Goal: Task Accomplishment & Management: Manage account settings

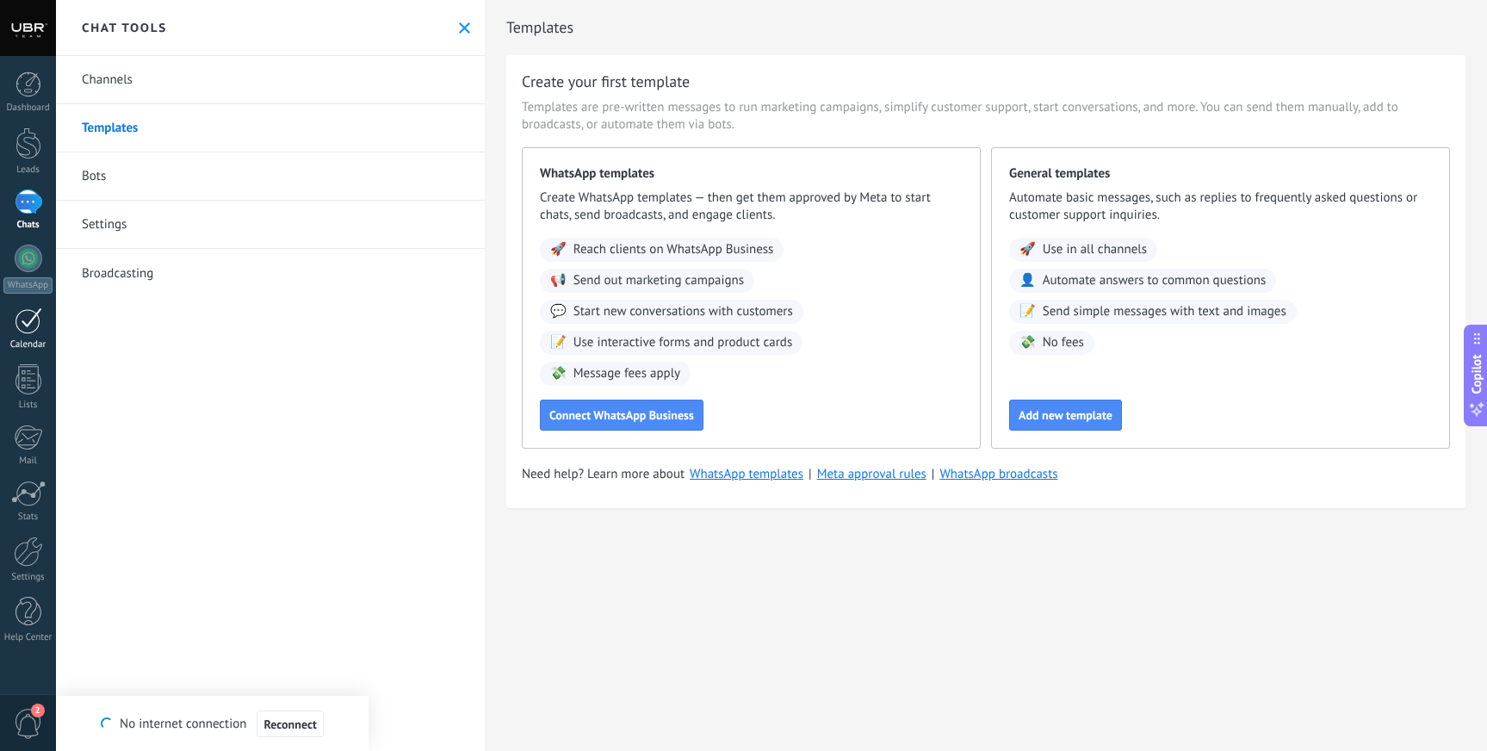
click at [26, 319] on div at bounding box center [29, 320] width 28 height 27
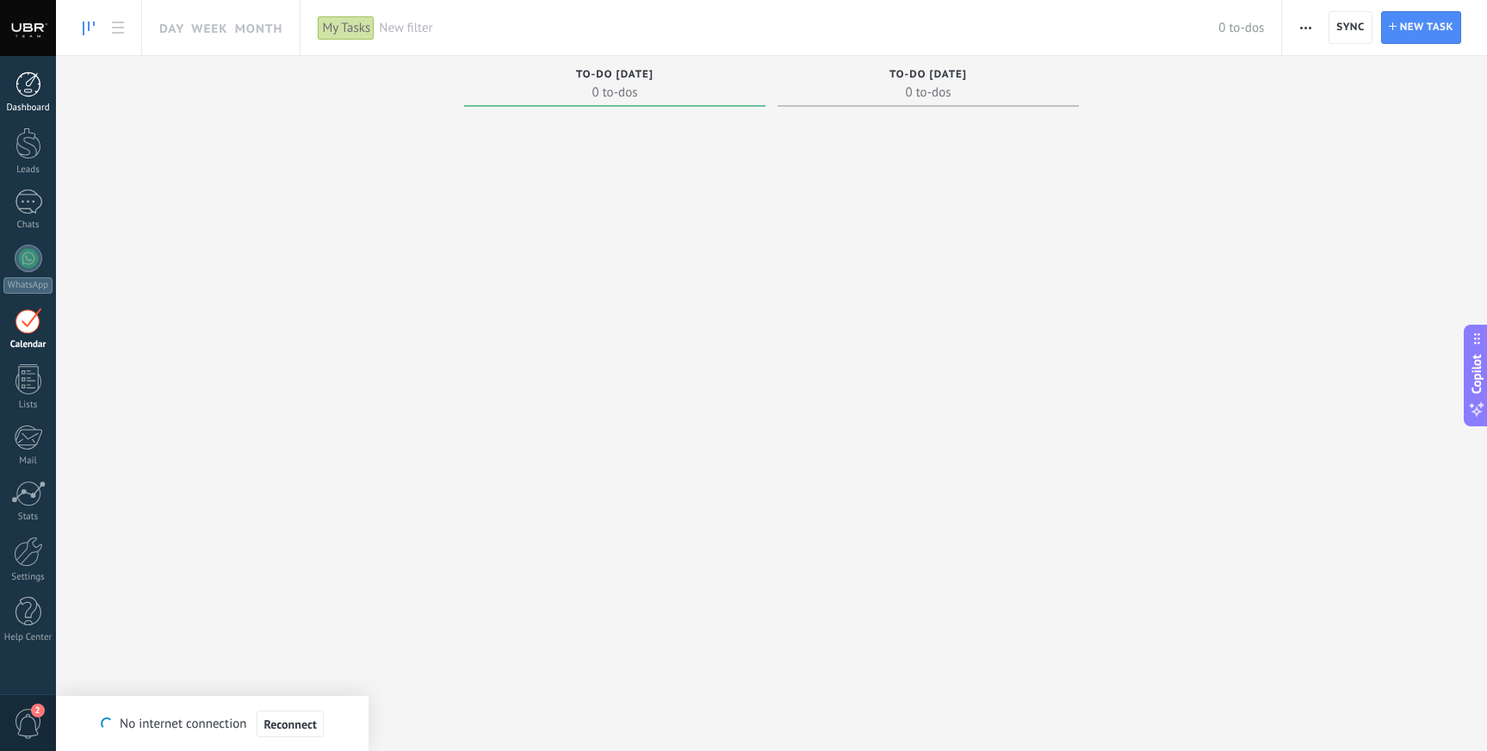
click at [28, 91] on div at bounding box center [28, 84] width 26 height 26
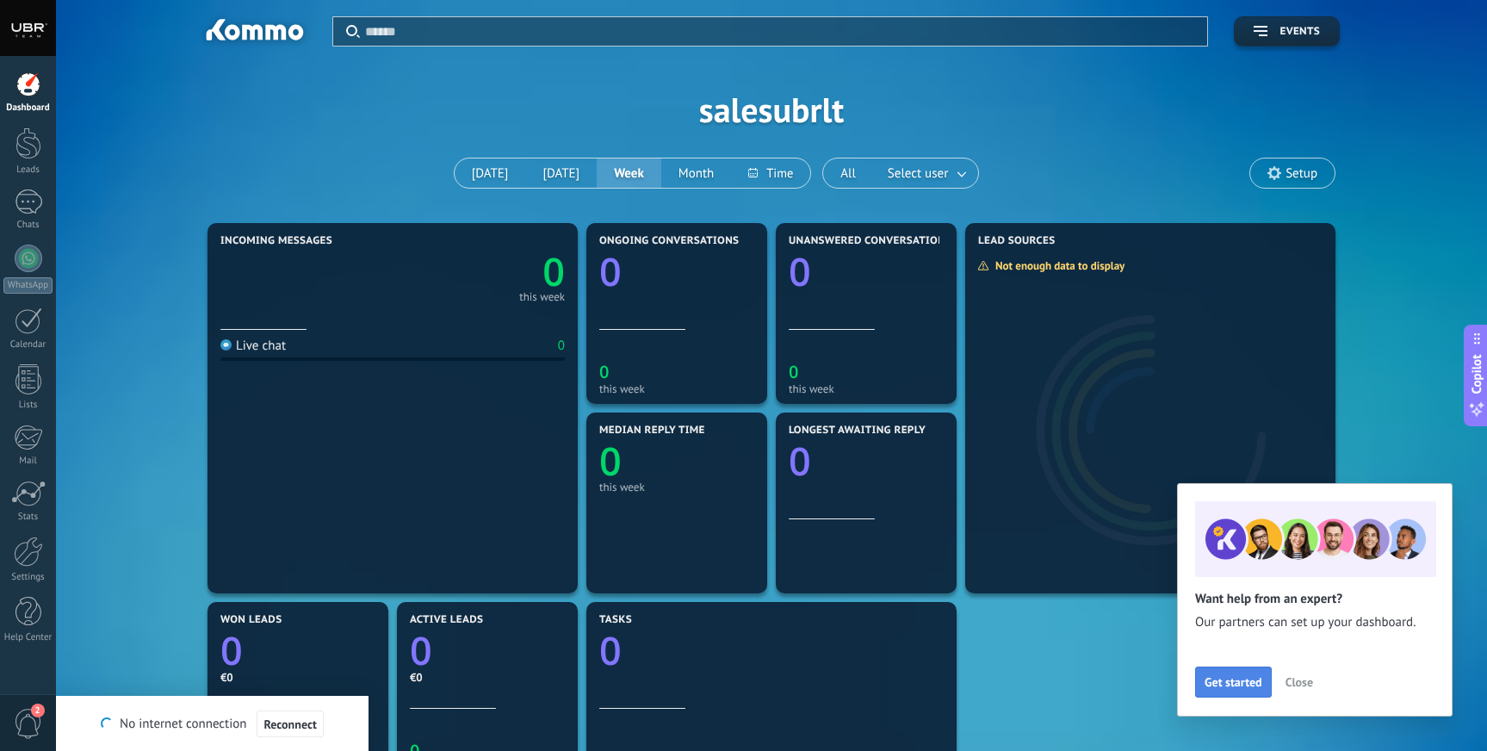
click at [1236, 692] on button "Get started" at bounding box center [1233, 681] width 77 height 31
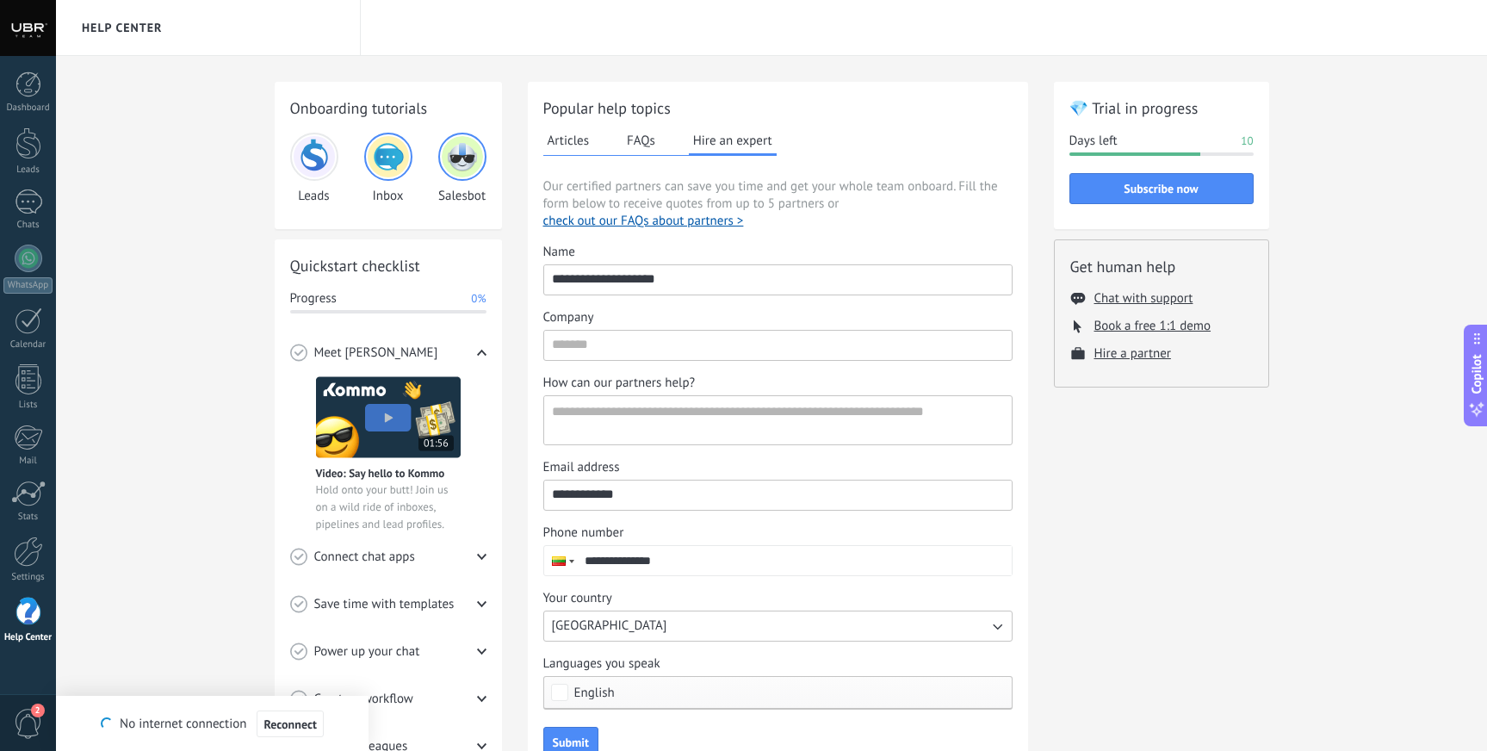
click at [590, 139] on button "Articles" at bounding box center [568, 140] width 51 height 26
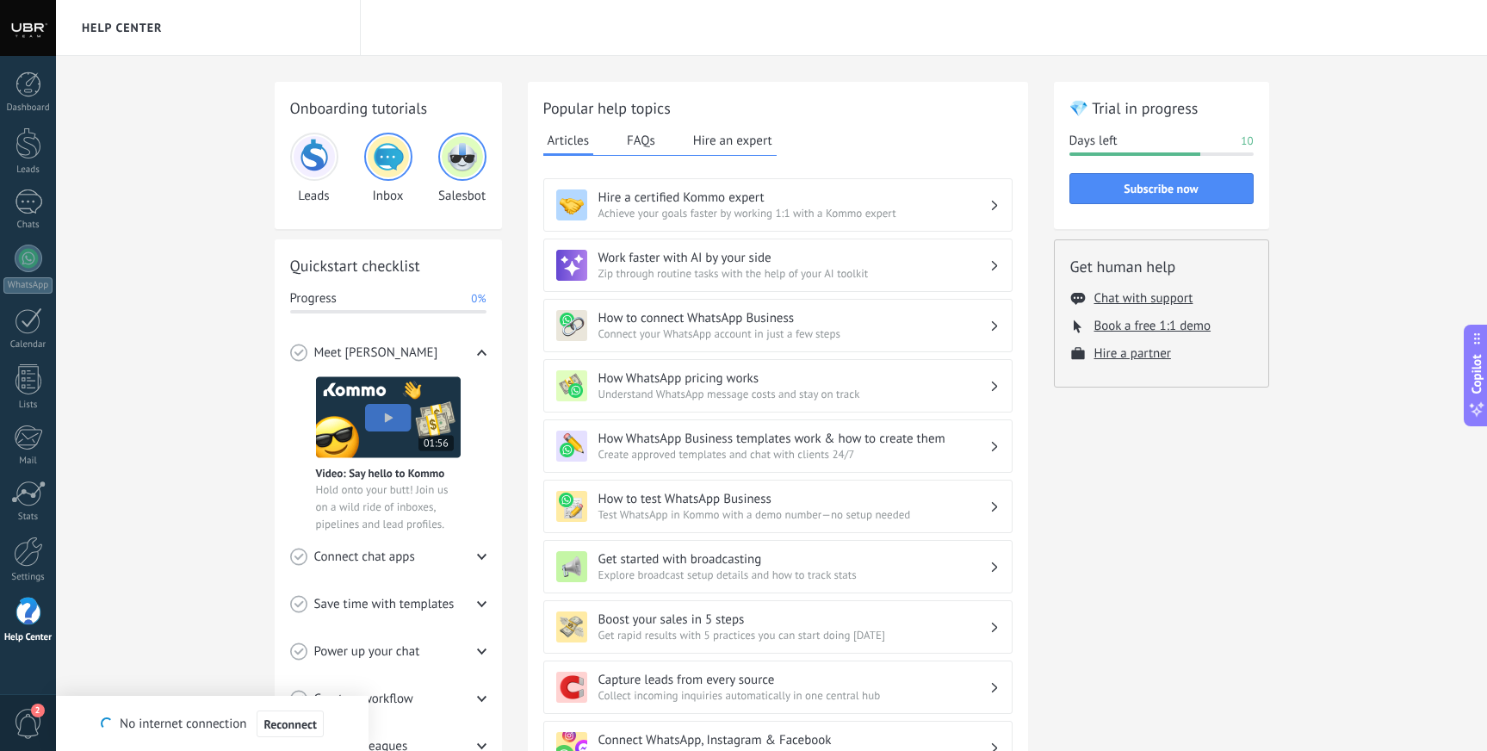
click at [710, 135] on button "Hire an expert" at bounding box center [733, 140] width 88 height 26
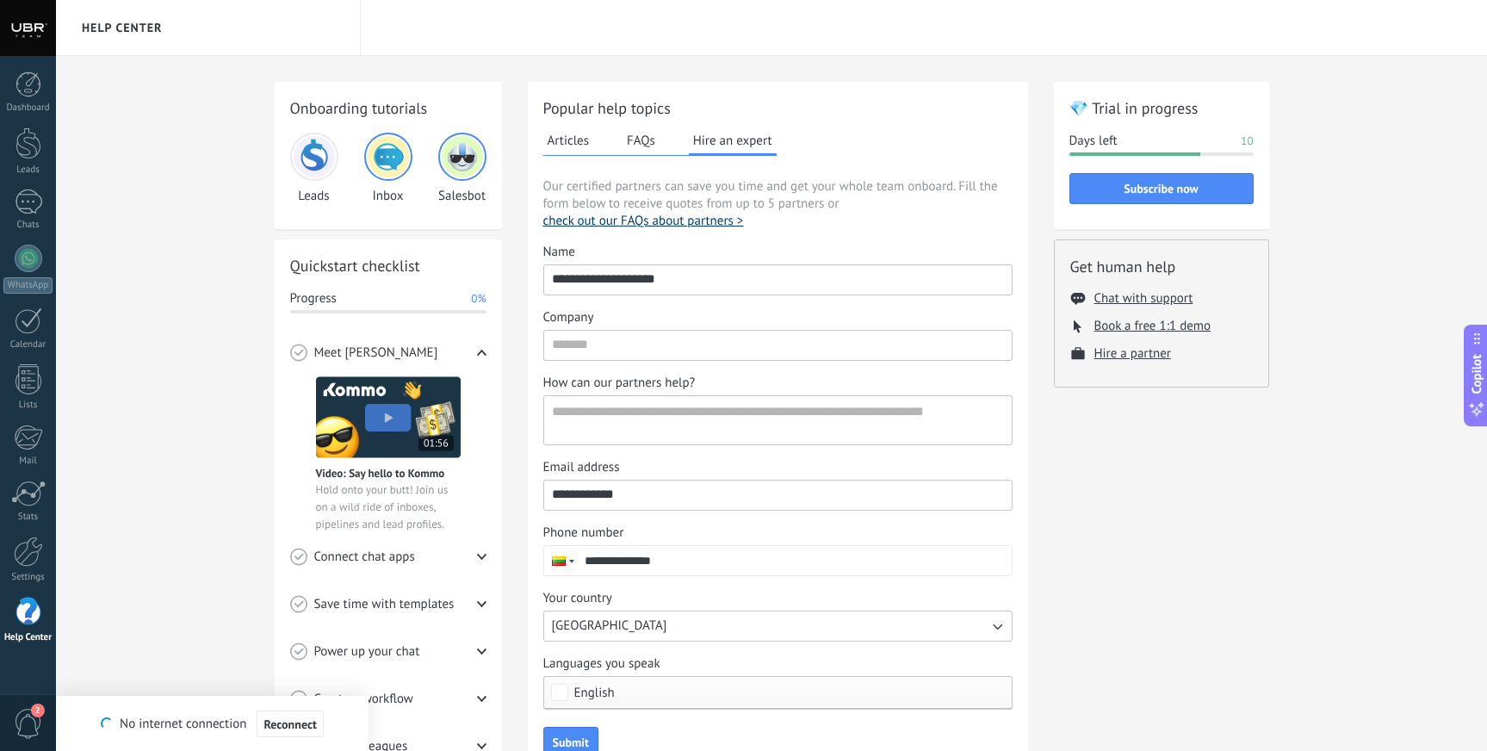
scroll to position [123, 0]
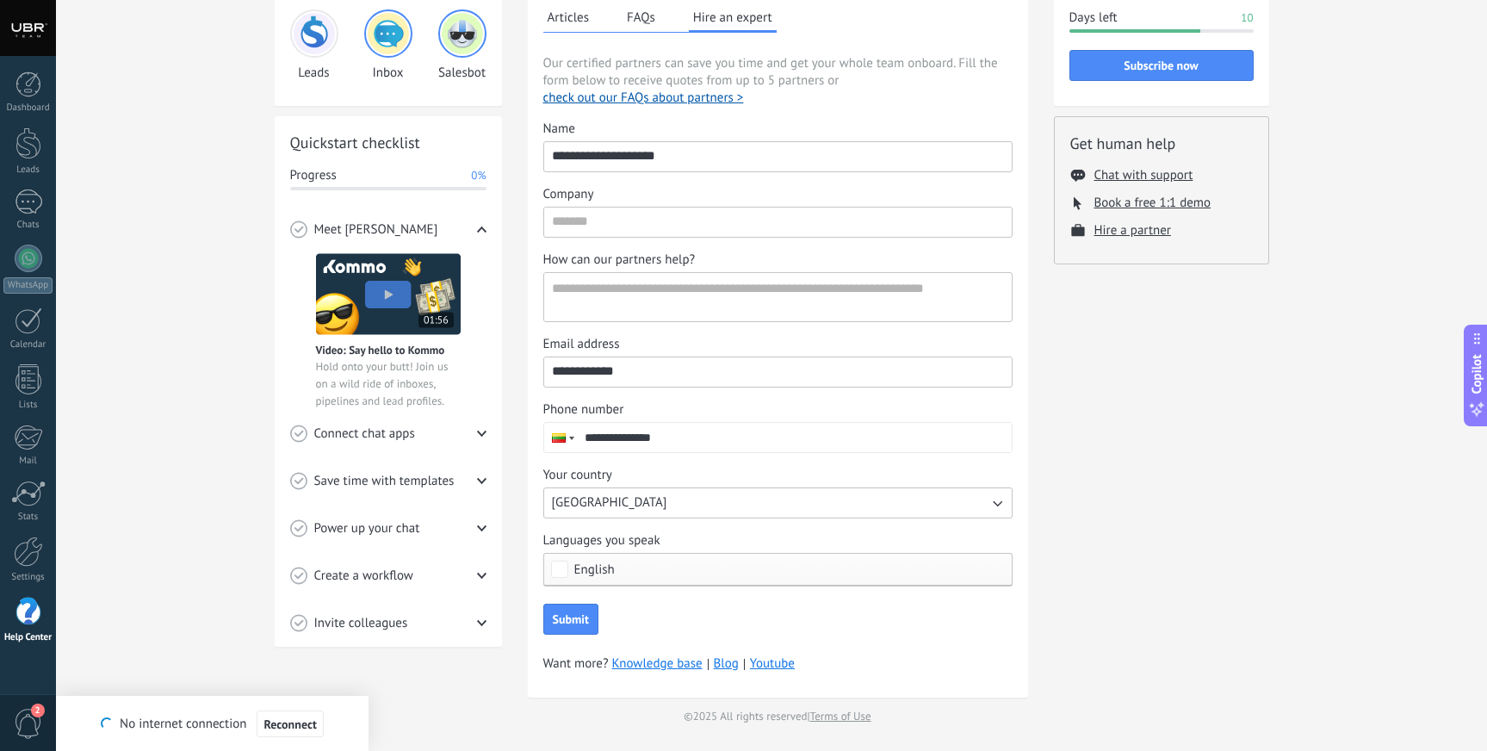
click at [436, 426] on div "Connect chat apps" at bounding box center [388, 433] width 196 height 47
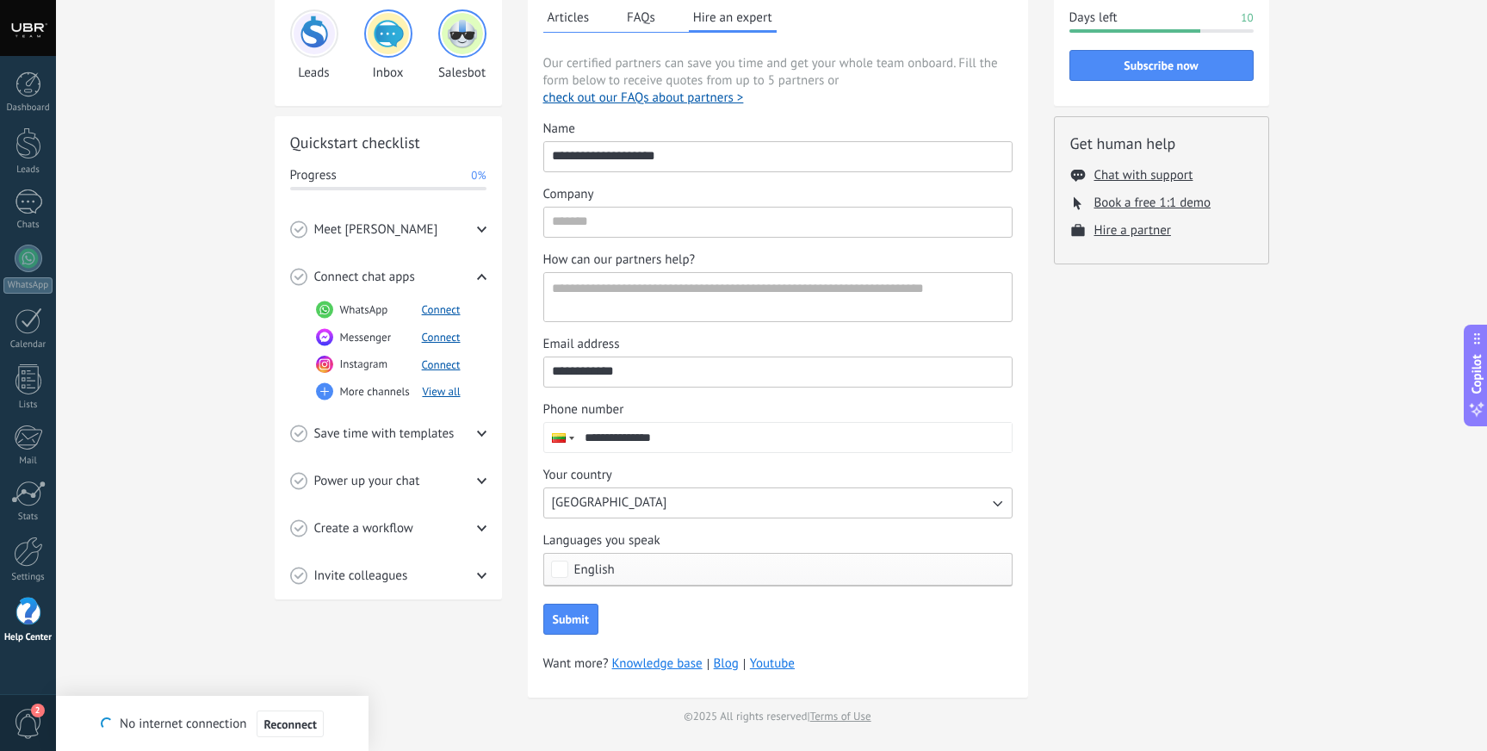
click at [369, 431] on span "Save time with templates" at bounding box center [384, 433] width 140 height 17
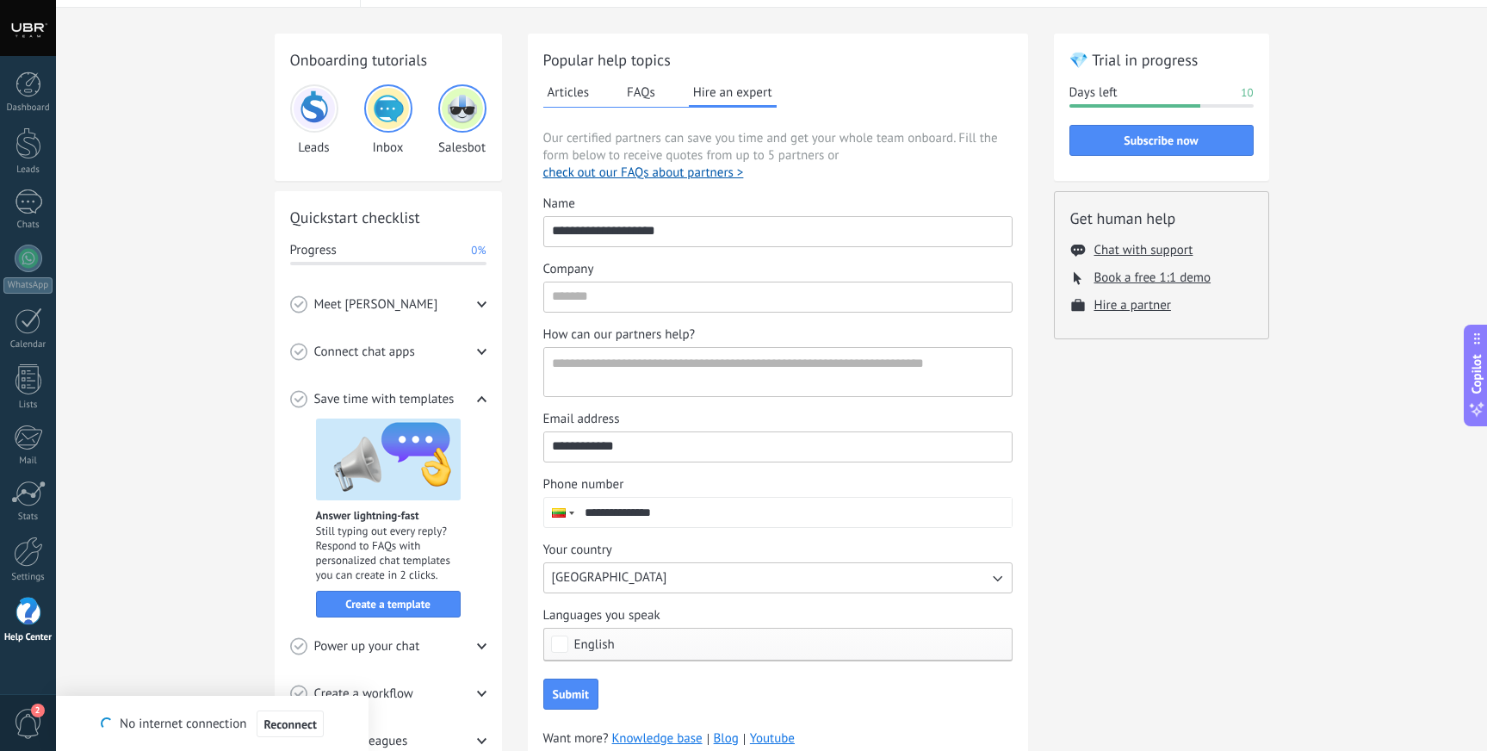
scroll to position [46, 0]
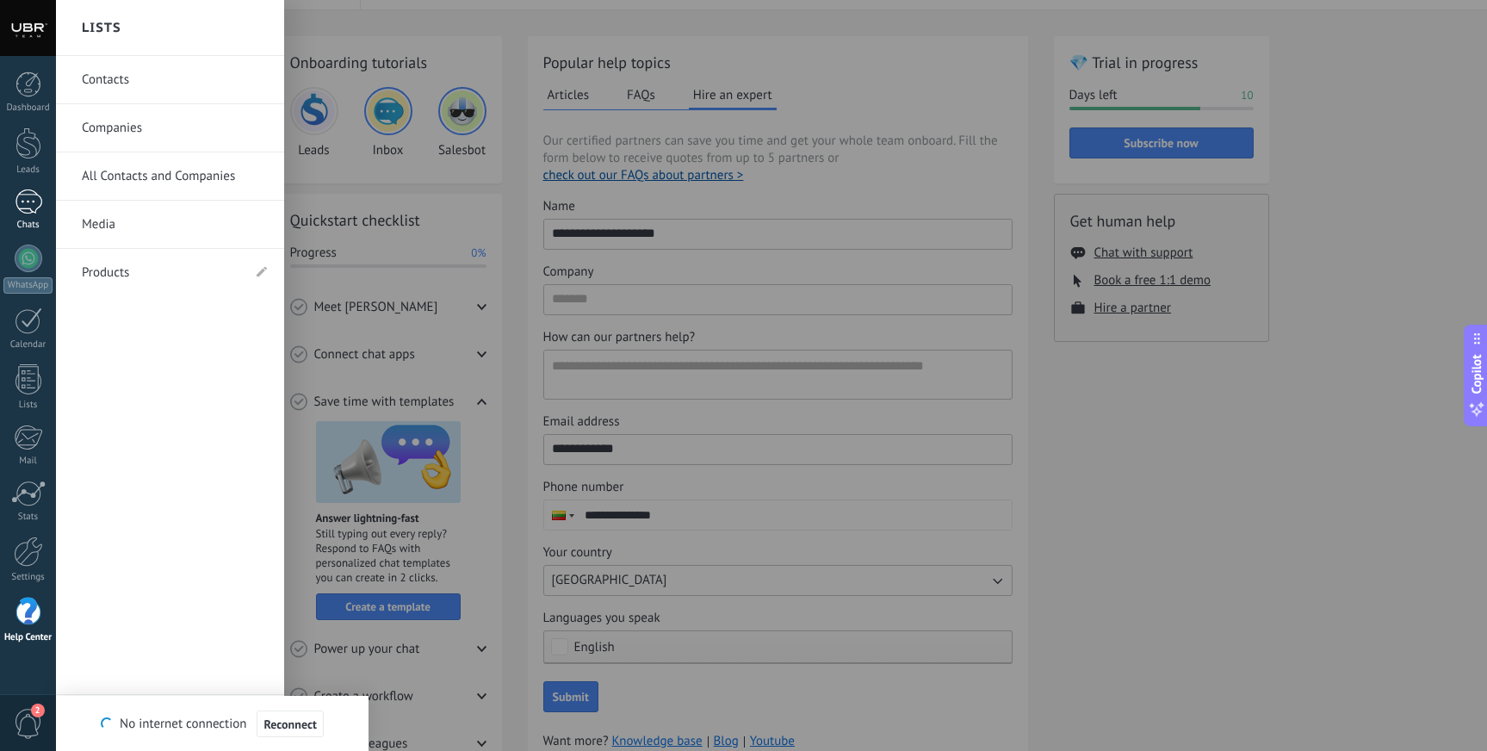
click at [28, 209] on div at bounding box center [29, 201] width 28 height 25
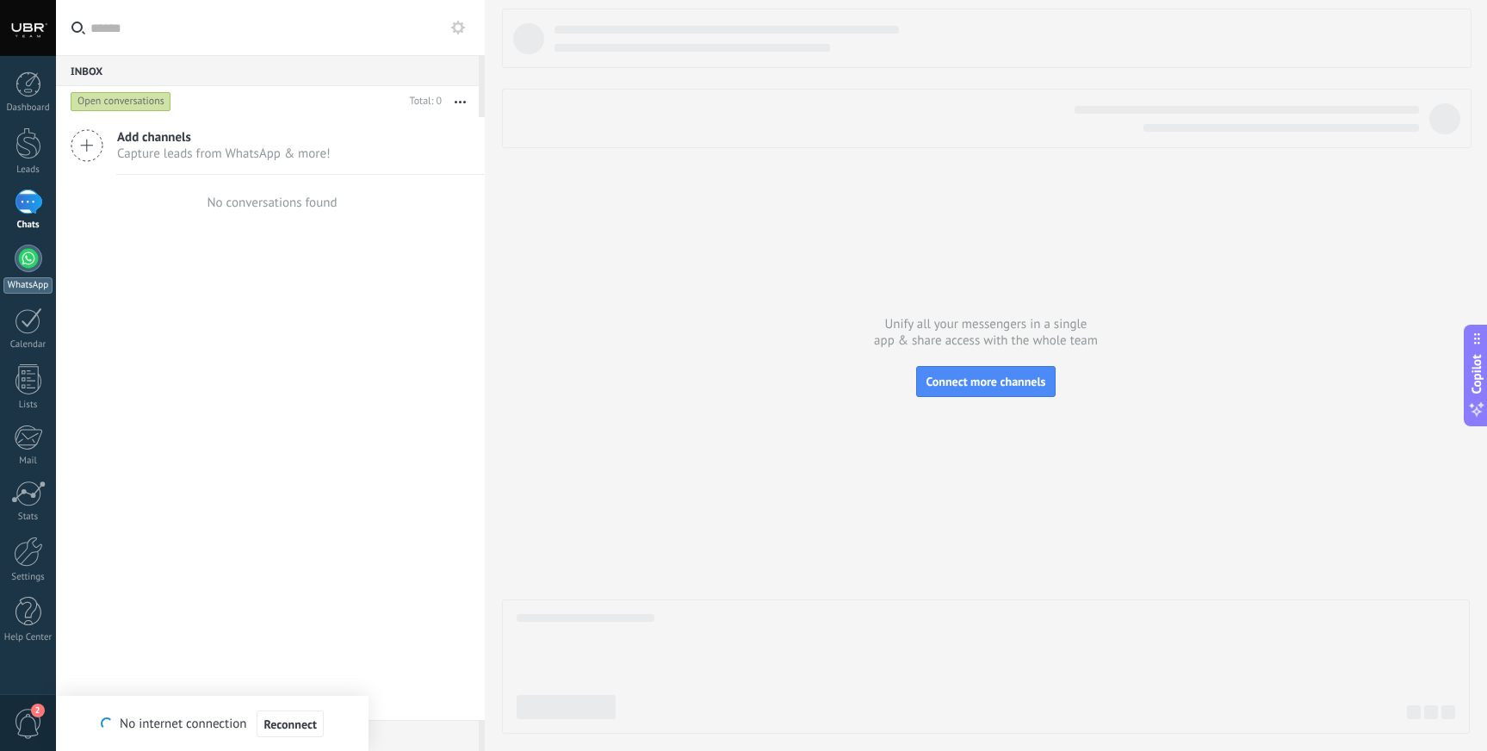
click at [28, 268] on div at bounding box center [29, 259] width 28 height 28
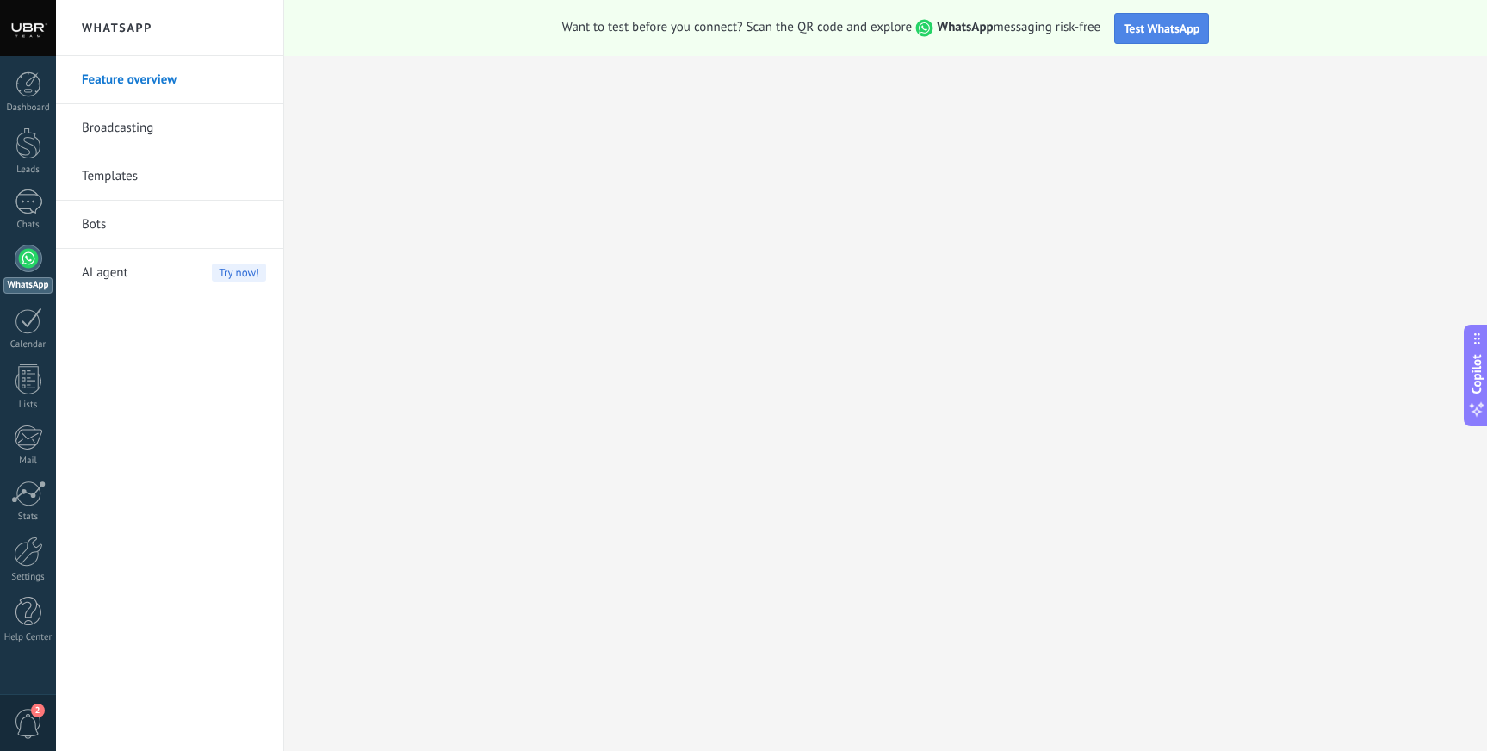
click at [1136, 19] on button "Test WhatsApp" at bounding box center [1161, 28] width 95 height 31
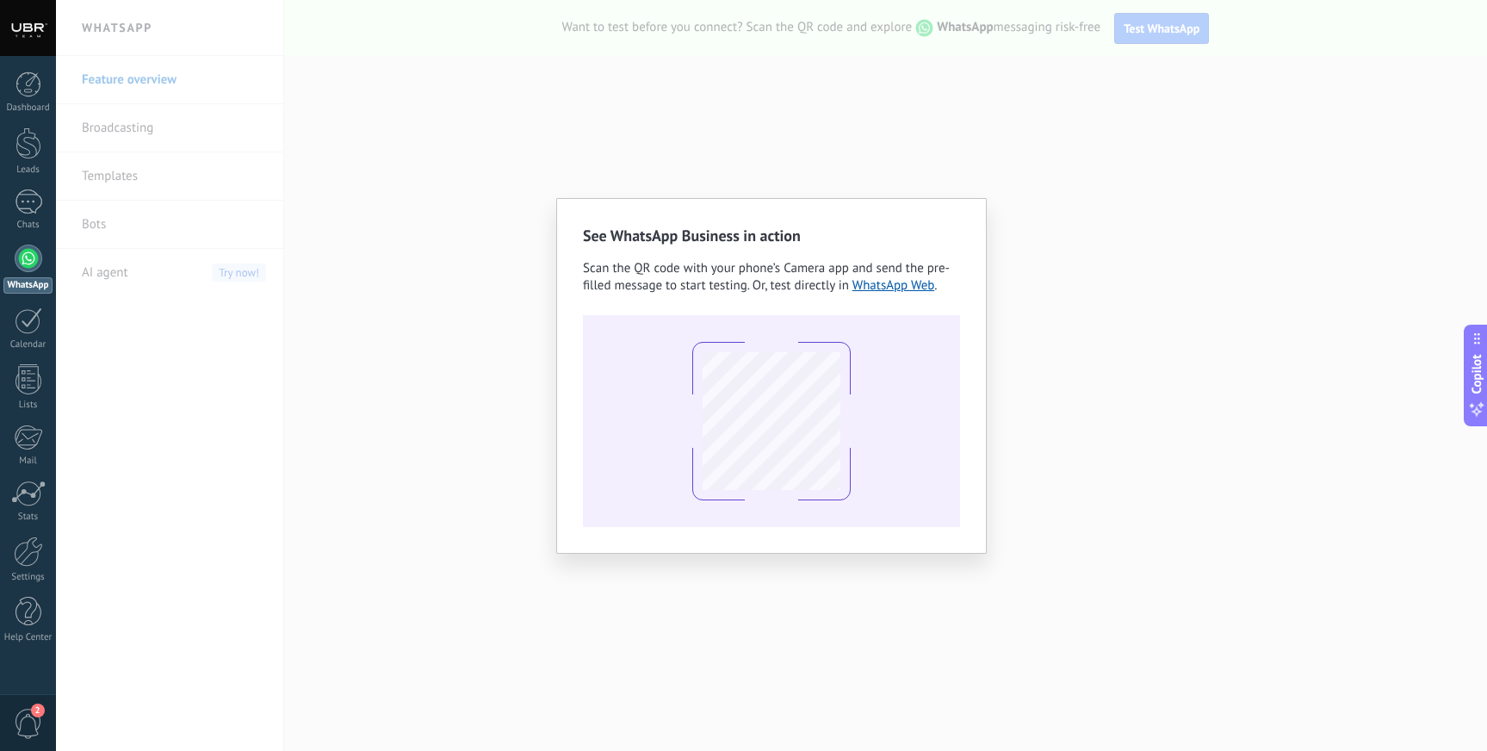
click at [814, 131] on div "See WhatsApp Business in action Scan the QR code with your phone’s Camera app a…" at bounding box center [771, 375] width 1431 height 751
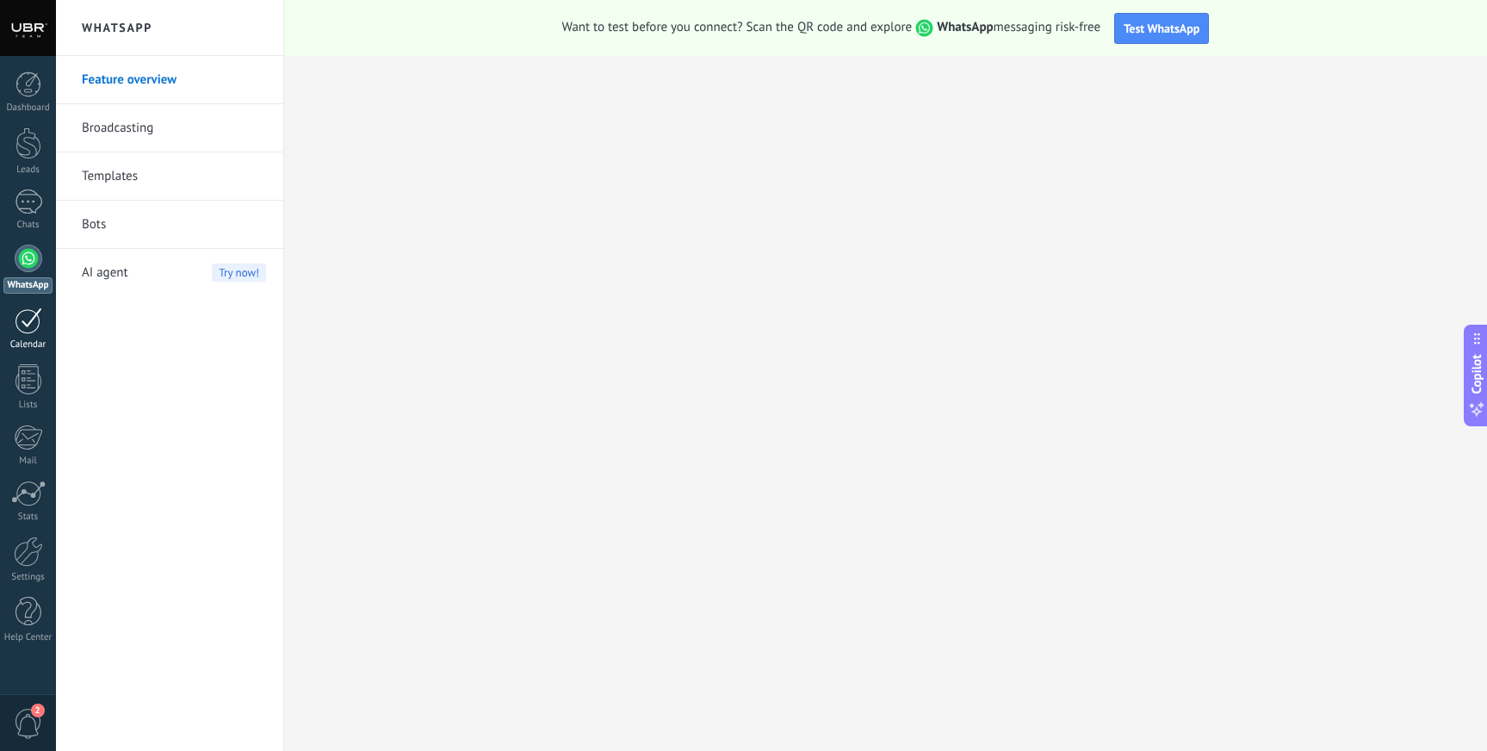
click at [31, 327] on div at bounding box center [29, 320] width 28 height 27
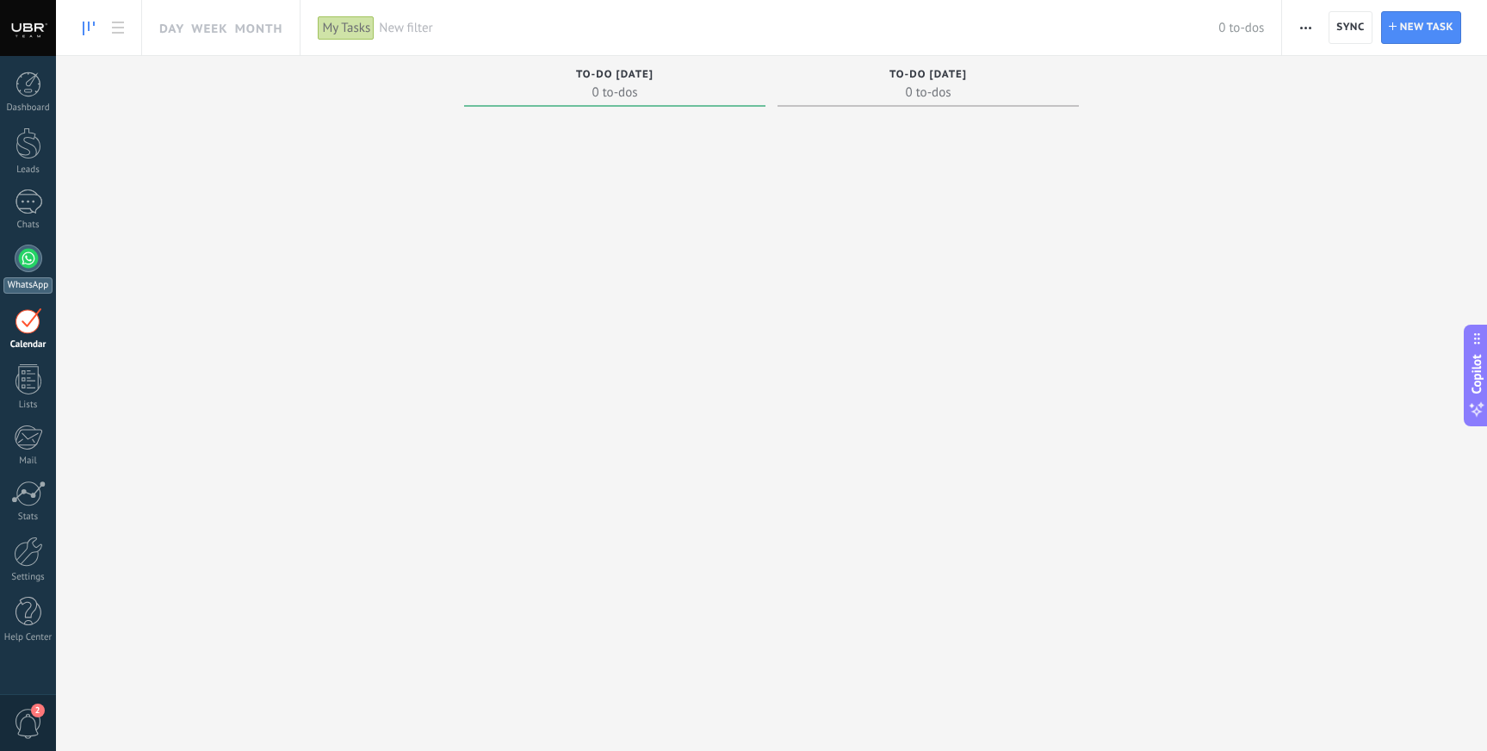
click at [34, 263] on div at bounding box center [29, 259] width 28 height 28
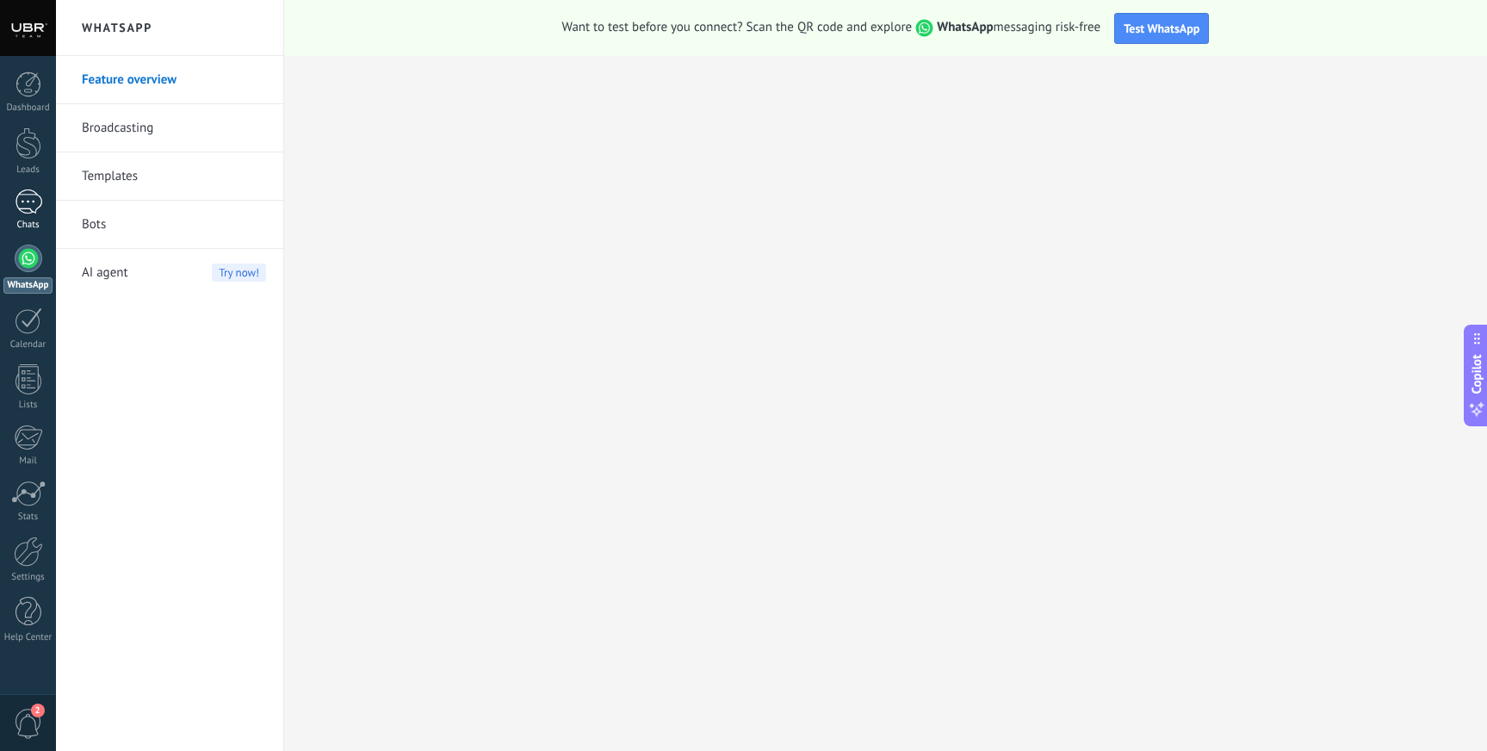
click at [33, 218] on link "Chats" at bounding box center [28, 209] width 56 height 41
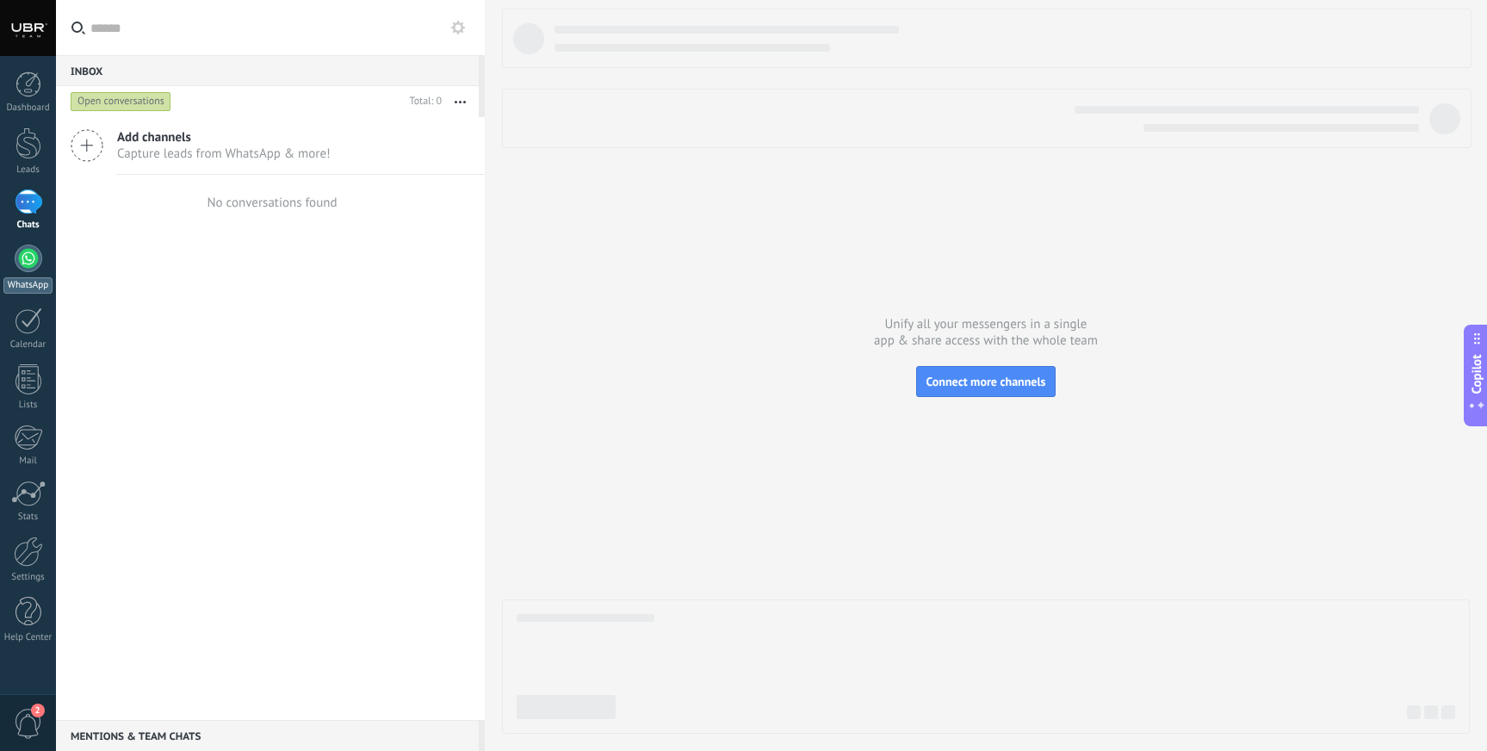
click at [32, 260] on div at bounding box center [29, 259] width 28 height 28
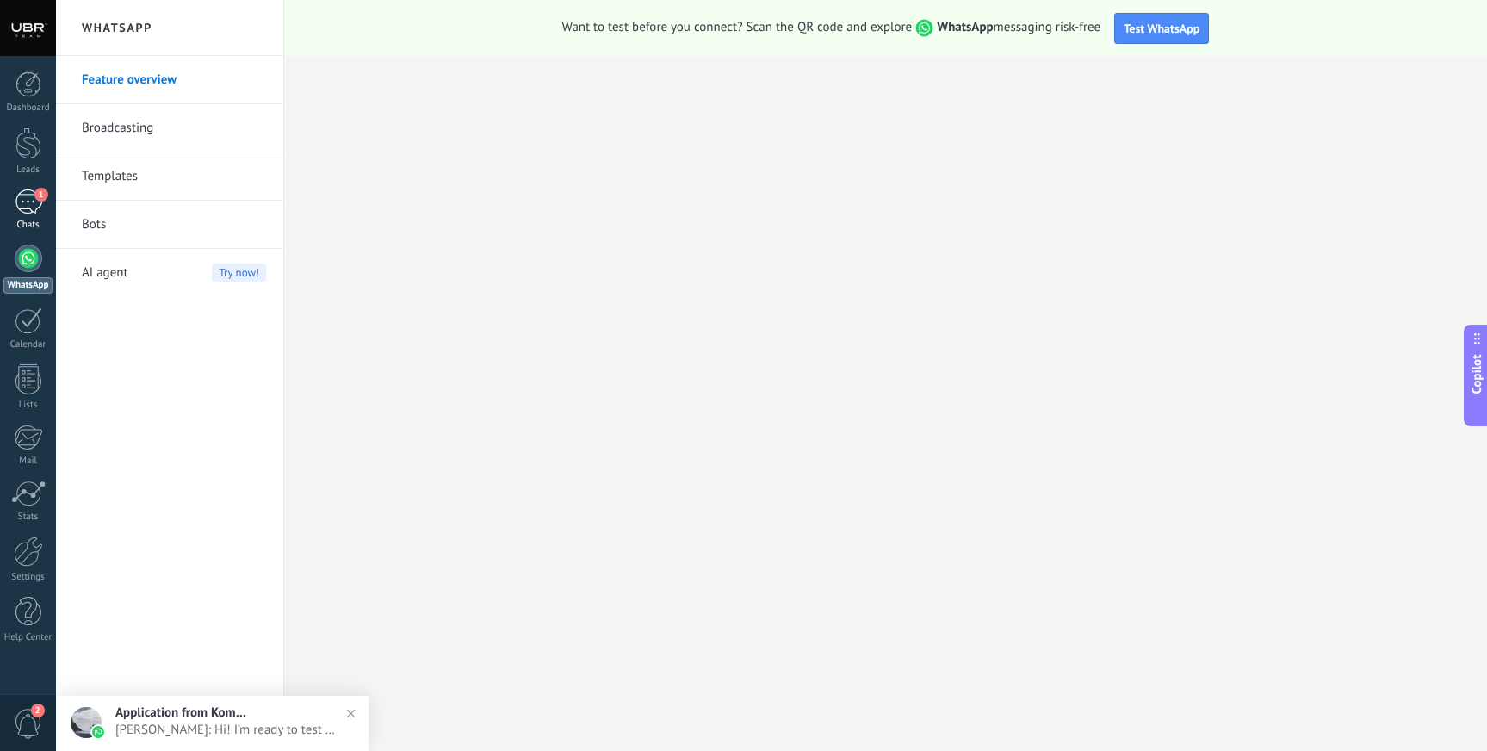
click at [34, 207] on div "1" at bounding box center [29, 201] width 28 height 25
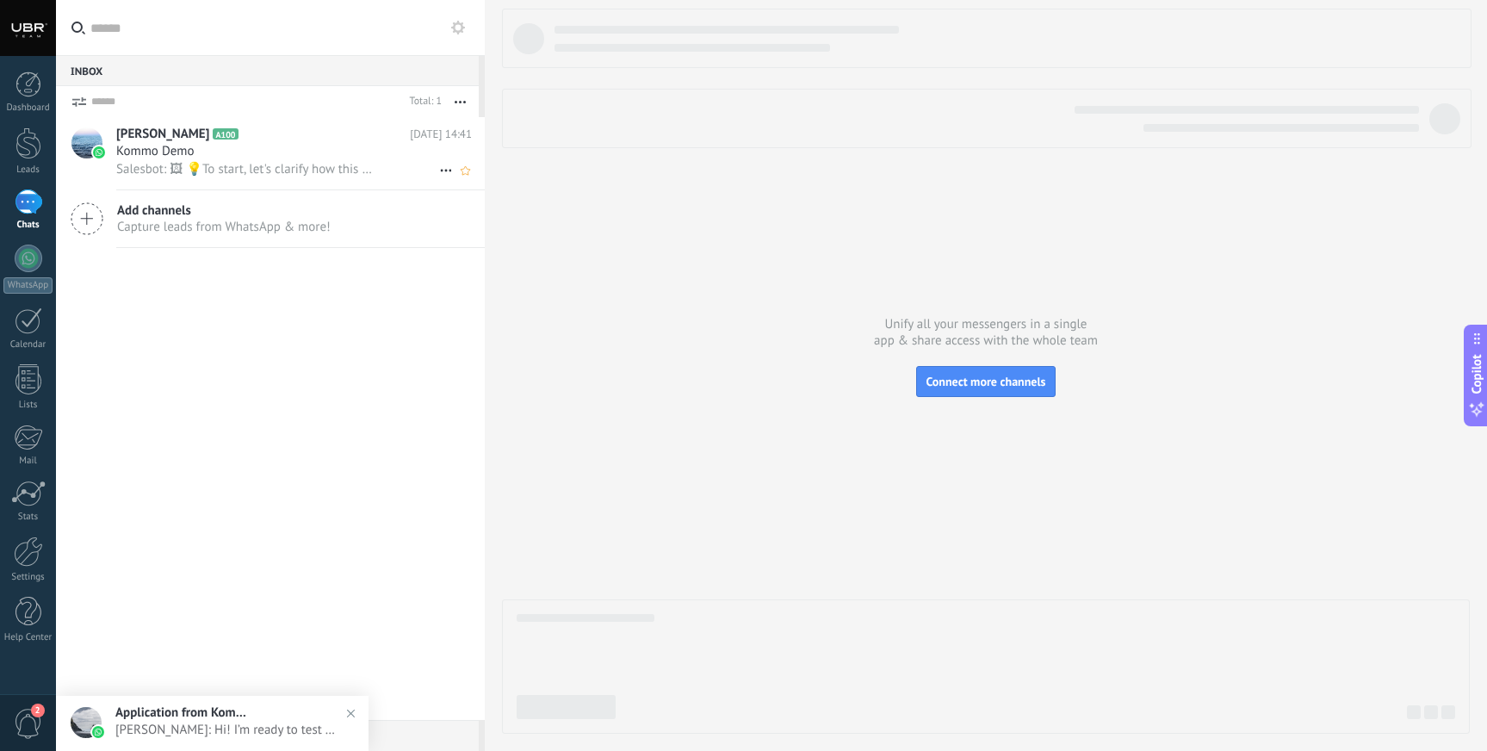
click at [305, 159] on div "Kommo Demo" at bounding box center [294, 151] width 356 height 17
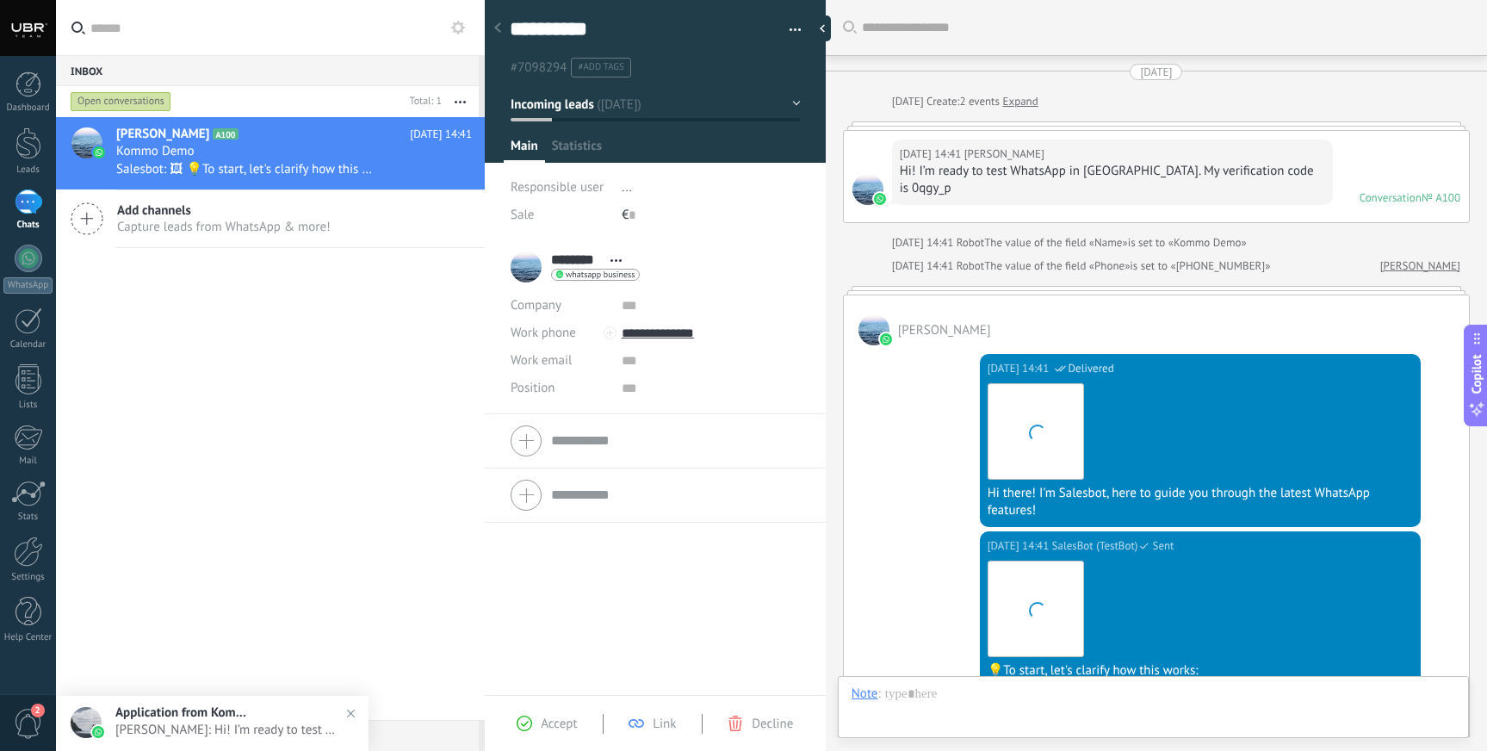
scroll to position [424, 0]
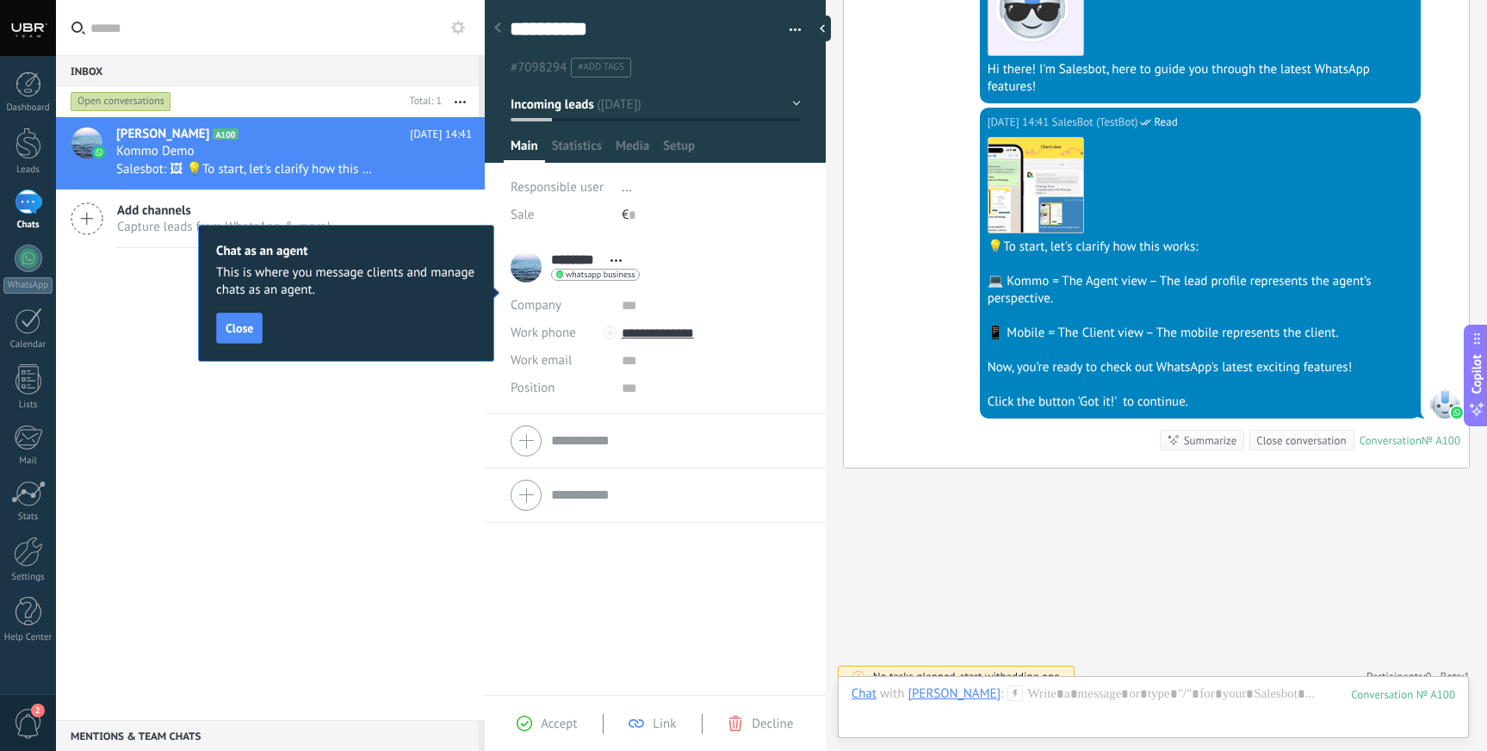
click at [869, 504] on div "Search Load more [DATE] [DATE] Create: 2 events Expand [DATE] 14:41 [PERSON_NAM…" at bounding box center [1156, 172] width 661 height 1192
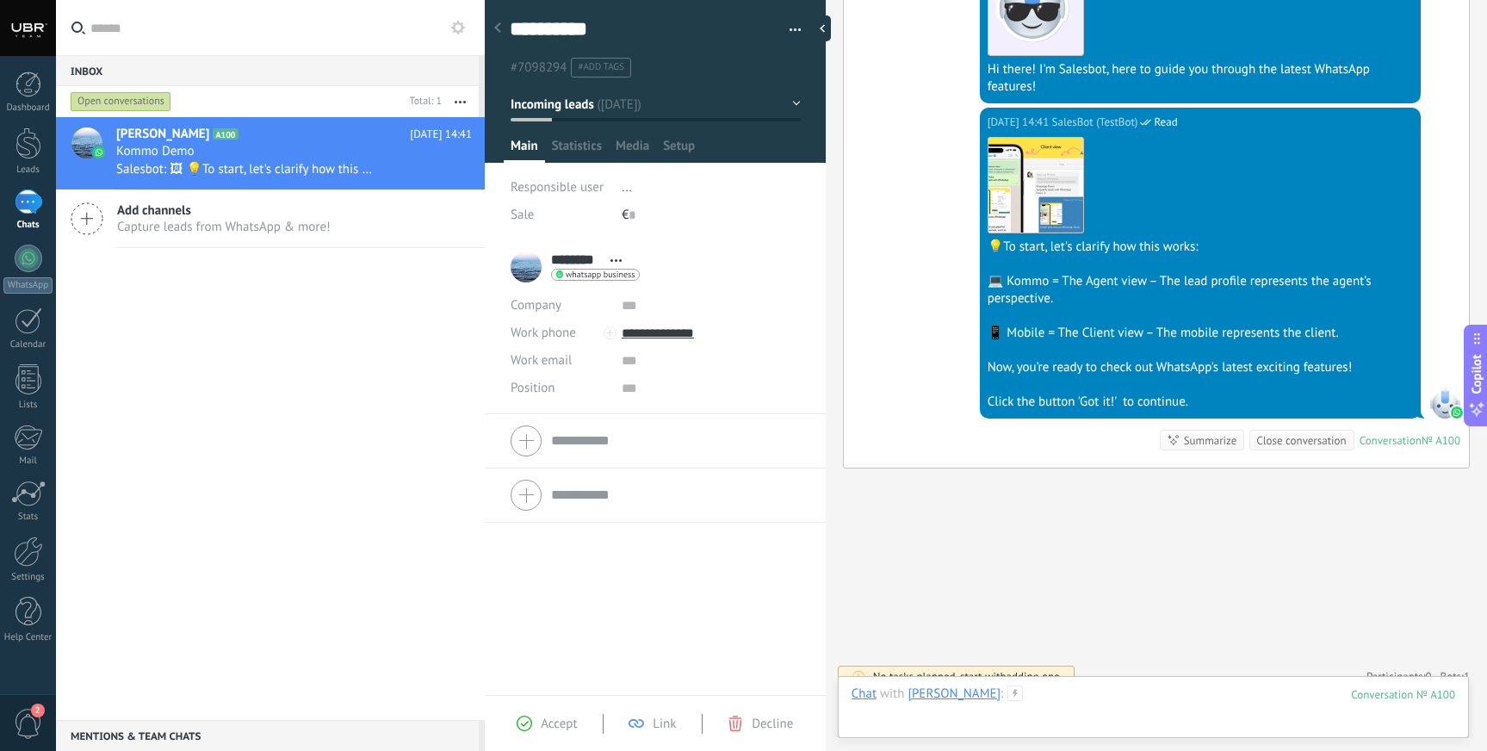
click at [1042, 696] on div at bounding box center [1153, 711] width 604 height 52
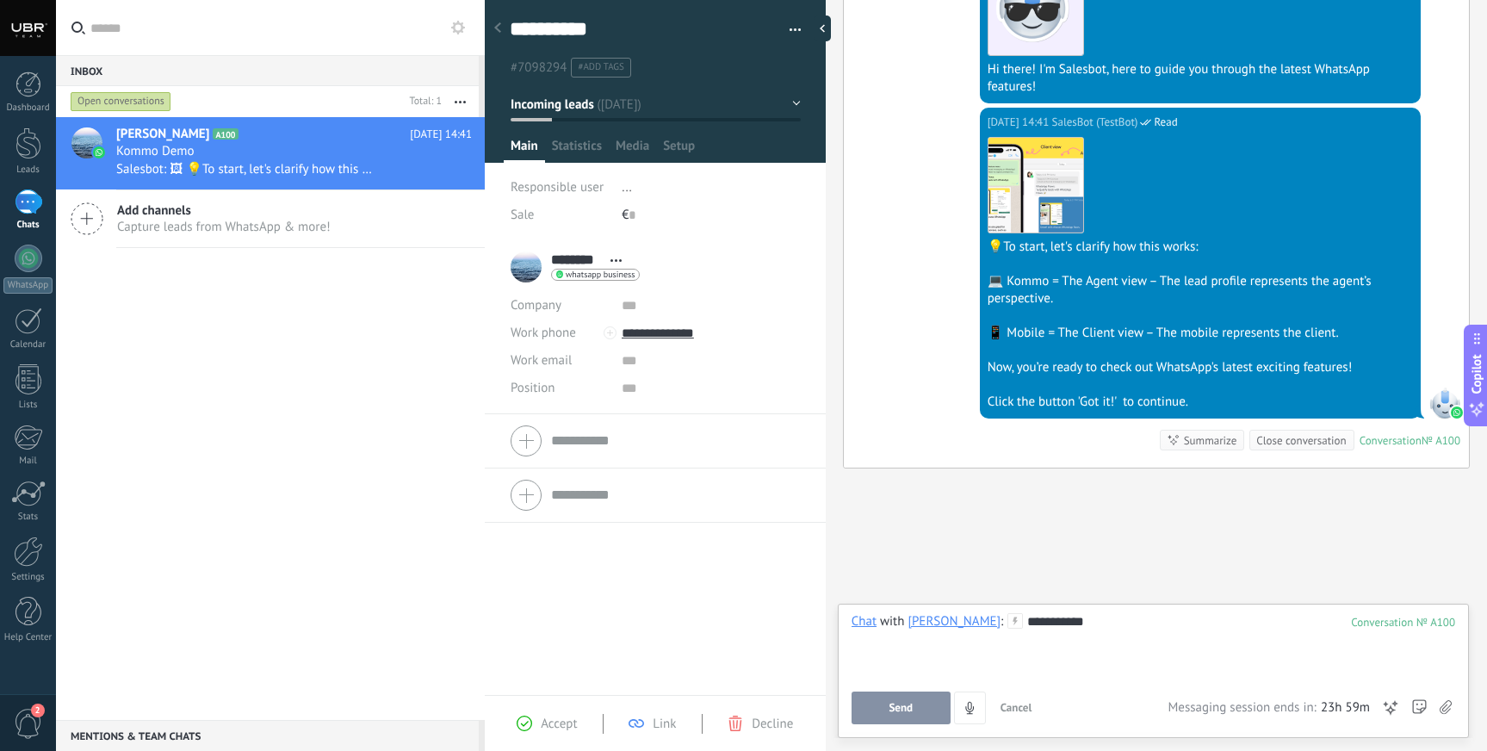
click at [893, 703] on span "Send" at bounding box center [900, 708] width 24 height 12
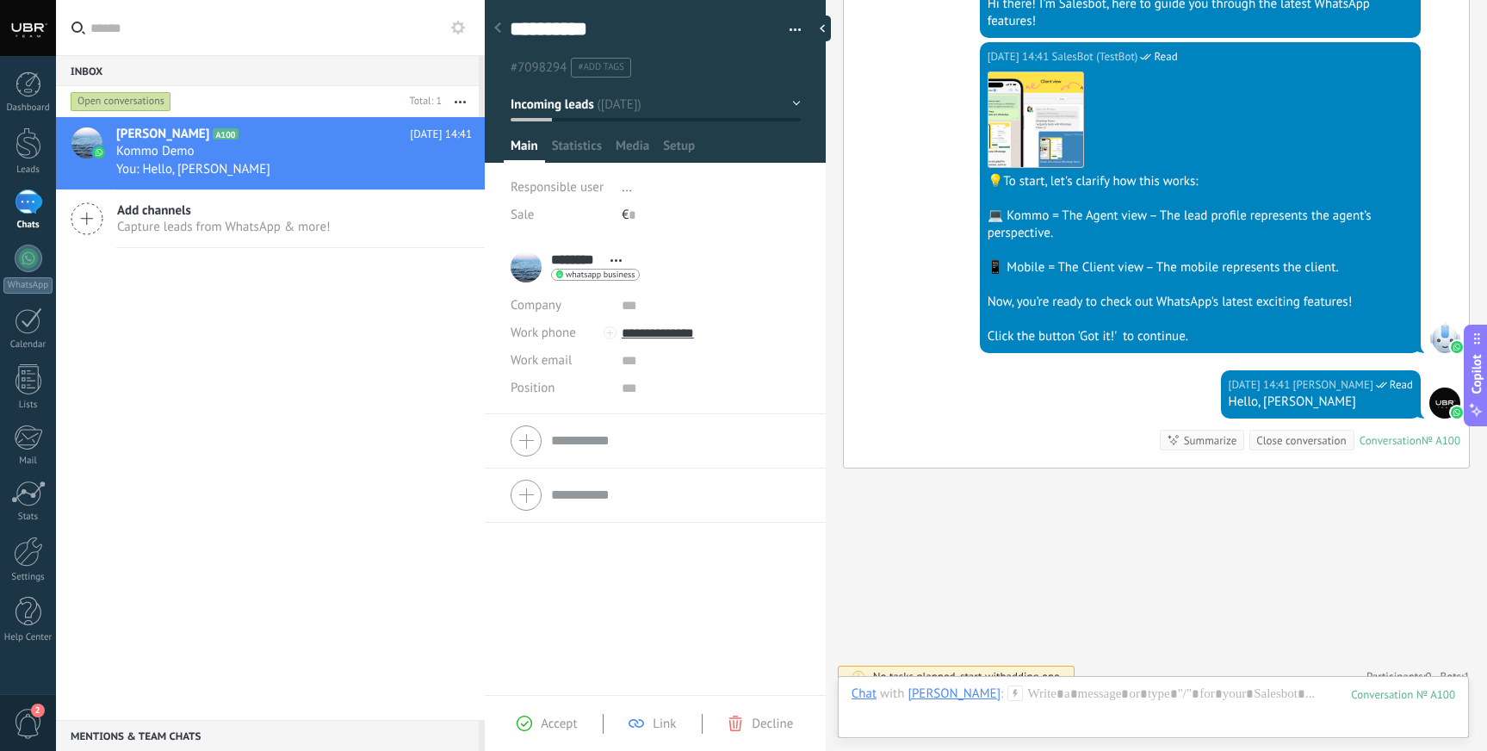
click at [554, 719] on span "Accept" at bounding box center [559, 723] width 36 height 16
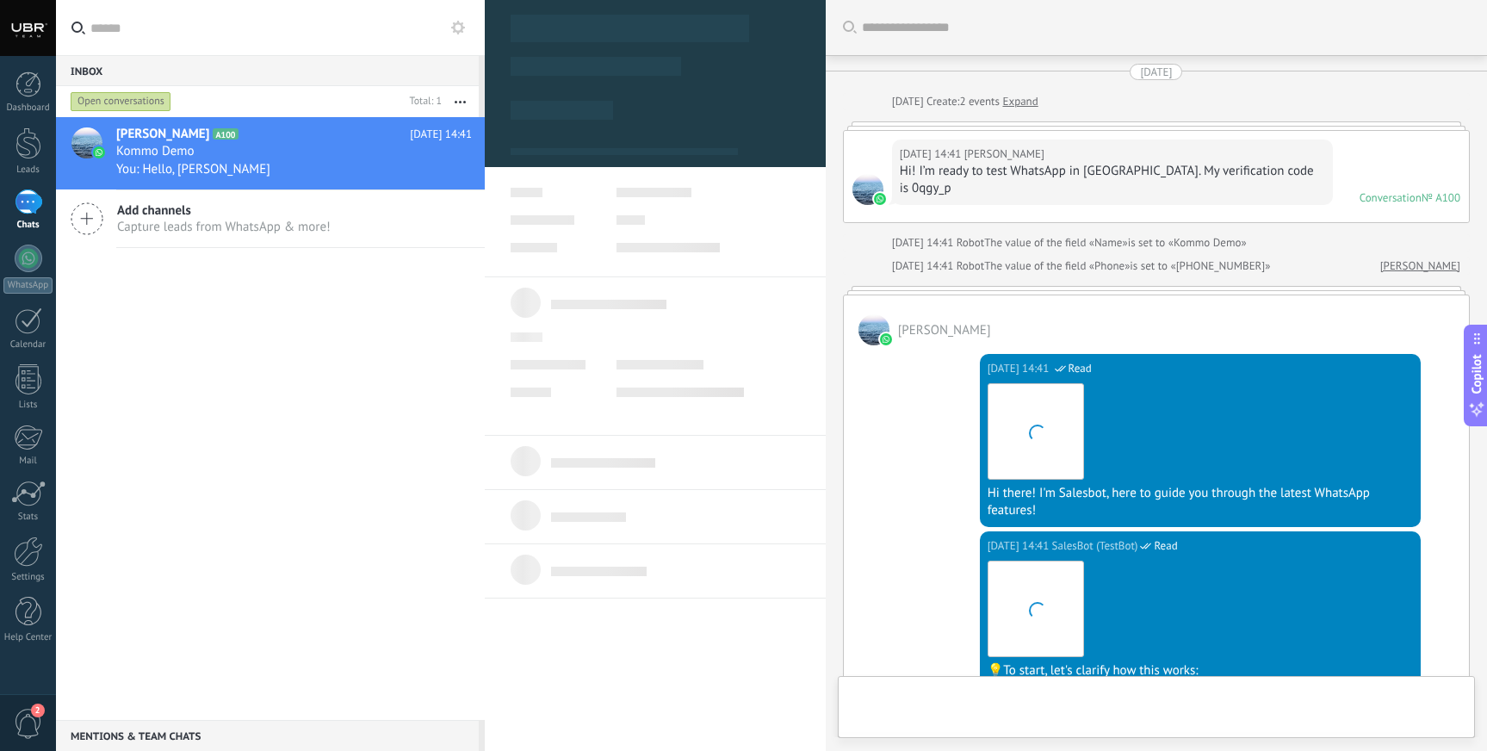
scroll to position [26, 0]
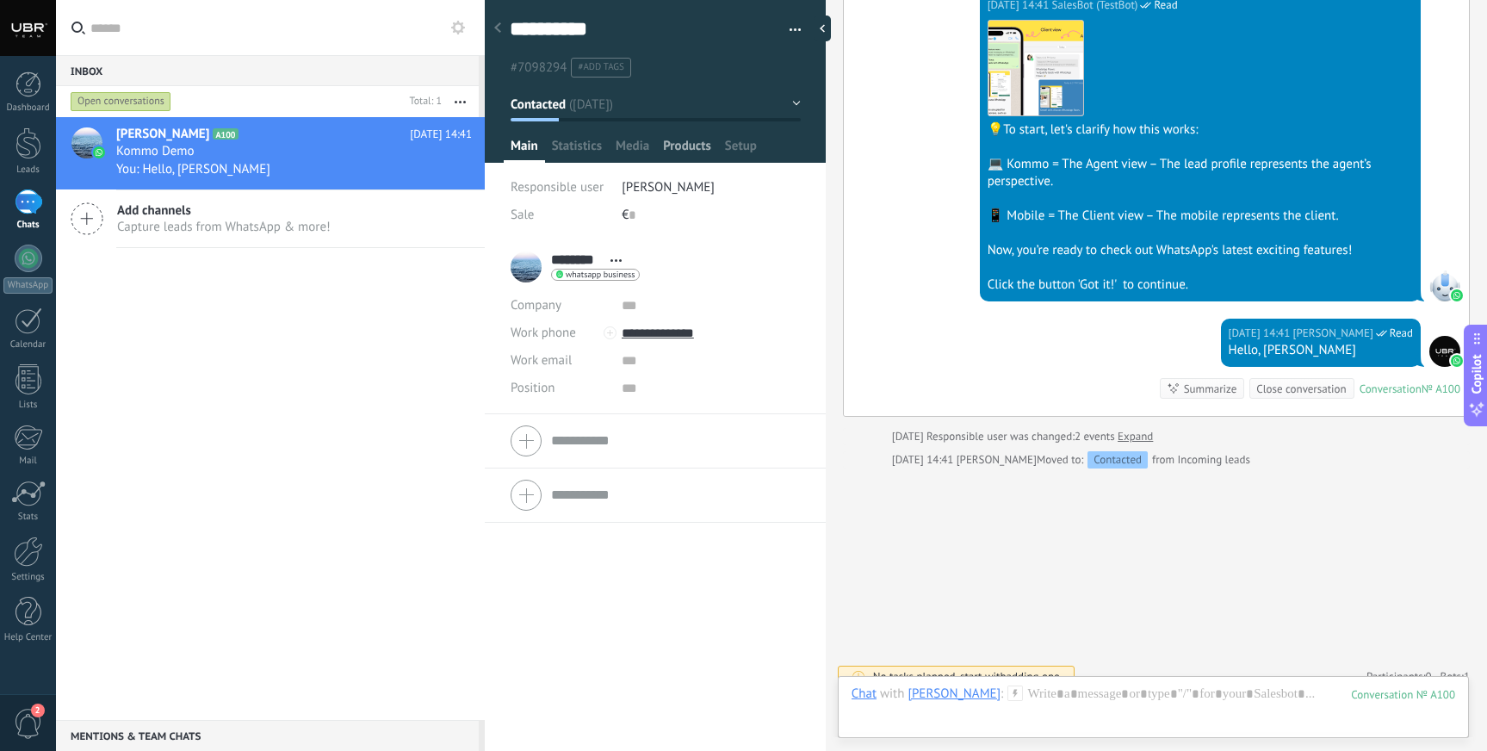
click at [667, 147] on span "Products" at bounding box center [687, 150] width 48 height 25
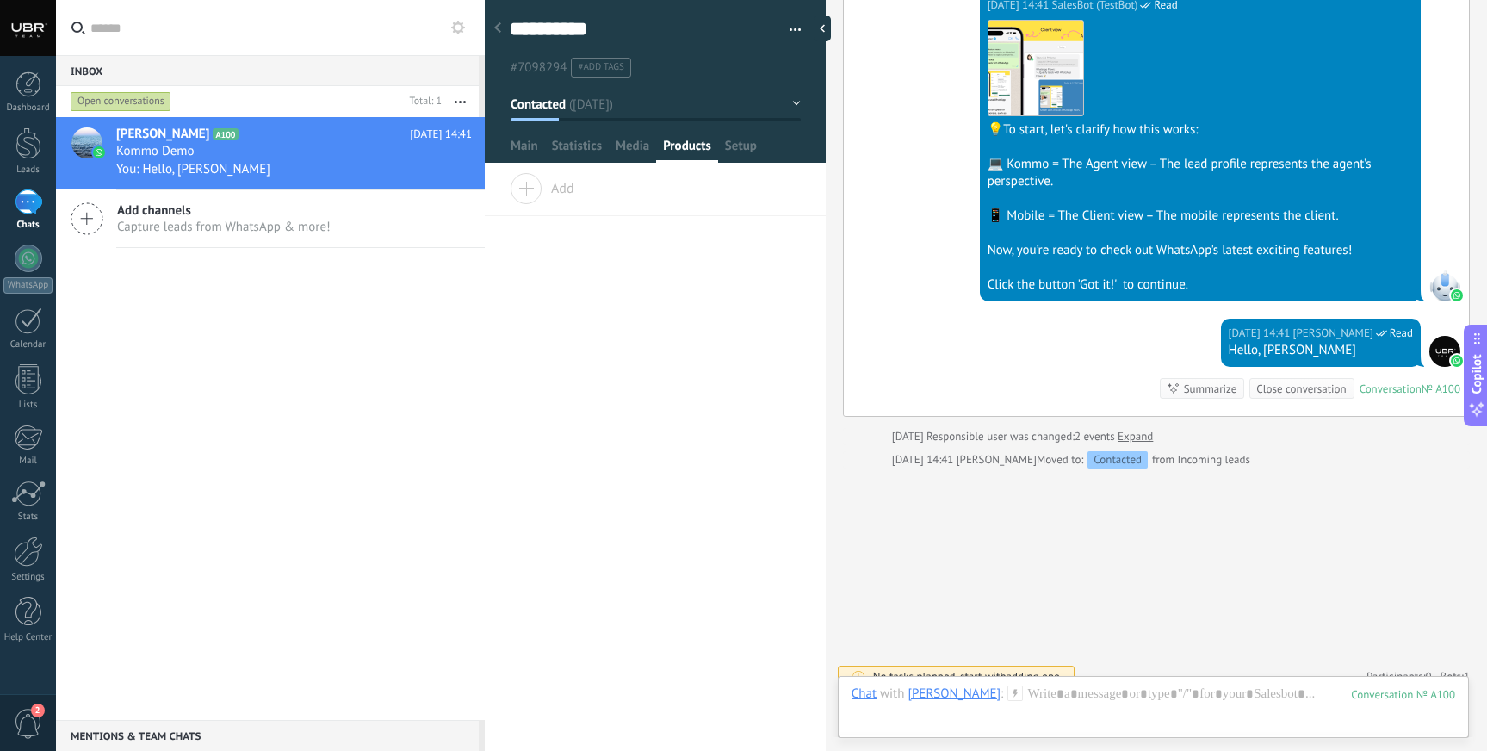
click at [566, 180] on span "Add" at bounding box center [542, 185] width 65 height 24
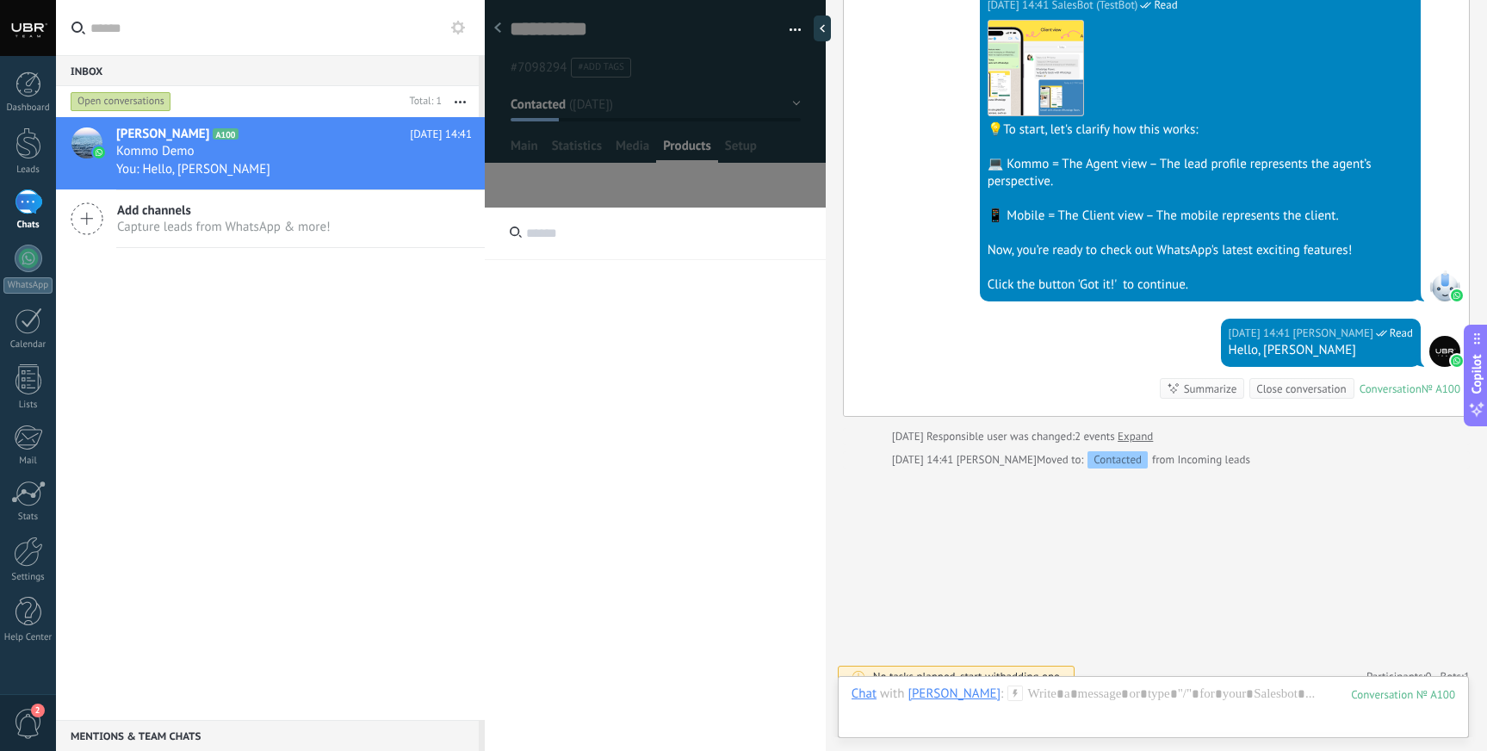
click at [687, 275] on div at bounding box center [655, 508] width 341 height 603
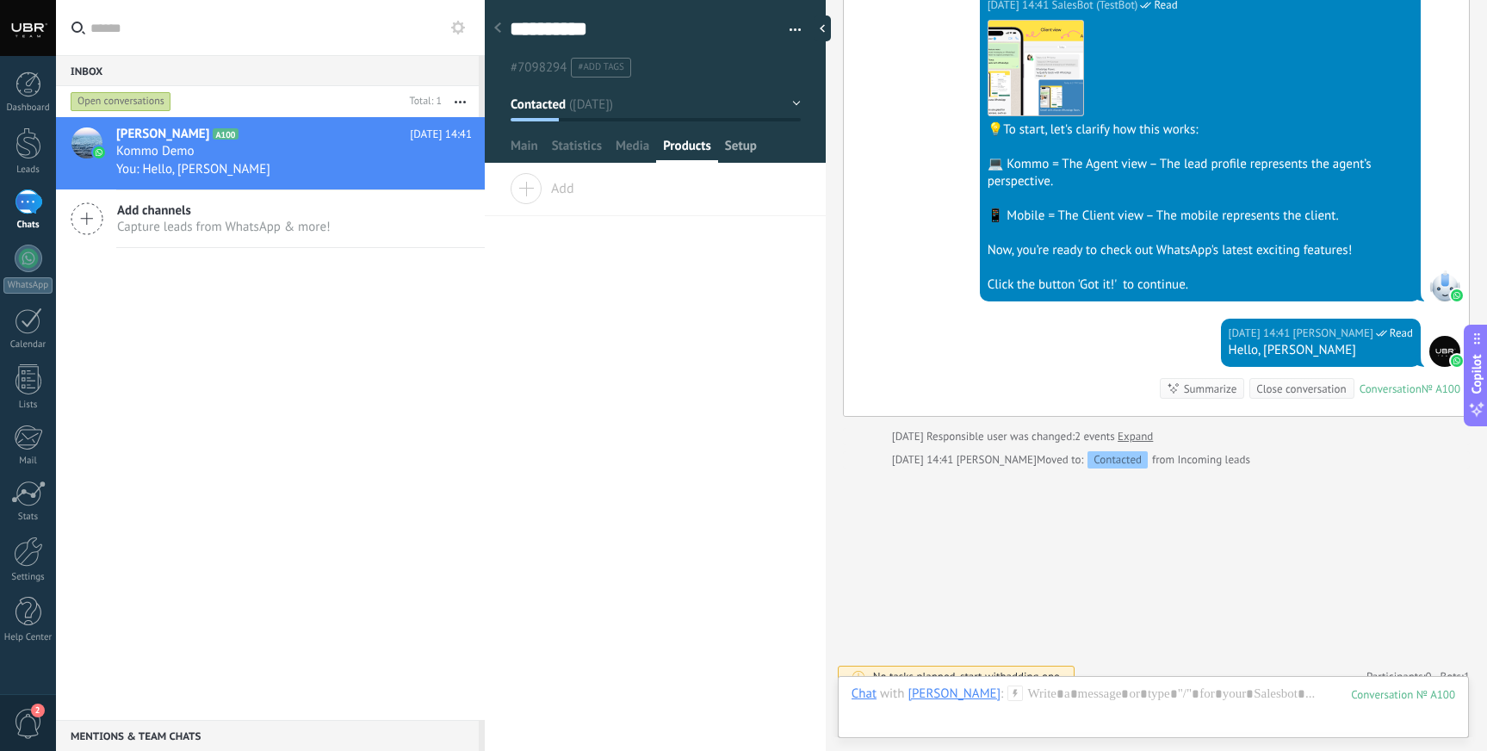
click at [747, 145] on span "Setup" at bounding box center [741, 150] width 32 height 25
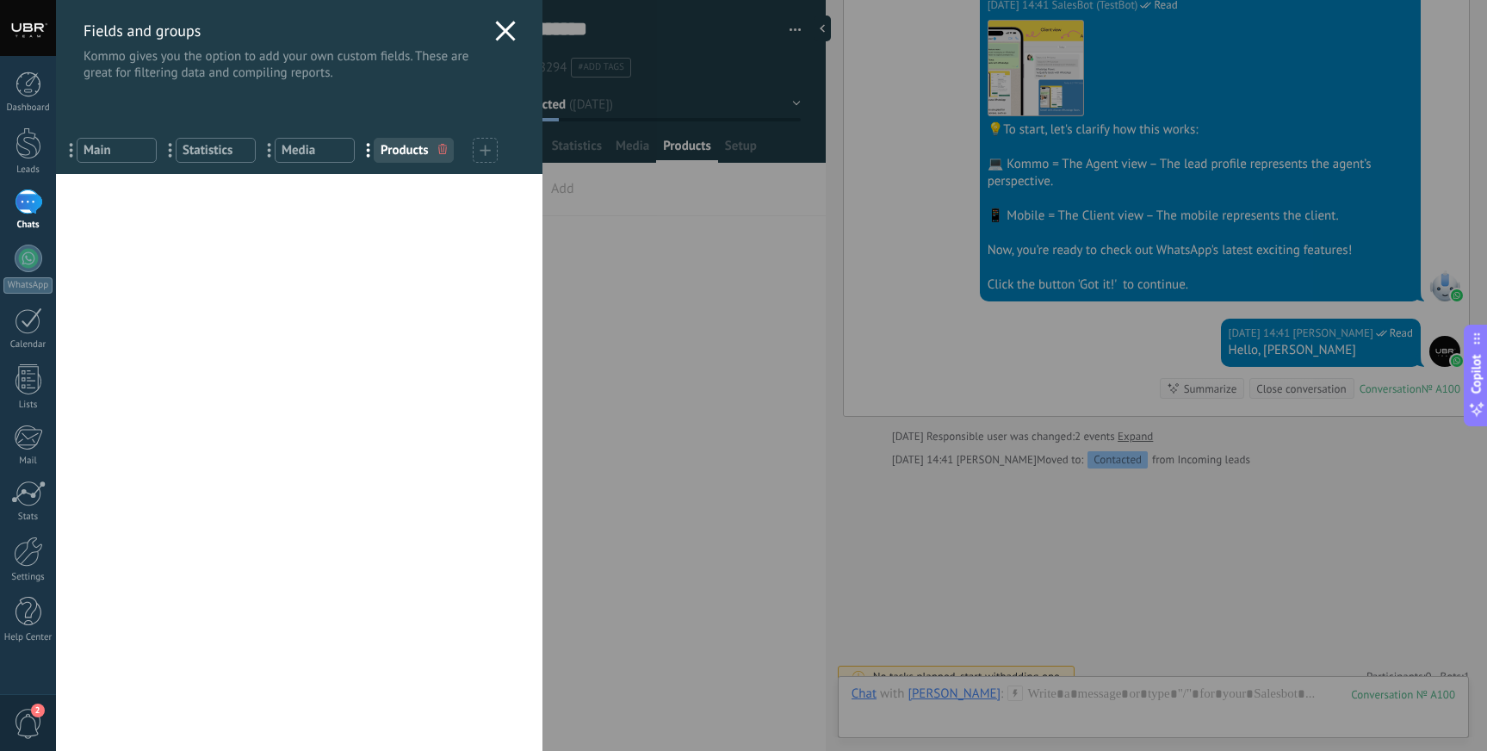
click at [495, 29] on icon at bounding box center [505, 31] width 21 height 21
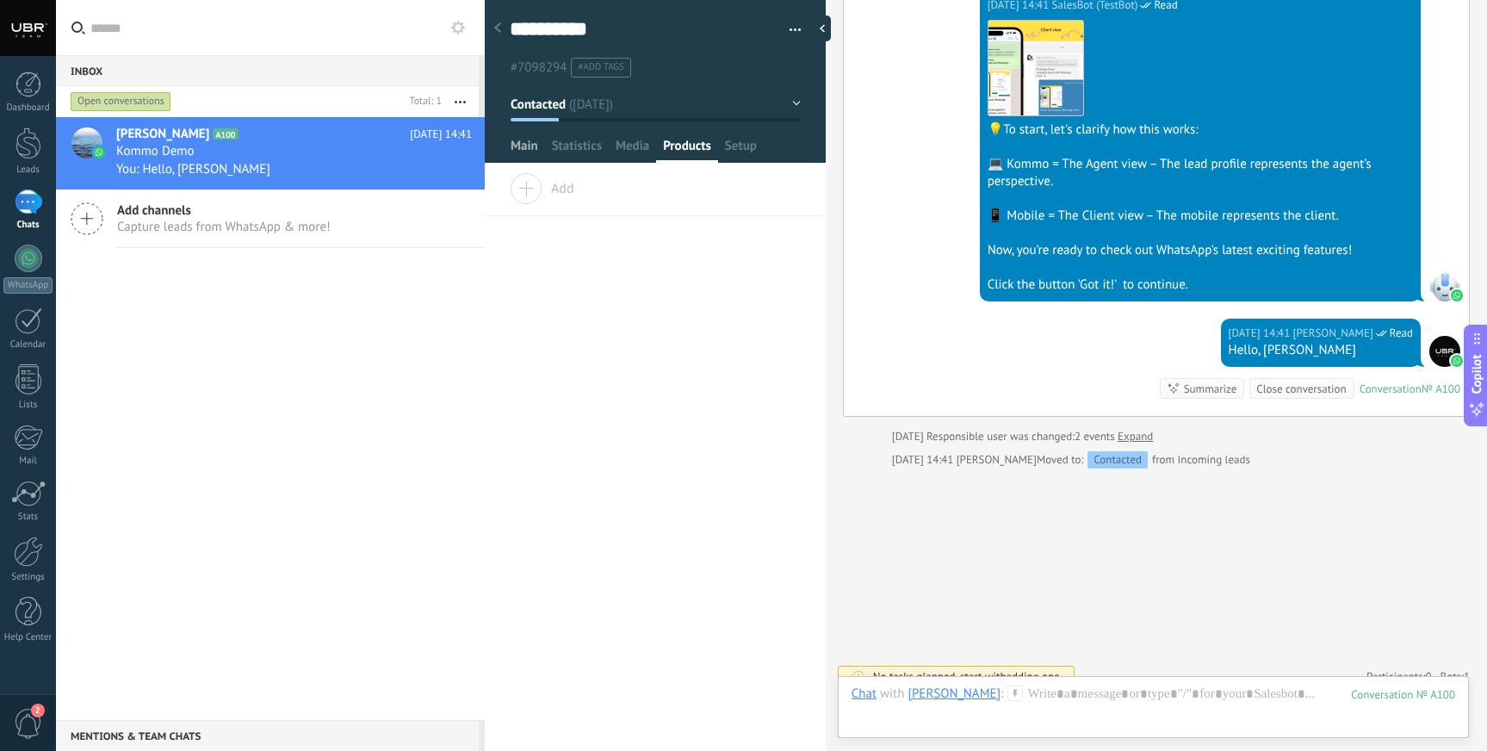
click at [519, 145] on span "Main" at bounding box center [525, 150] width 28 height 25
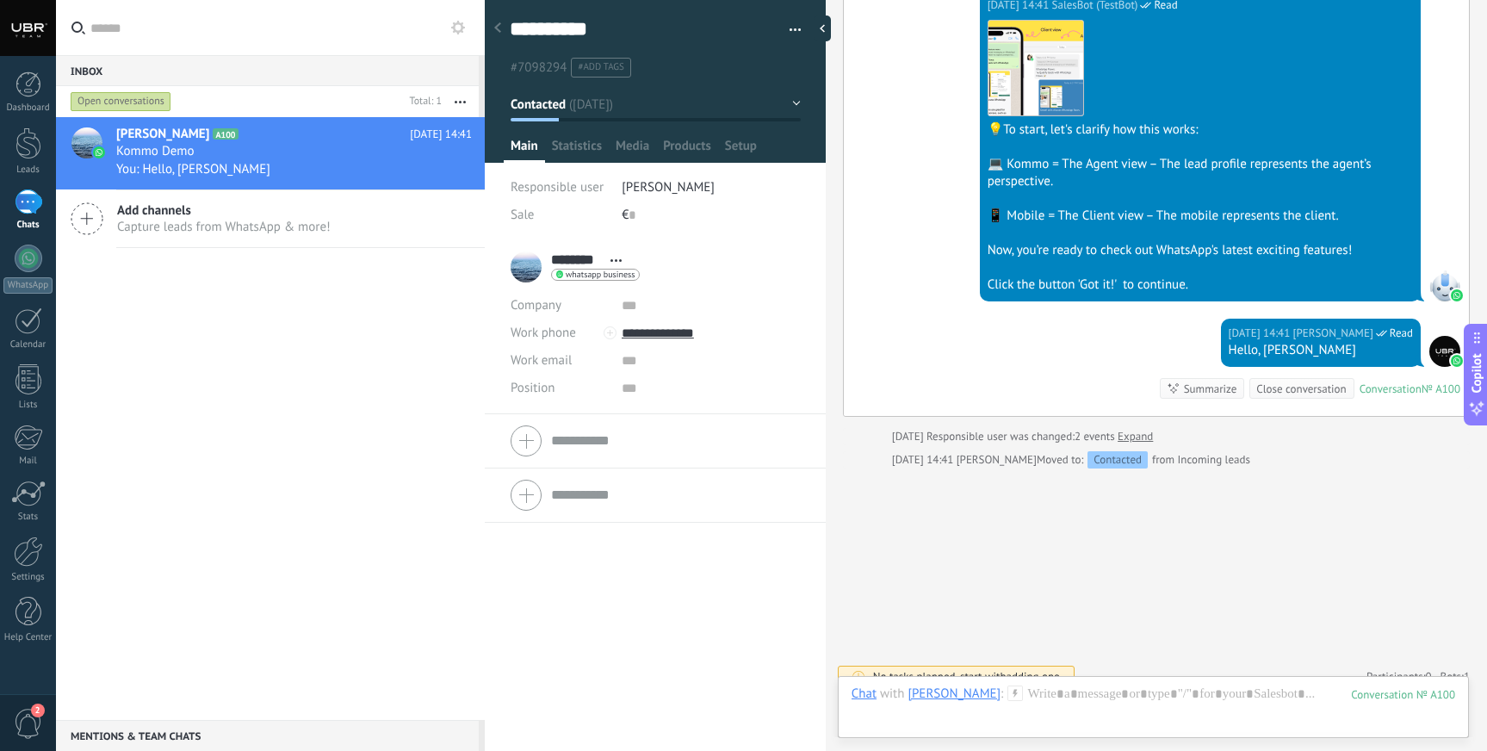
click at [1477, 373] on span "Copilot" at bounding box center [1476, 374] width 17 height 40
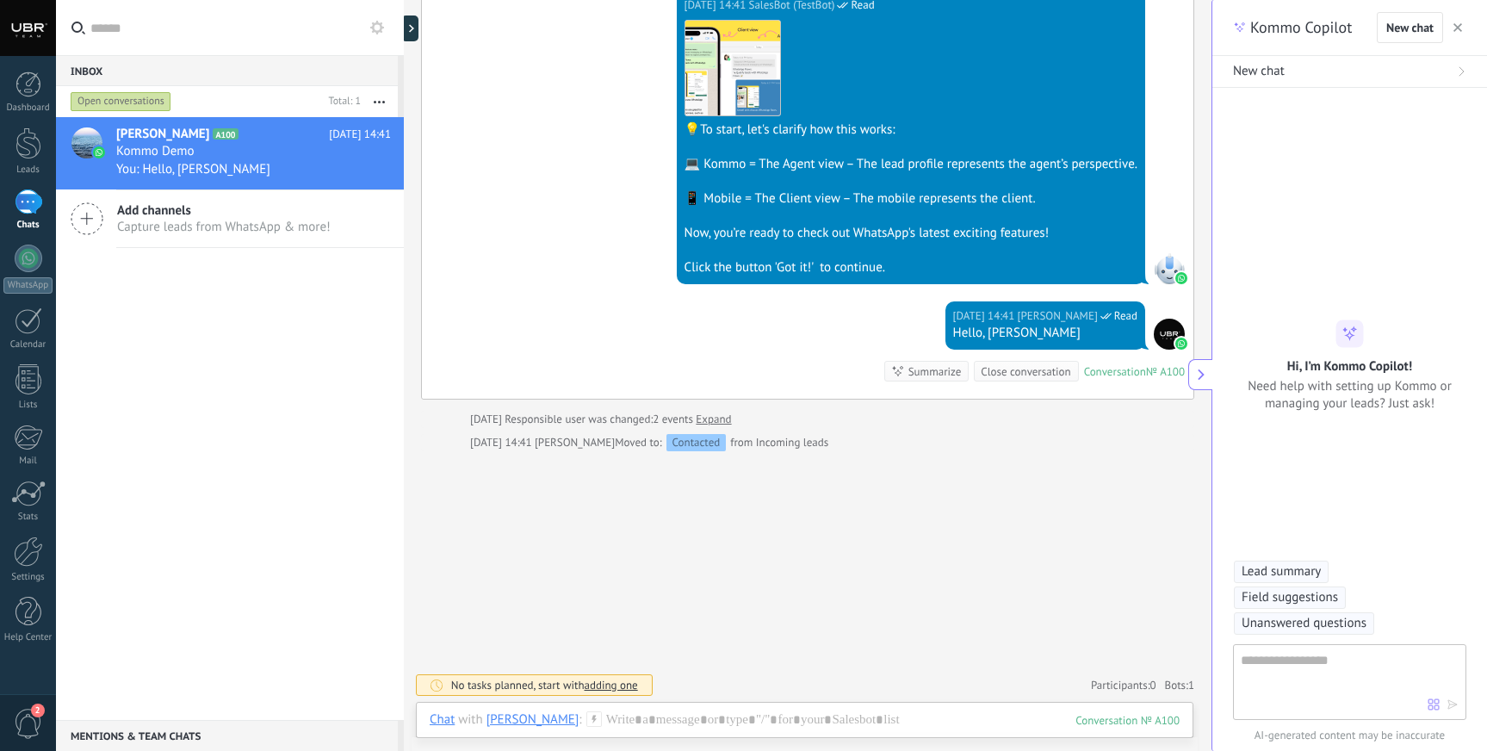
scroll to position [52, 0]
click at [1456, 20] on button "button" at bounding box center [1457, 27] width 17 height 21
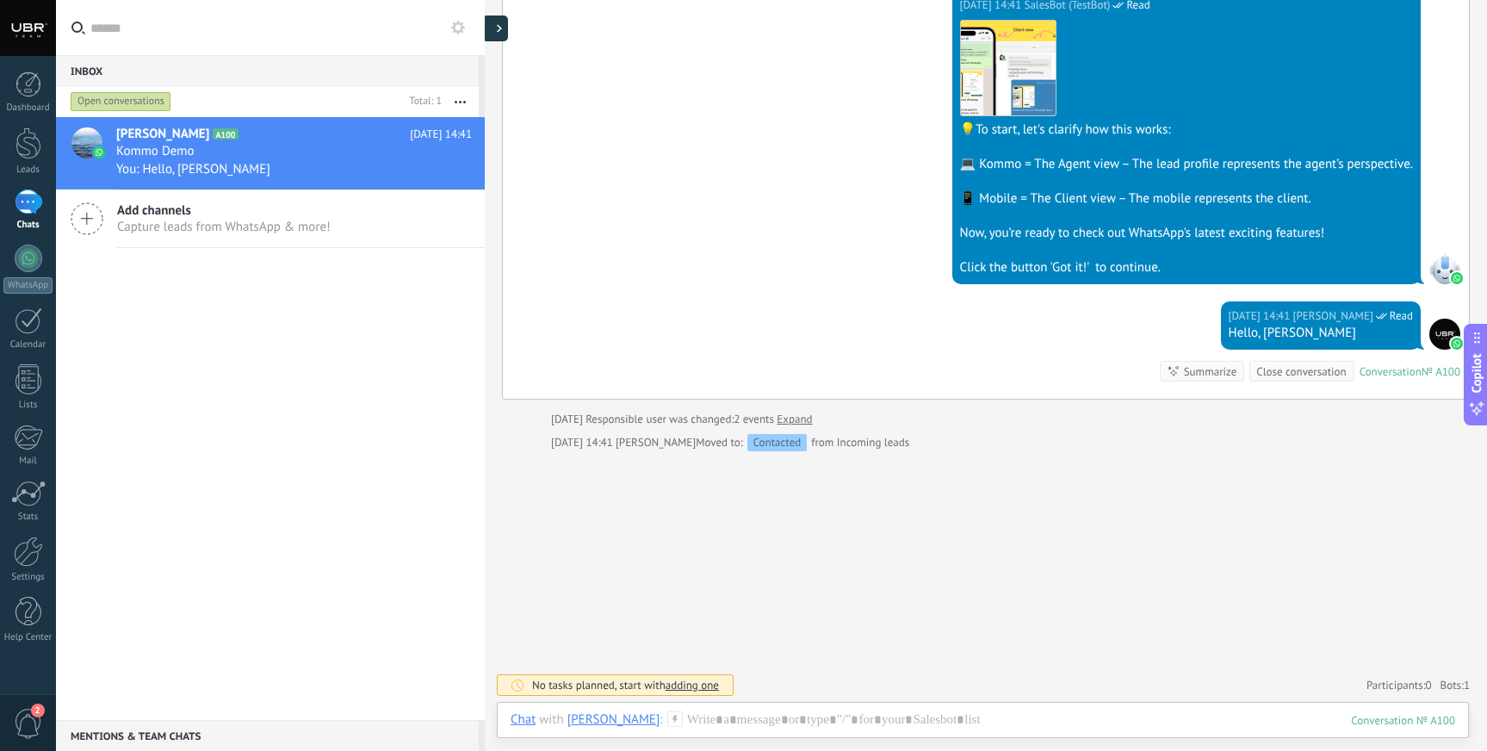
click at [492, 32] on div at bounding box center [495, 28] width 26 height 26
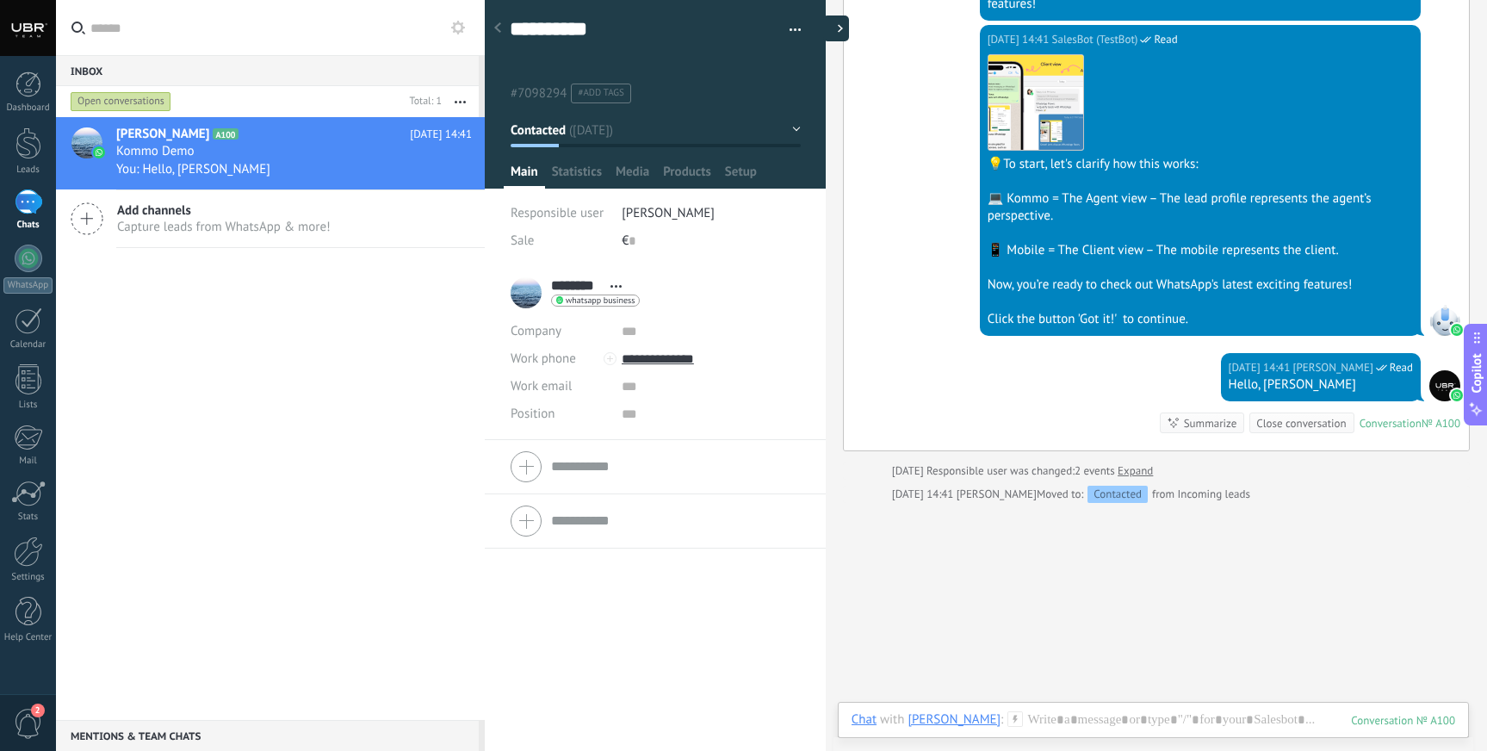
scroll to position [26, 0]
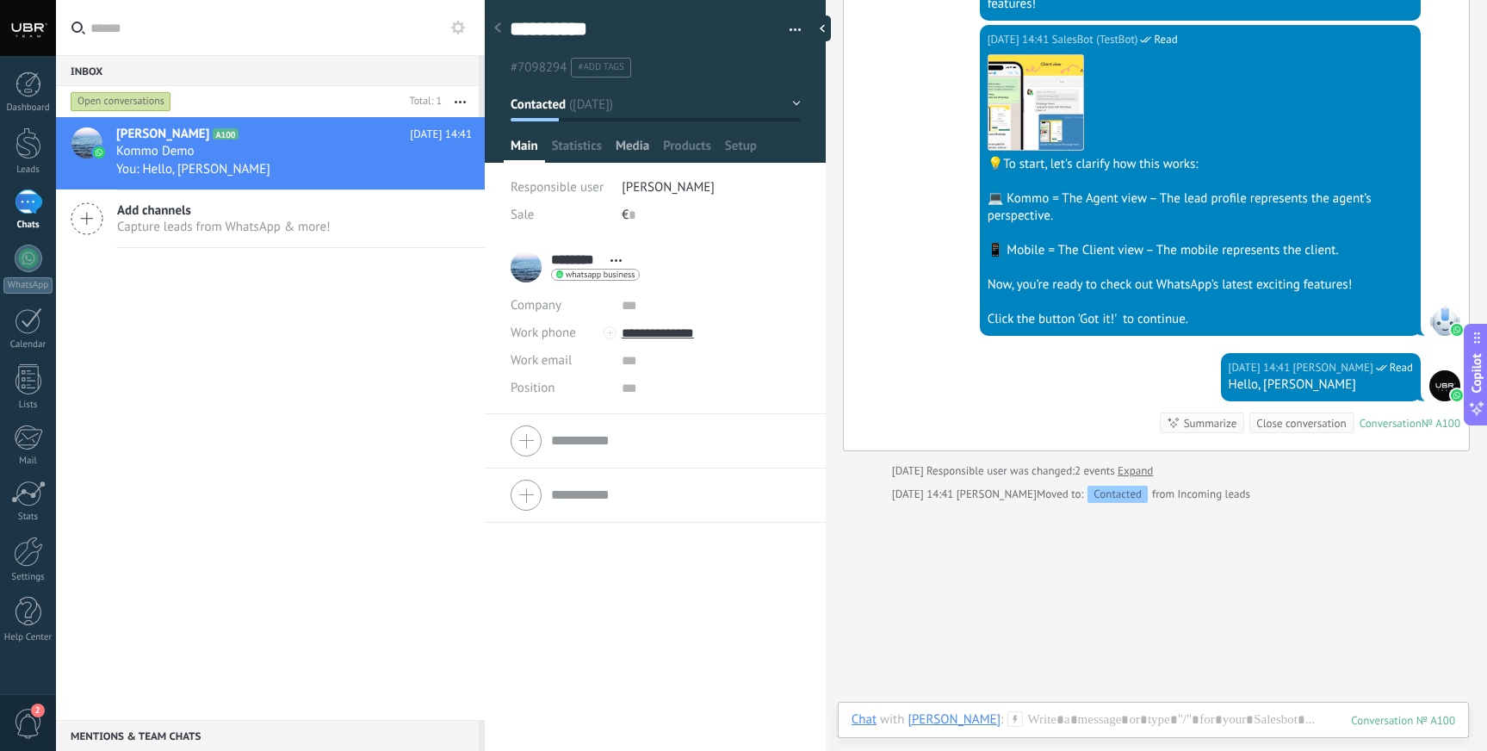
click at [633, 152] on span "Media" at bounding box center [633, 150] width 34 height 25
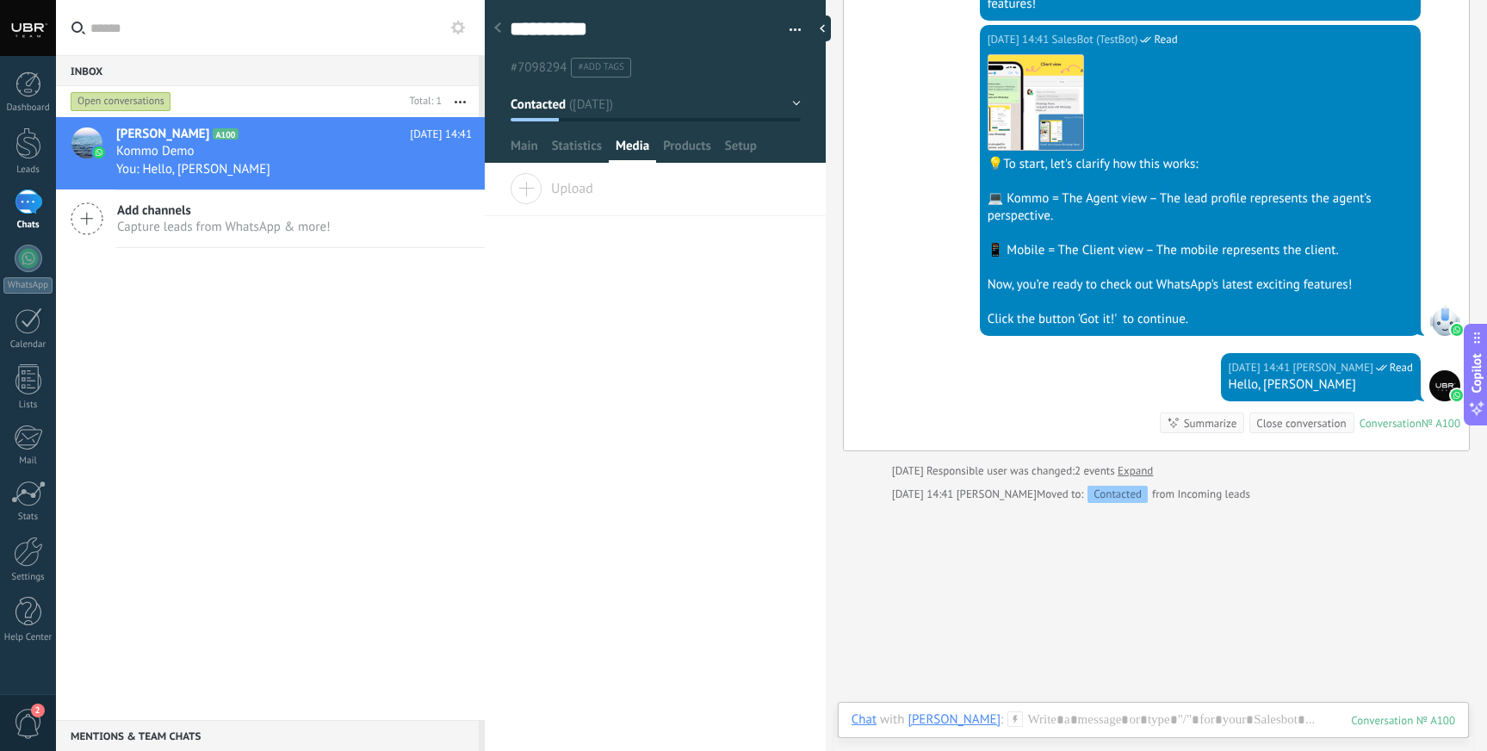
click at [587, 195] on span "Upload" at bounding box center [552, 185] width 84 height 24
click at [0, 0] on input "Upload" at bounding box center [0, 0] width 0 height 0
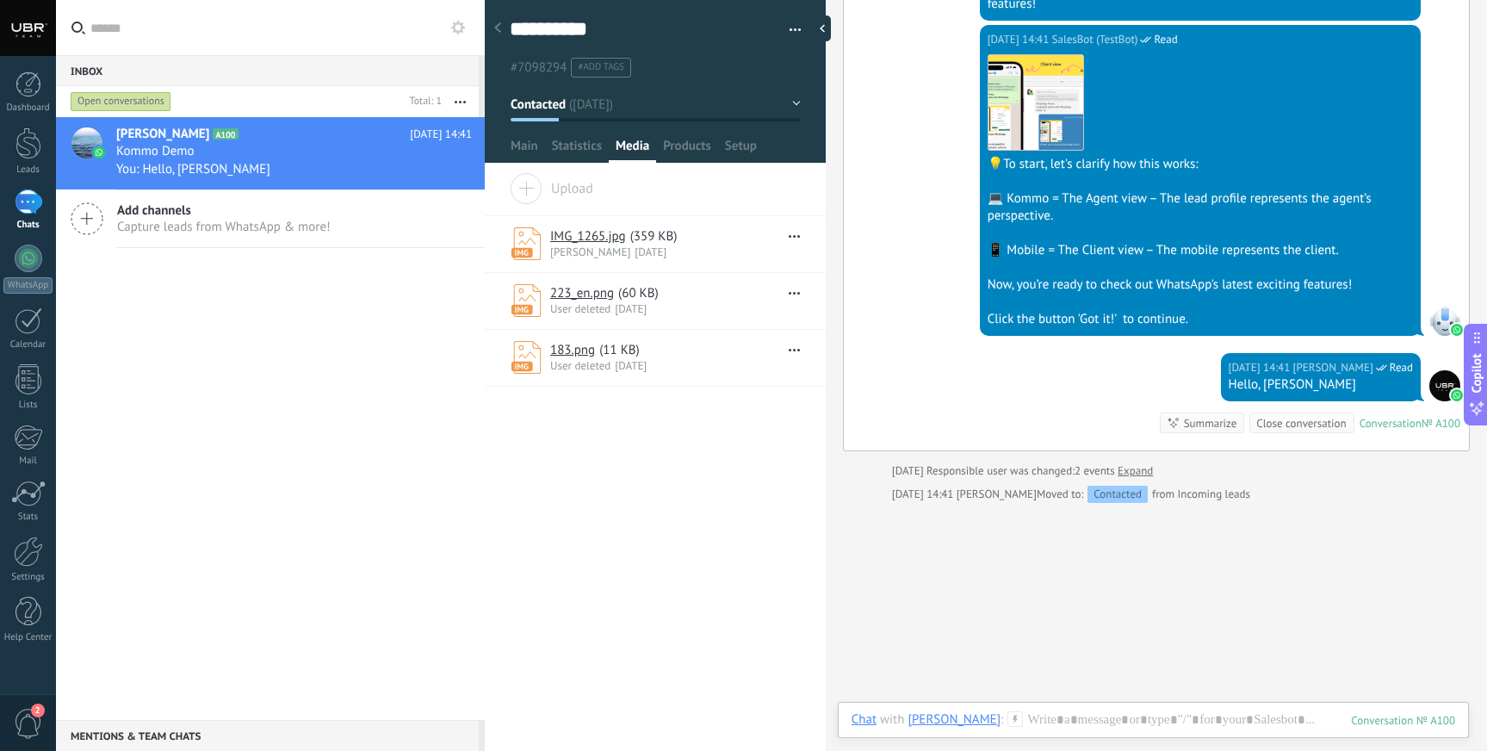
click at [610, 238] on link "IMG_1265.jpg" at bounding box center [588, 236] width 76 height 16
click at [790, 298] on button "button" at bounding box center [790, 294] width 20 height 21
click at [888, 532] on div "Search Load more [DATE] [DATE] Create: 2 events Expand [DATE] 14:41 [PERSON_NAM…" at bounding box center [1156, 148] width 661 height 1309
click at [1026, 721] on div at bounding box center [1153, 737] width 604 height 52
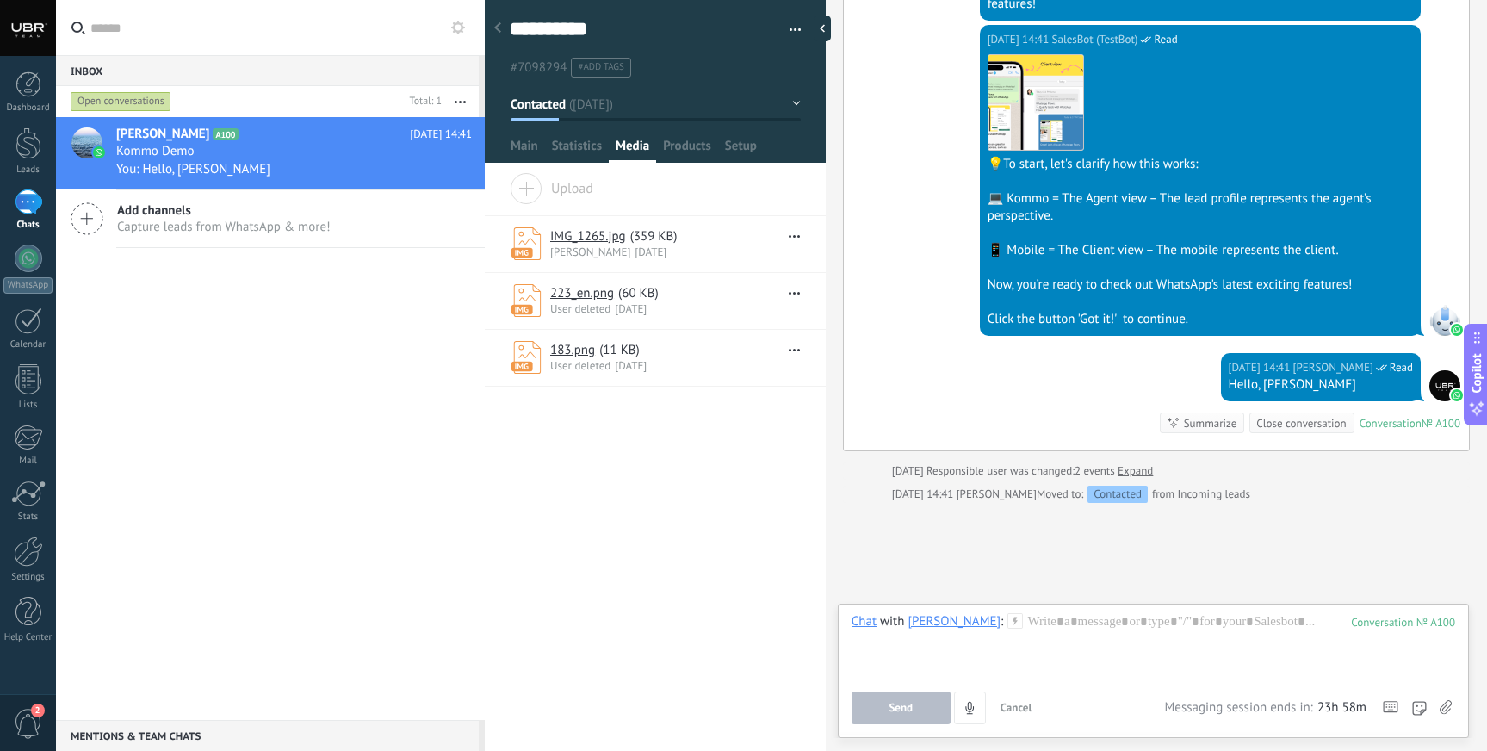
click at [1445, 706] on icon at bounding box center [1445, 707] width 12 height 15
click at [0, 0] on input "file" at bounding box center [0, 0] width 0 height 0
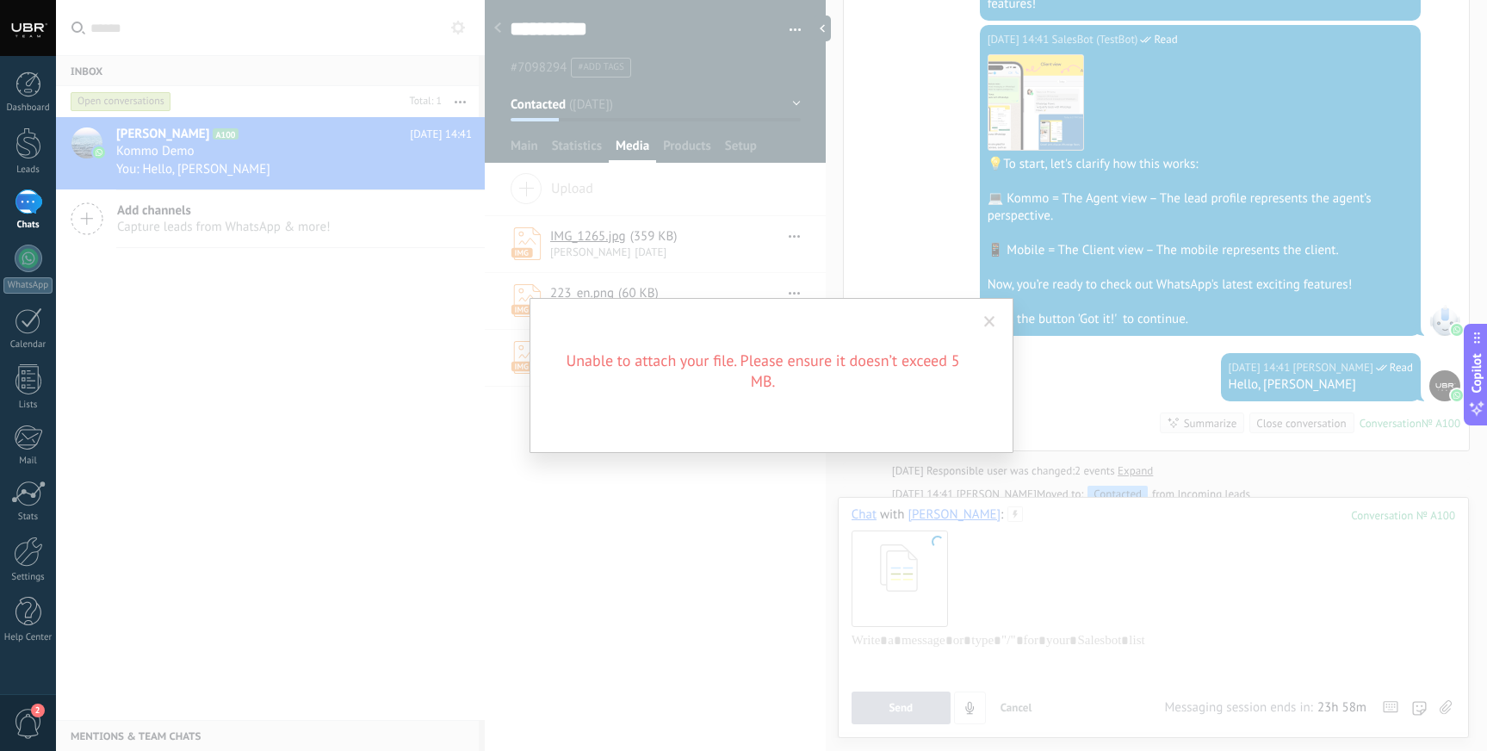
click at [985, 325] on span at bounding box center [989, 322] width 11 height 12
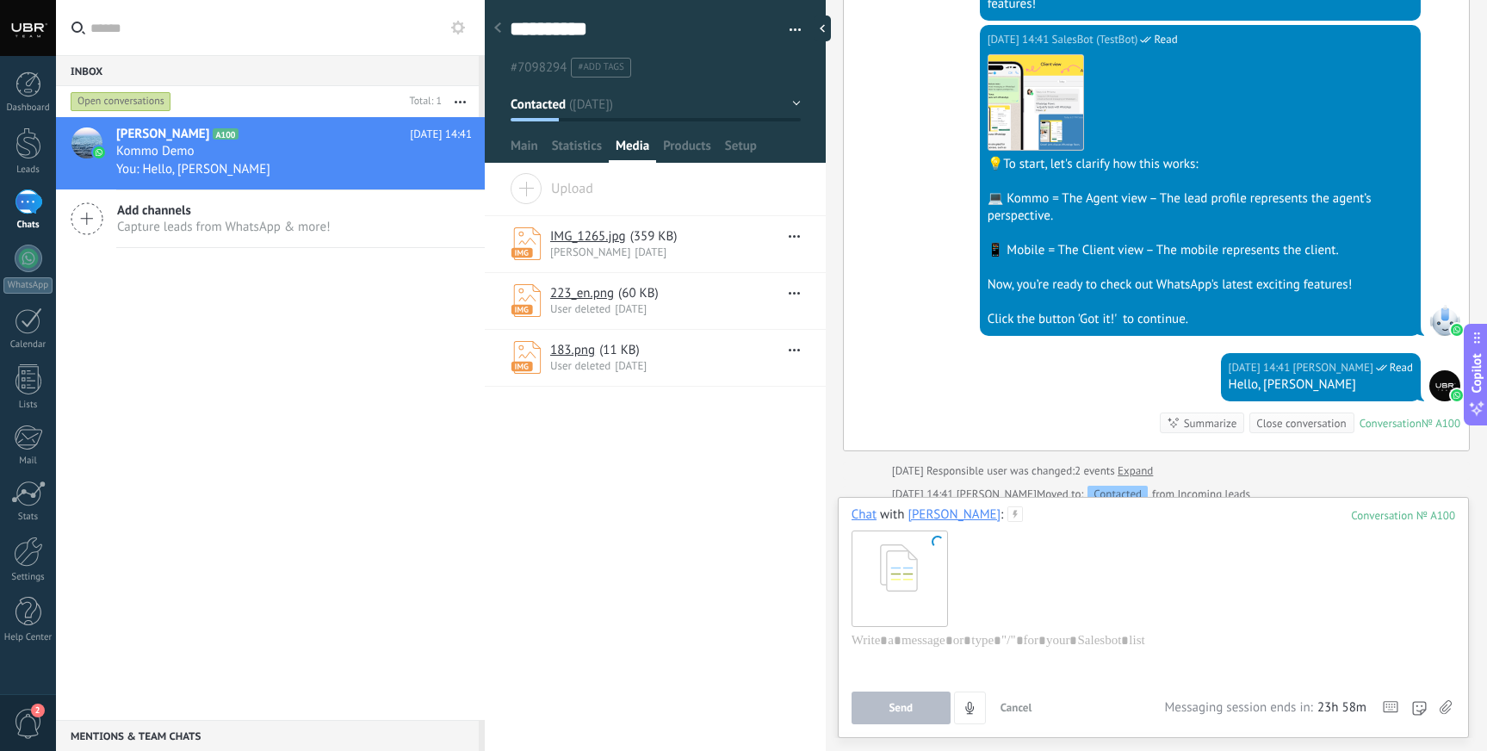
click at [1442, 701] on icon at bounding box center [1445, 707] width 12 height 15
click at [0, 0] on input "file" at bounding box center [0, 0] width 0 height 0
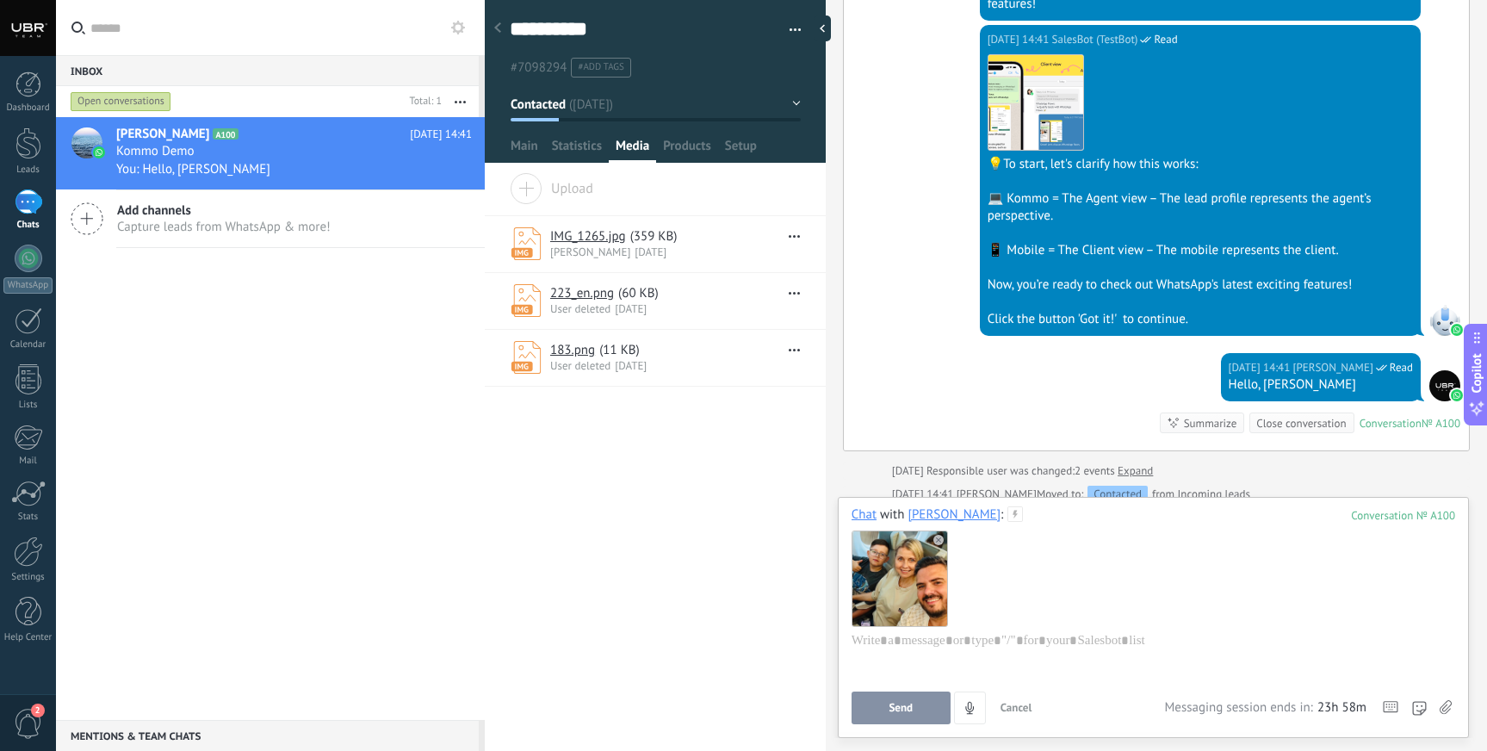
click at [1012, 710] on span "Cancel" at bounding box center [1016, 707] width 32 height 15
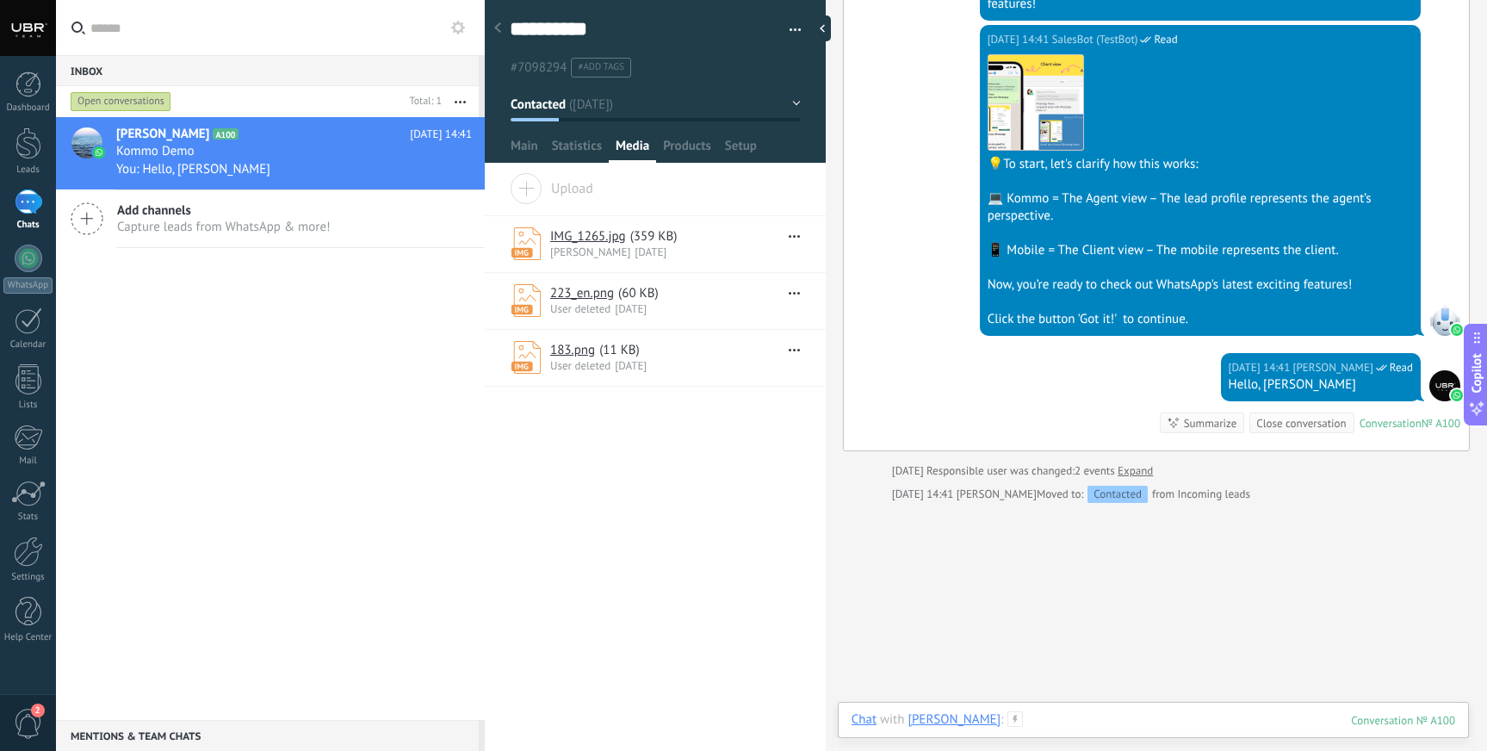
click at [1126, 721] on div at bounding box center [1153, 737] width 604 height 52
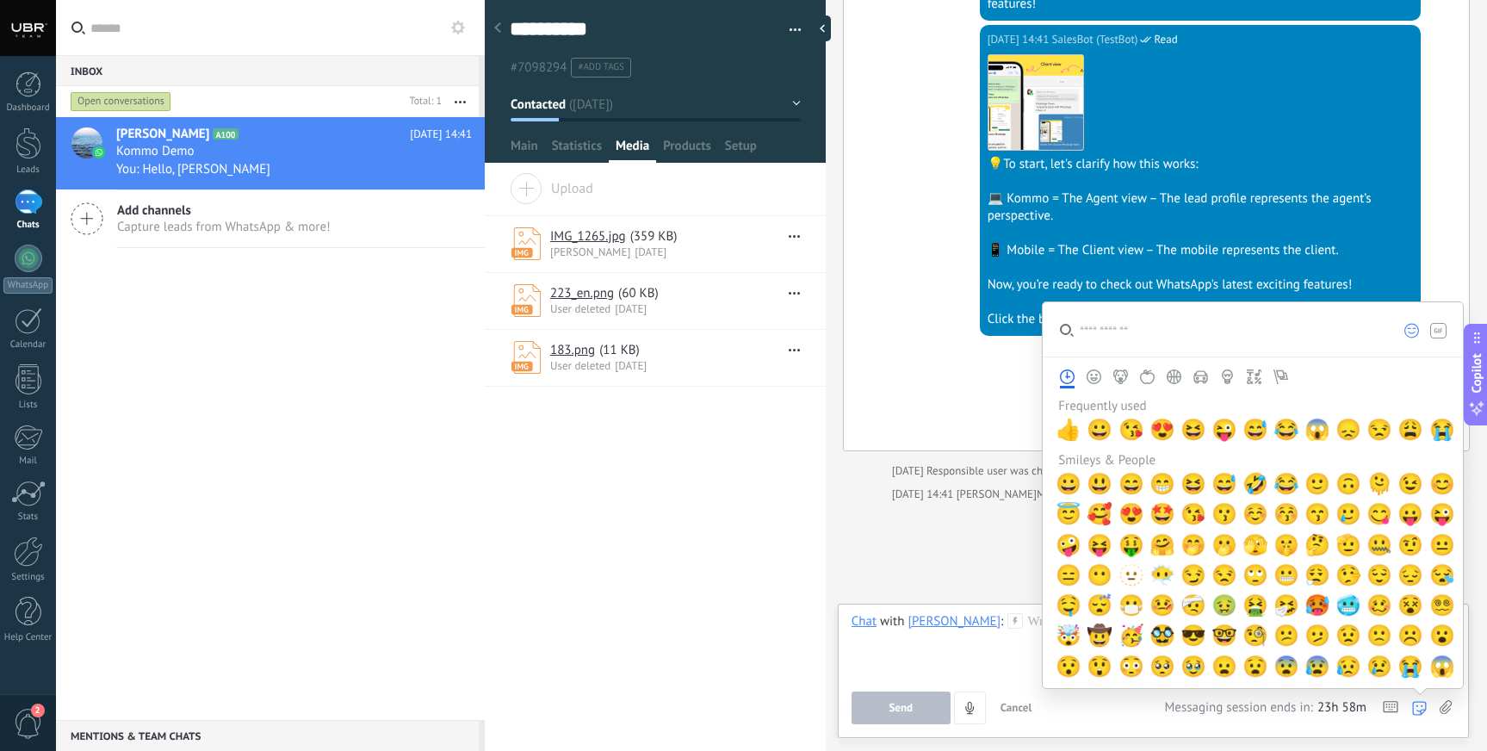
click at [1419, 711] on icon at bounding box center [1419, 708] width 15 height 15
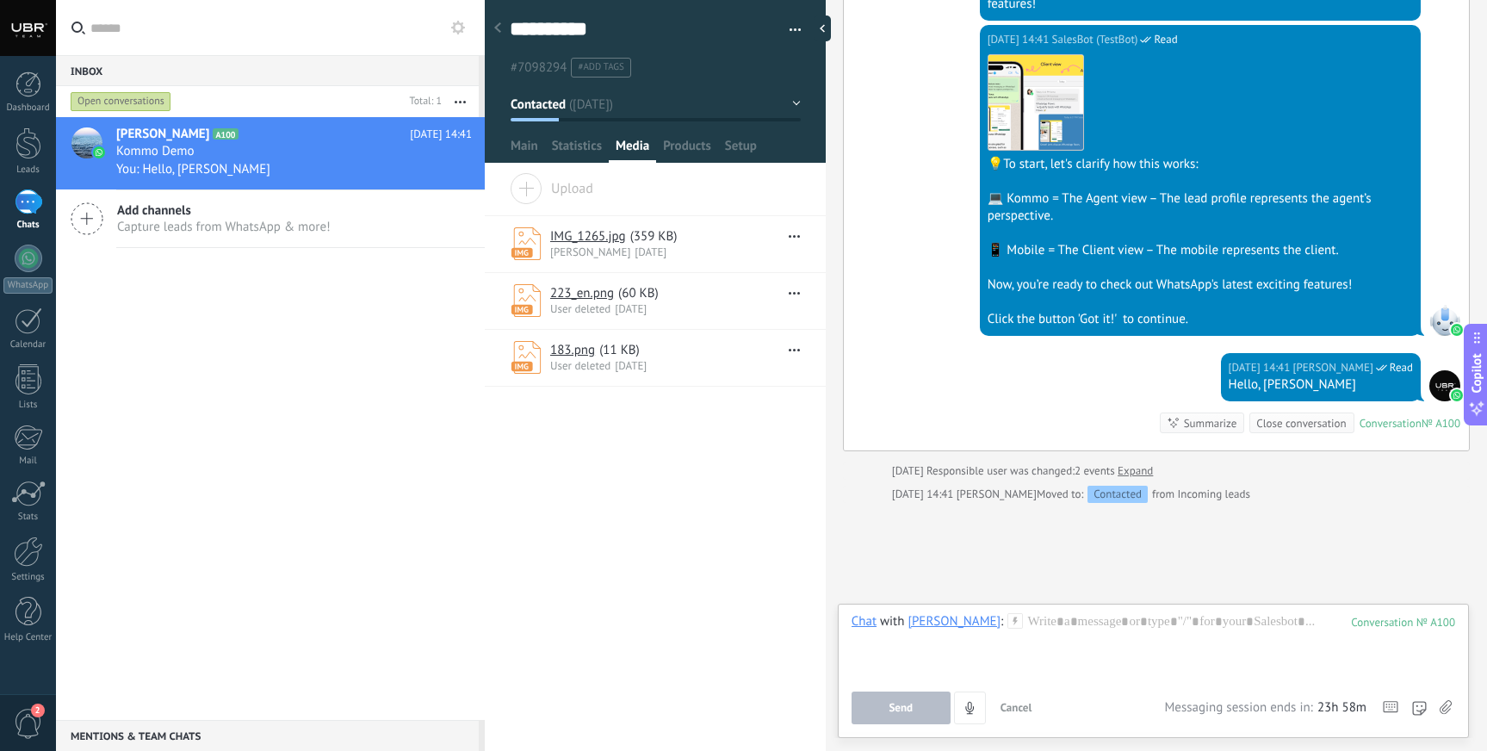
click at [1449, 709] on use at bounding box center [1445, 707] width 12 height 14
click at [0, 0] on input "file" at bounding box center [0, 0] width 0 height 0
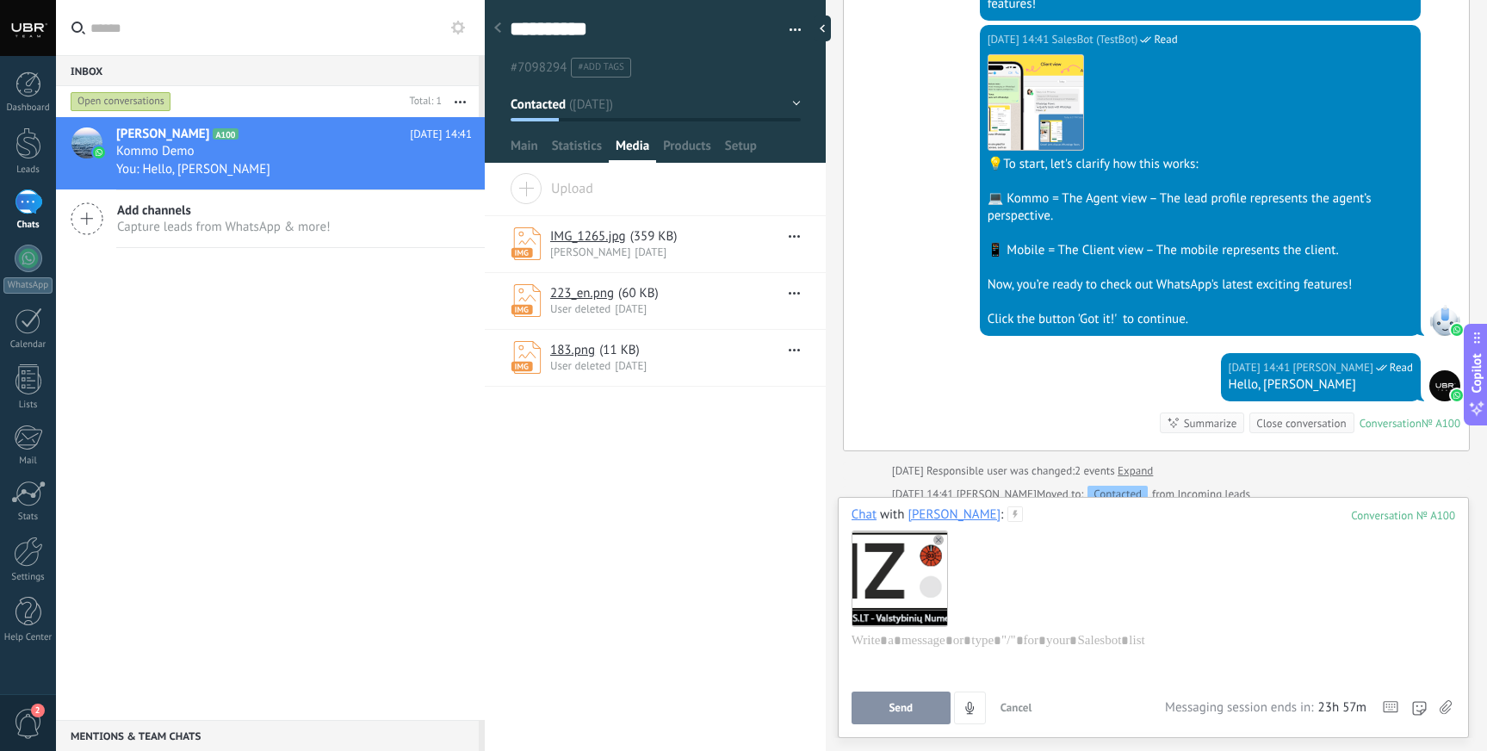
click at [895, 695] on button "Send" at bounding box center [900, 707] width 99 height 33
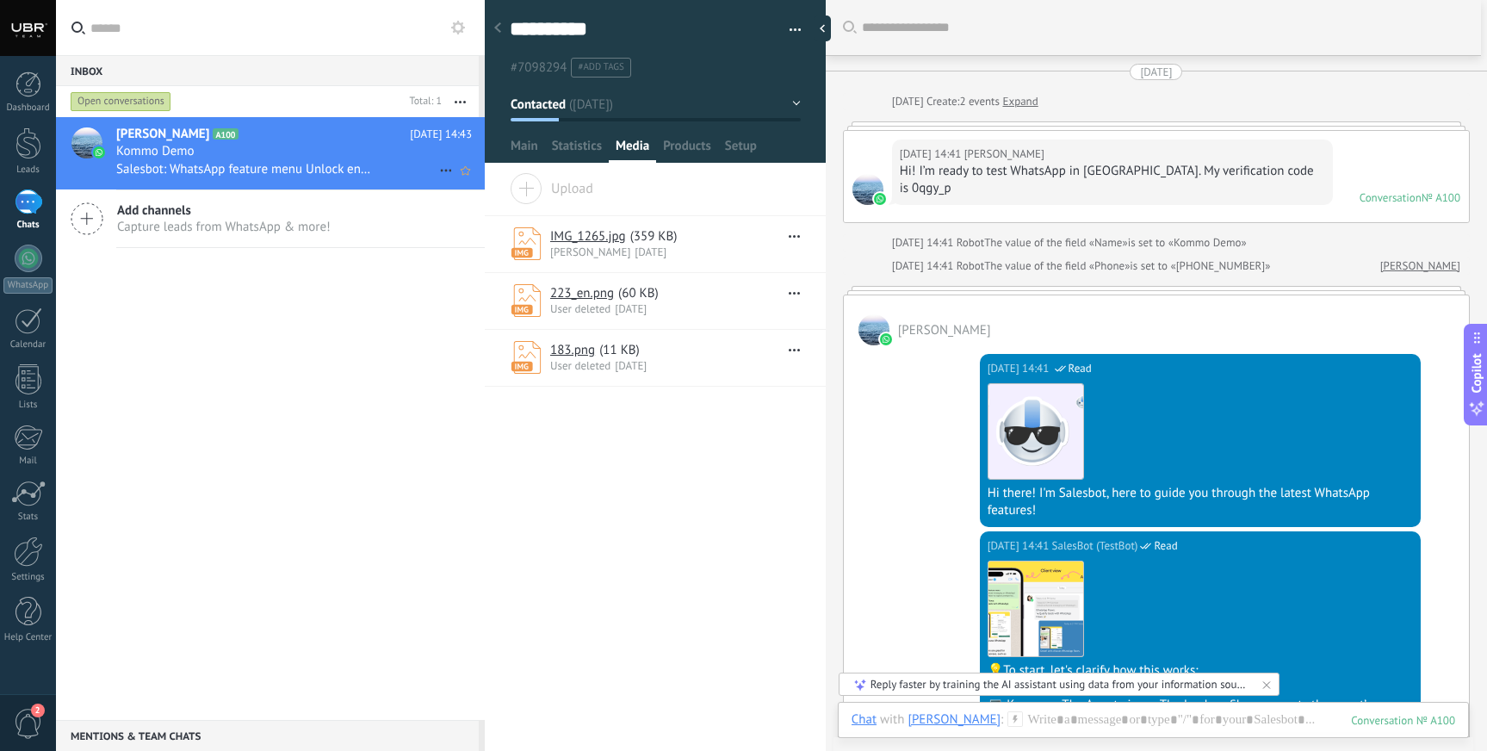
click at [441, 165] on icon at bounding box center [446, 170] width 21 height 21
click at [399, 389] on div at bounding box center [743, 375] width 1487 height 751
click at [24, 155] on div at bounding box center [28, 143] width 26 height 32
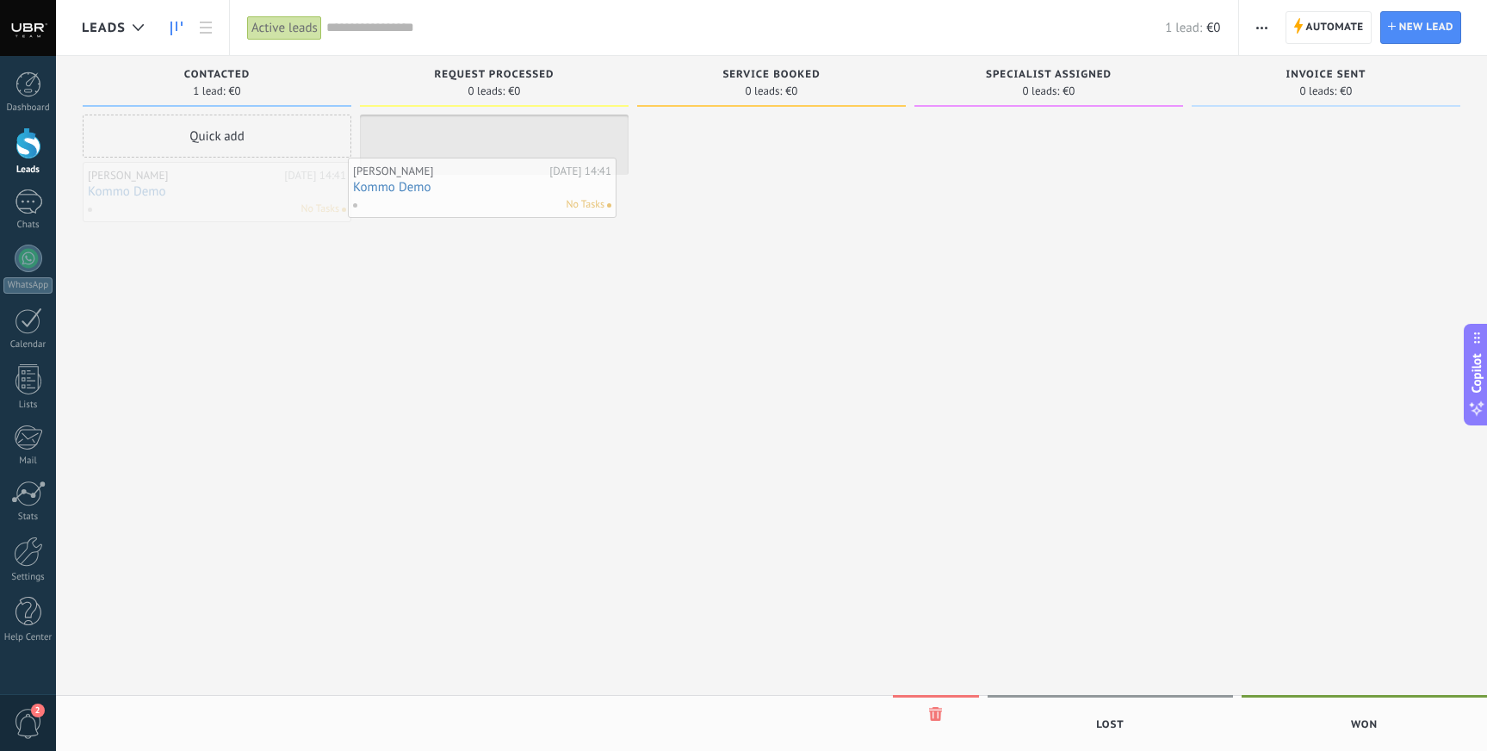
drag, startPoint x: 239, startPoint y: 195, endPoint x: 515, endPoint y: 184, distance: 275.7
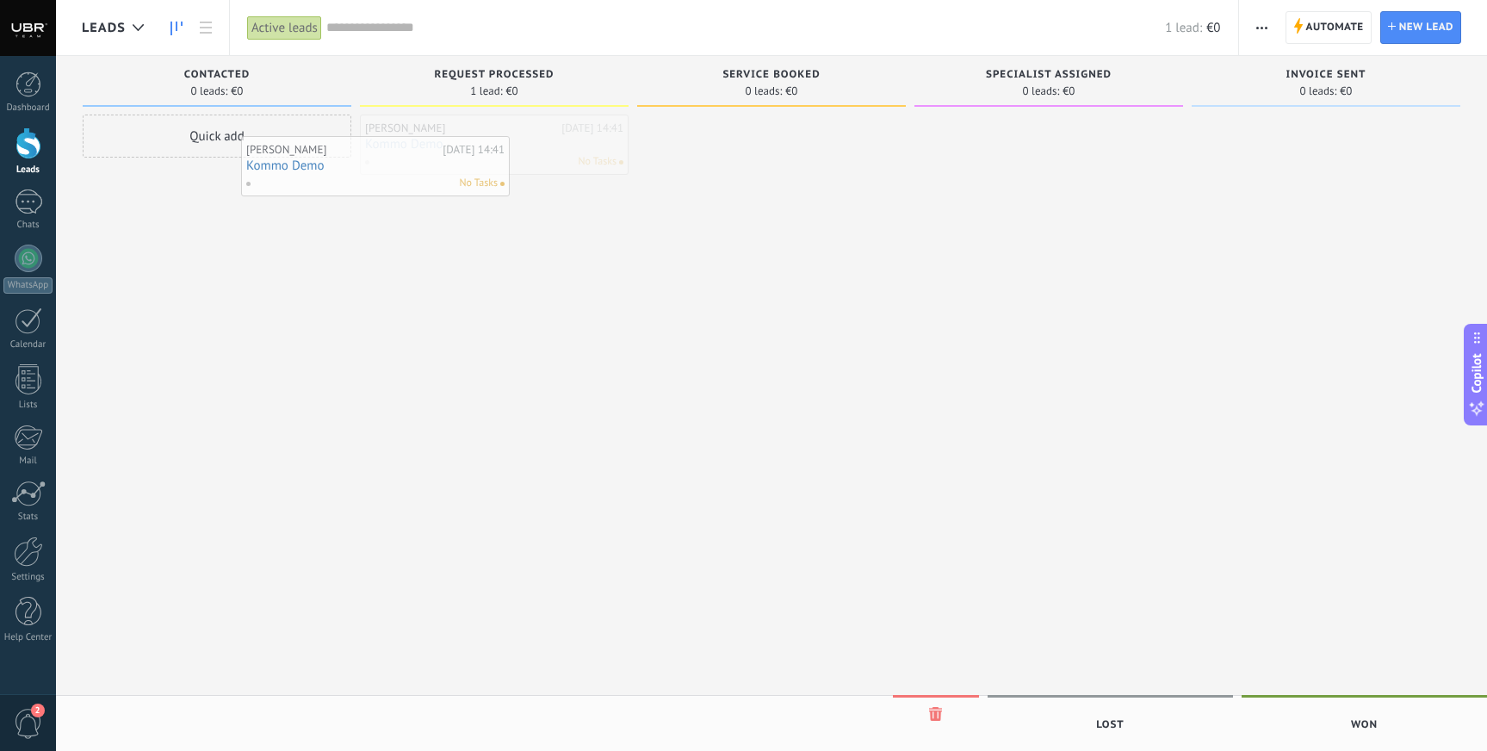
drag, startPoint x: 523, startPoint y: 145, endPoint x: 251, endPoint y: 212, distance: 280.2
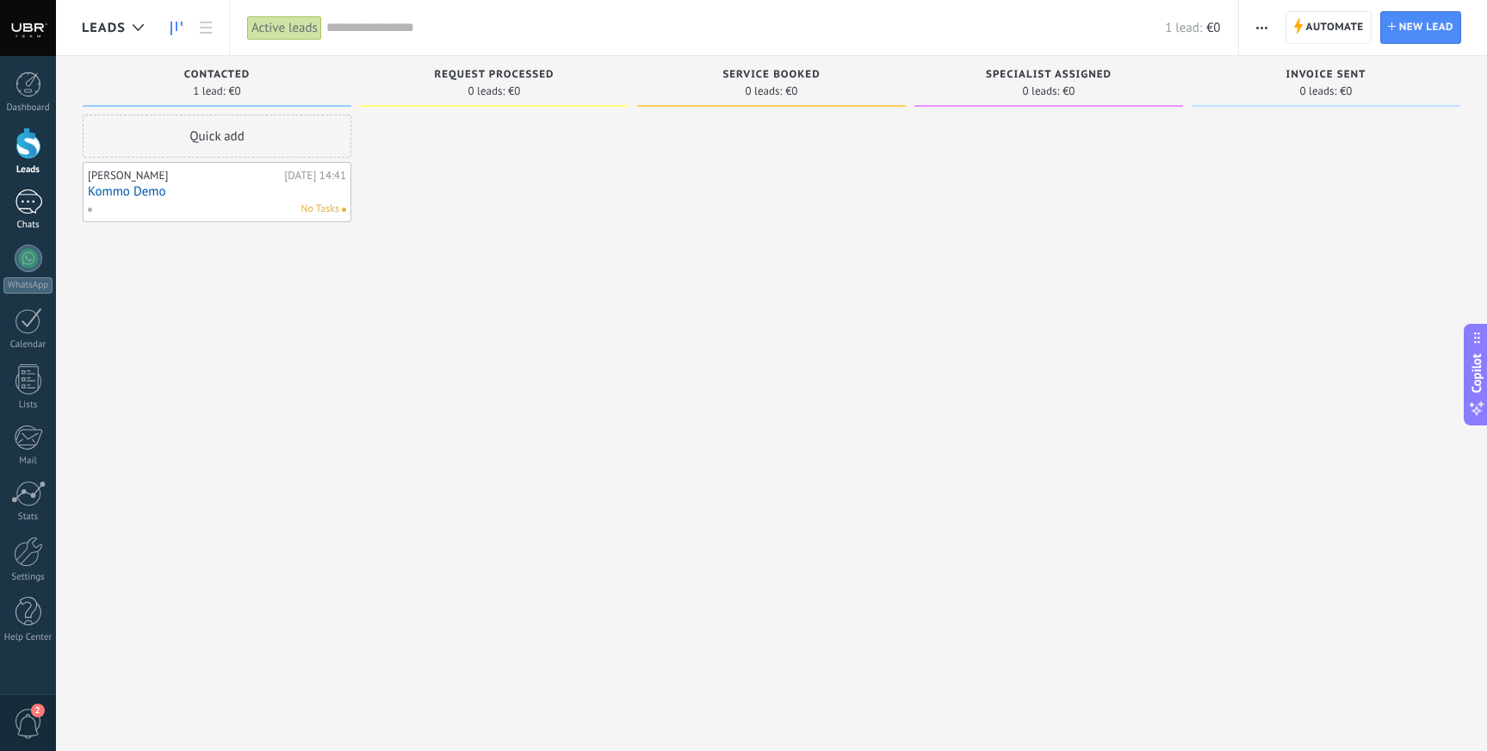
click at [32, 221] on div "Chats" at bounding box center [28, 225] width 50 height 11
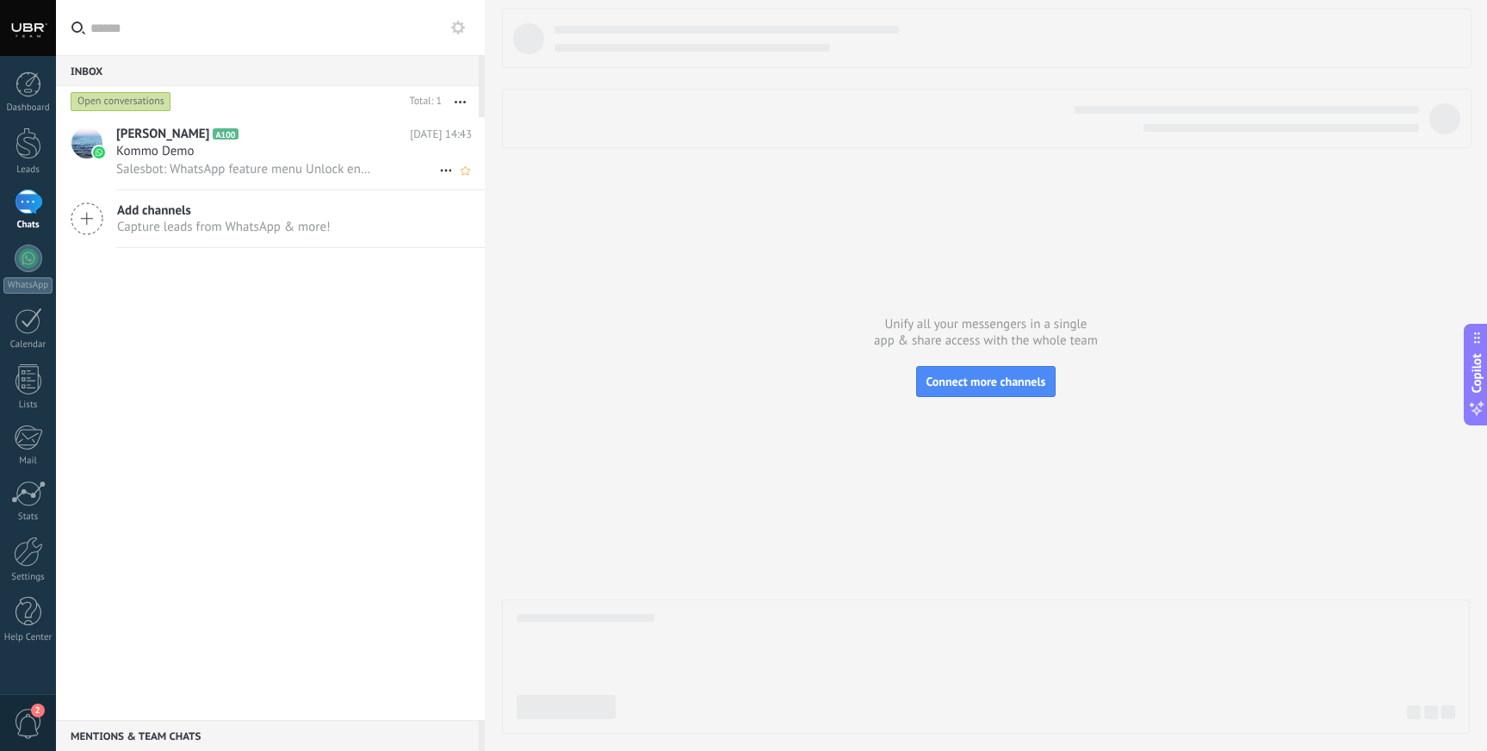
click at [337, 153] on div "Kommo Demo" at bounding box center [294, 151] width 356 height 17
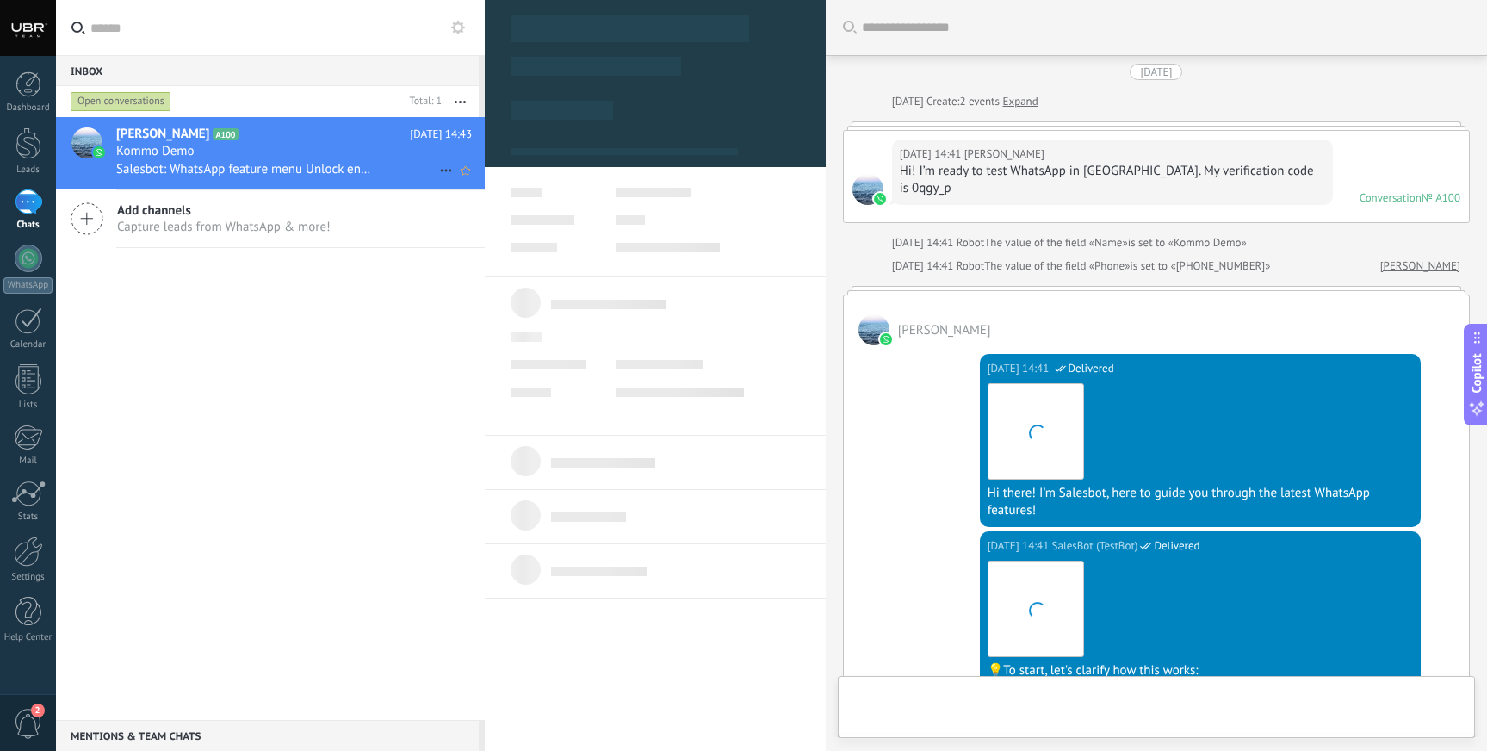
scroll to position [26, 0]
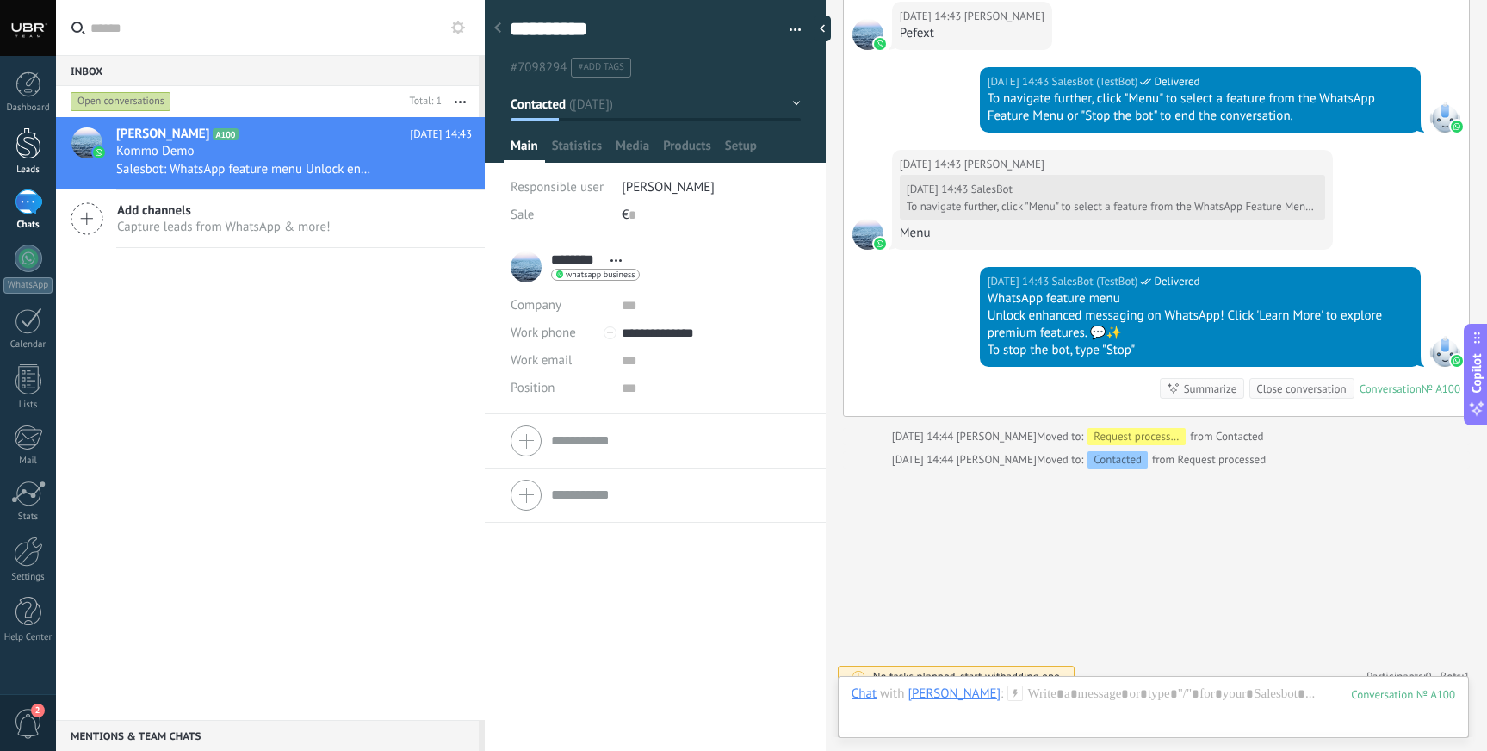
click at [40, 143] on div at bounding box center [28, 143] width 26 height 32
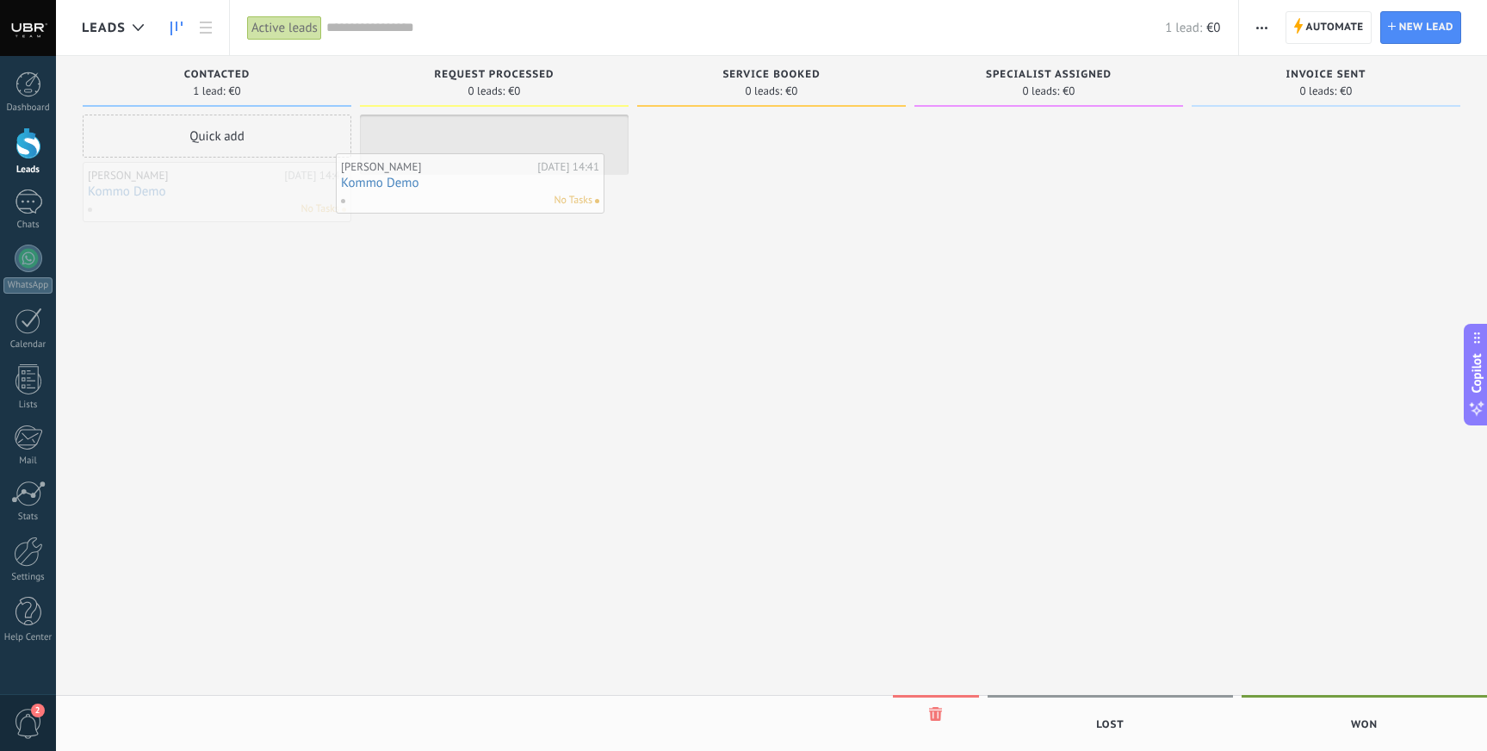
drag, startPoint x: 251, startPoint y: 194, endPoint x: 523, endPoint y: 168, distance: 274.1
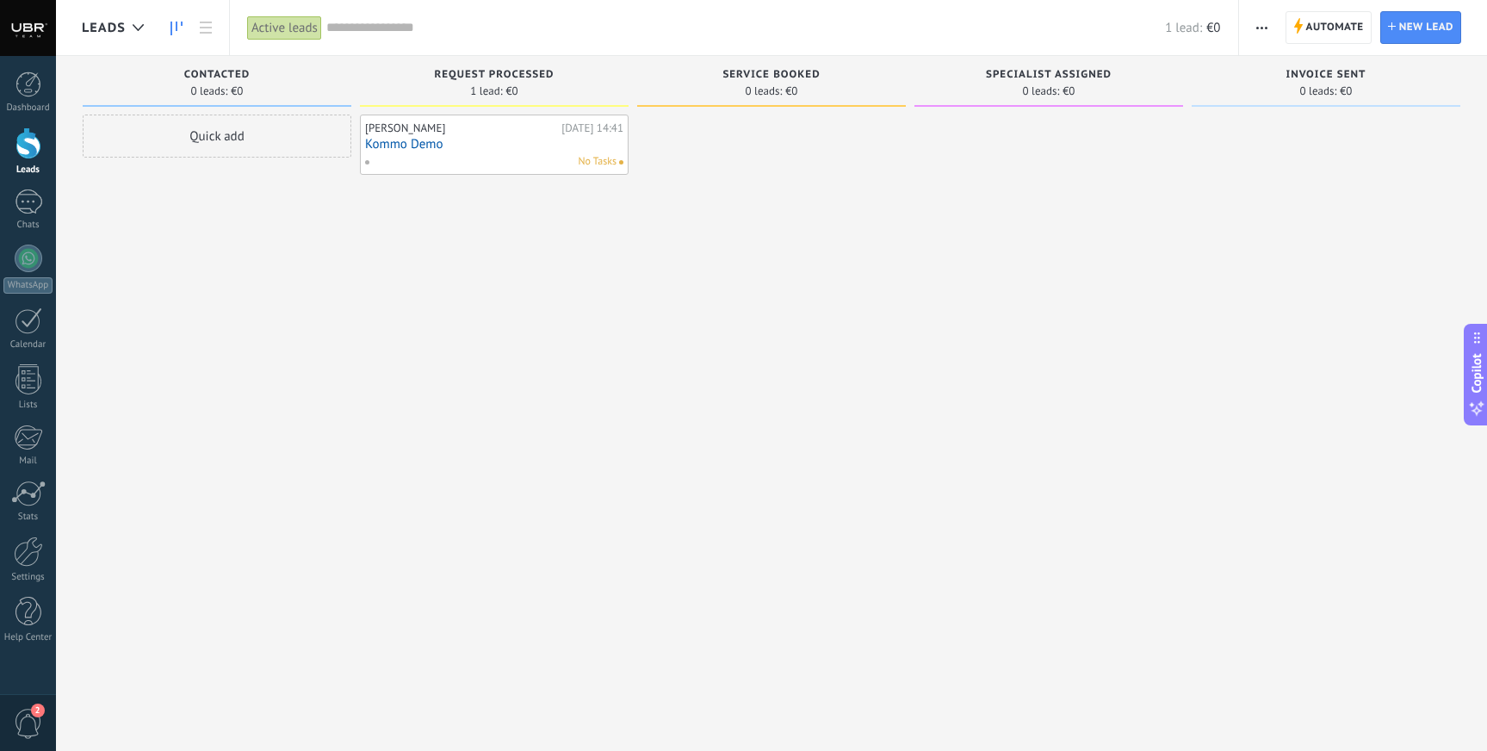
click at [560, 288] on div "[PERSON_NAME] [DEMOGRAPHIC_DATA] [DATE] 14:41 Kommo Demo No Tasks" at bounding box center [494, 378] width 269 height 526
click at [423, 132] on div "[PERSON_NAME]" at bounding box center [461, 128] width 192 height 14
click at [423, 142] on link "Kommo Demo" at bounding box center [494, 144] width 258 height 15
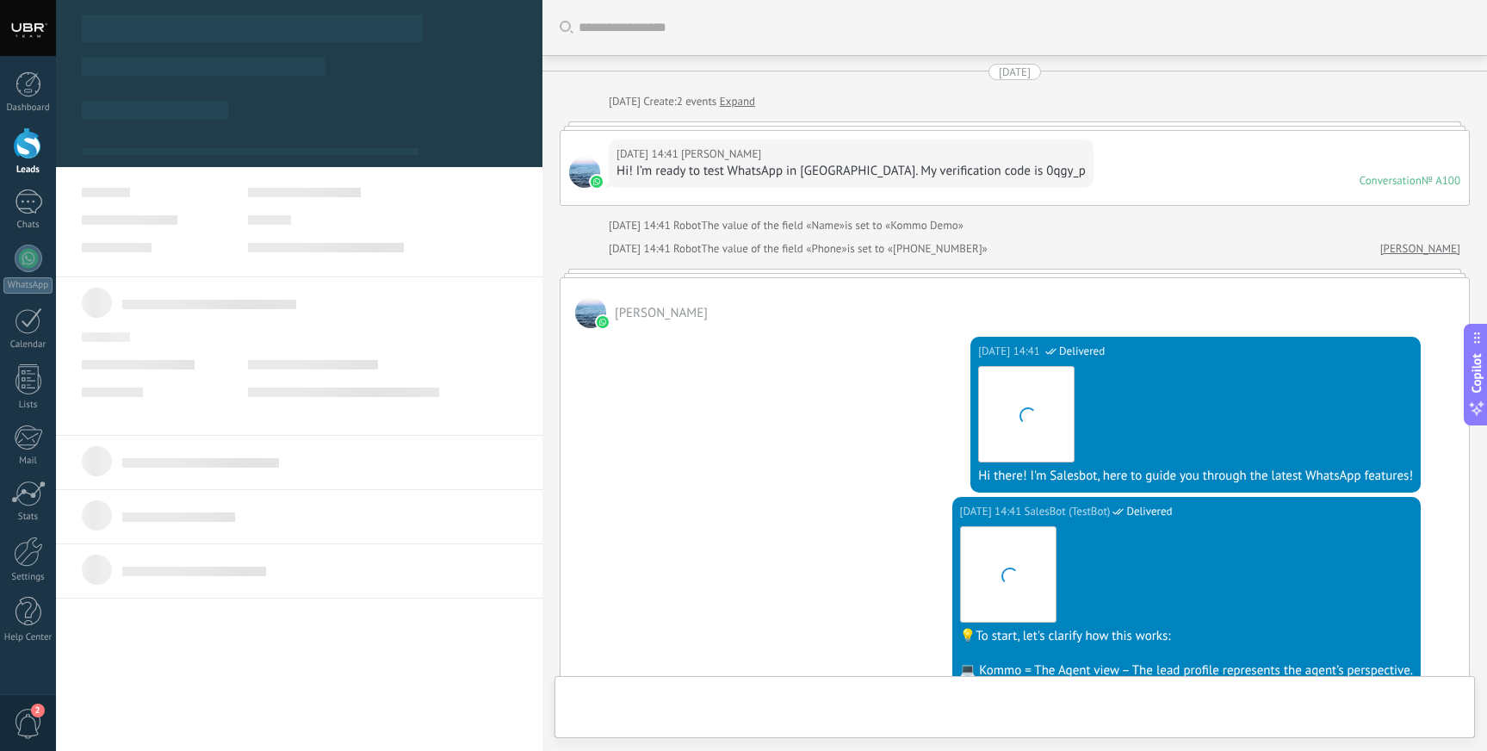
type textarea "**********"
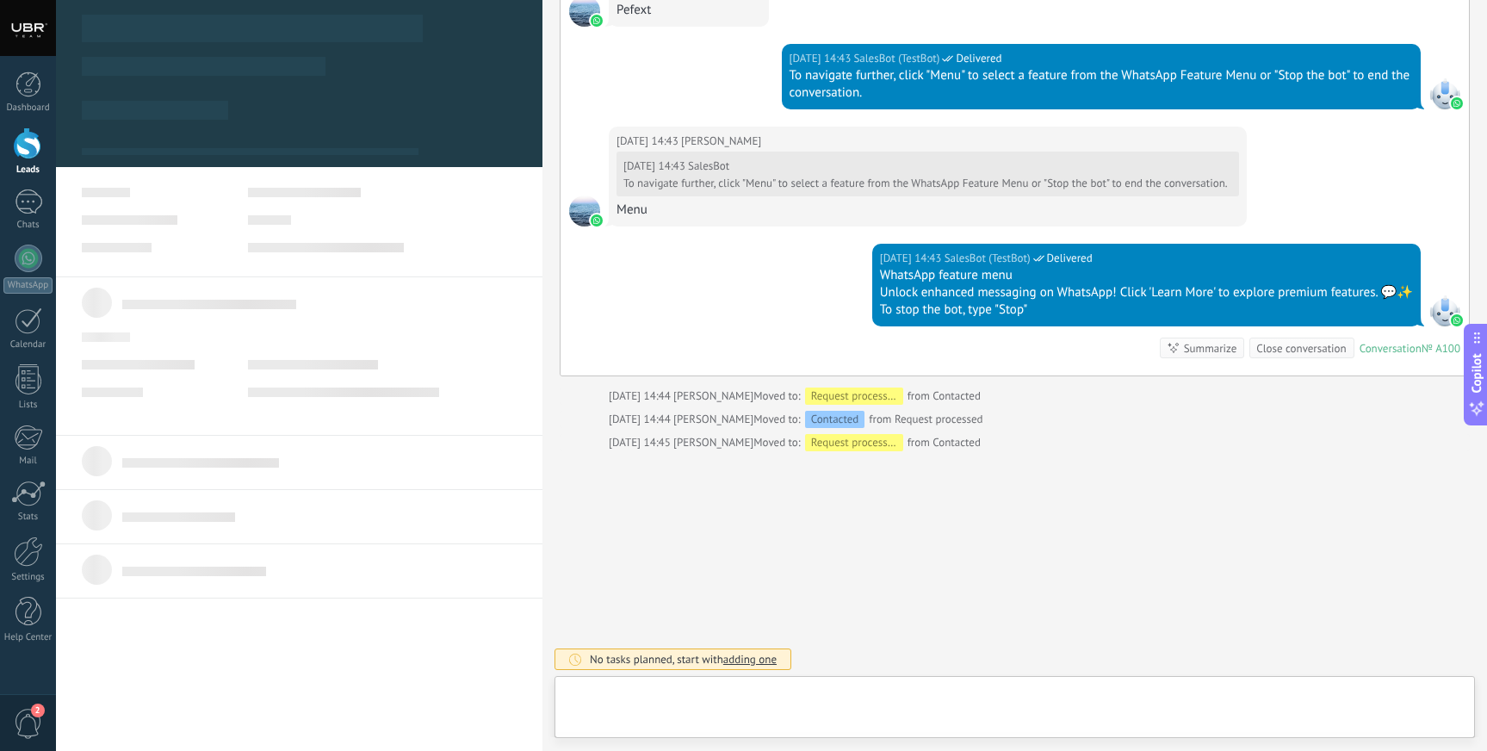
scroll to position [26, 0]
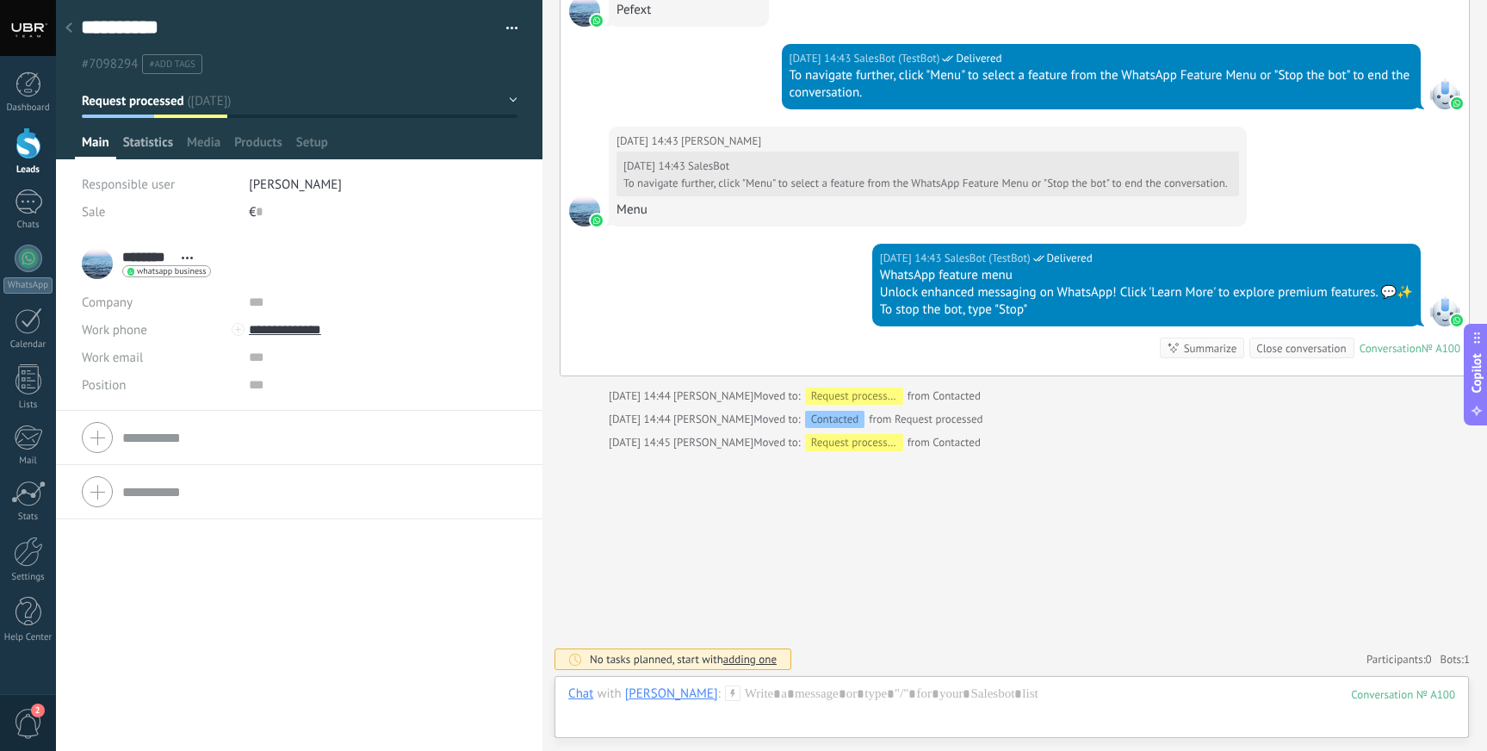
click at [145, 149] on span "Statistics" at bounding box center [148, 146] width 50 height 25
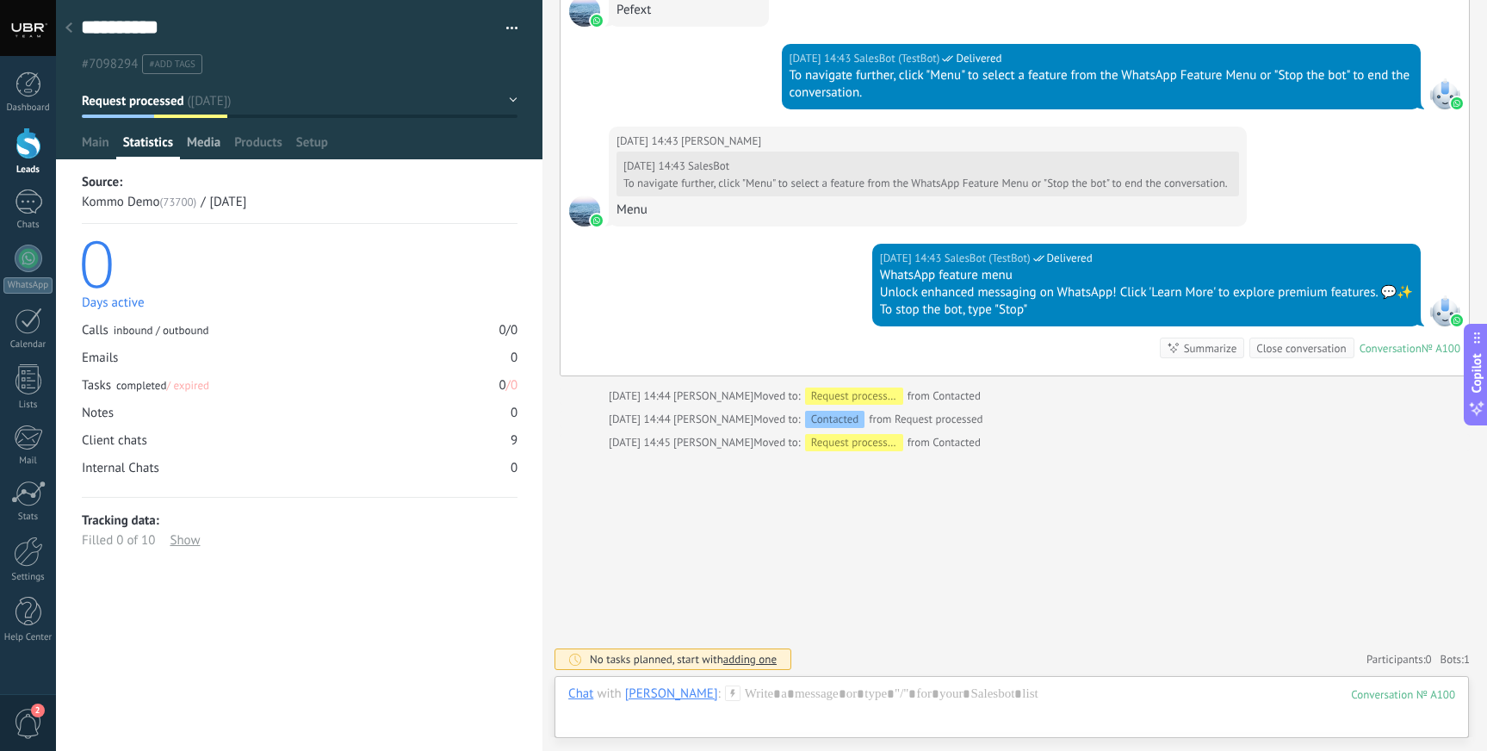
click at [205, 152] on span "Media" at bounding box center [204, 146] width 34 height 25
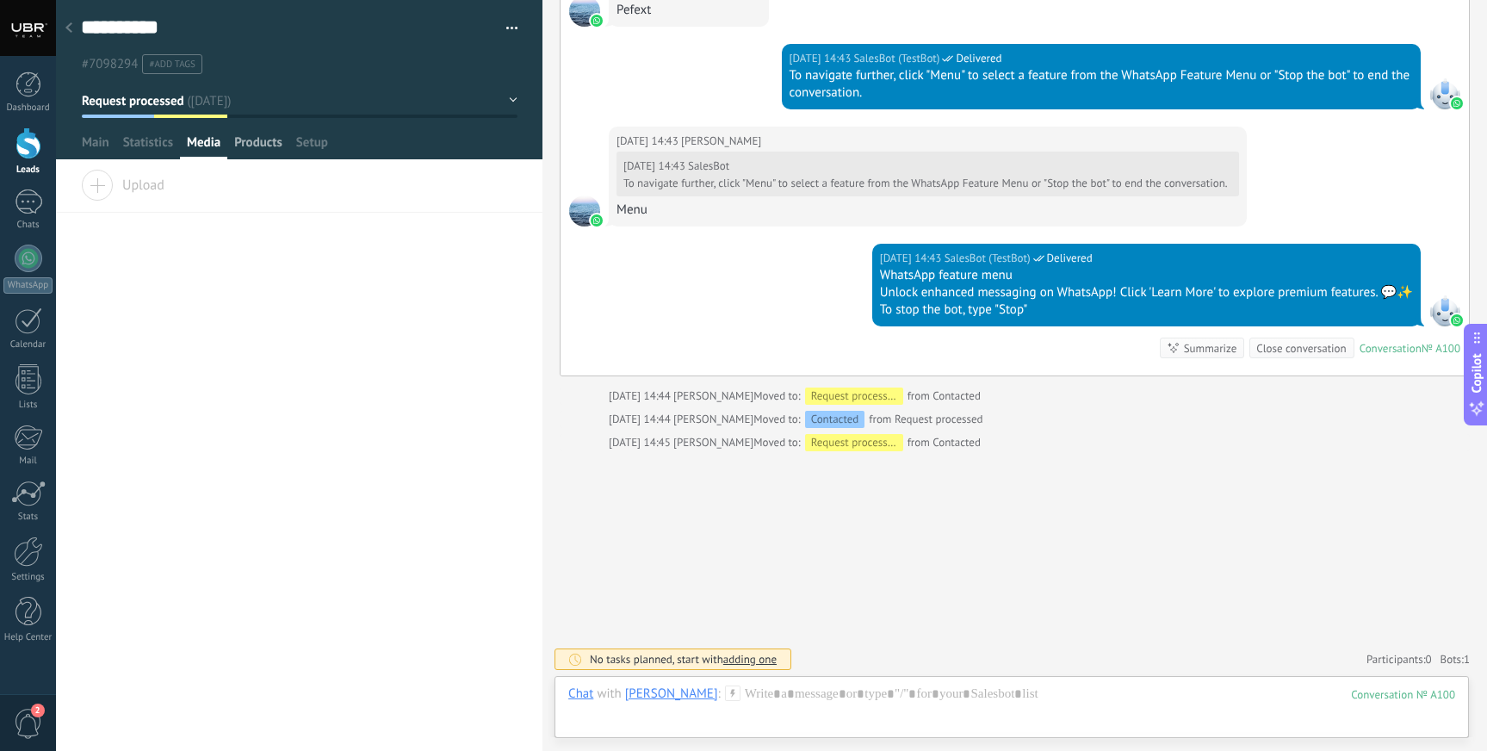
click at [248, 152] on span "Products" at bounding box center [258, 146] width 48 height 25
click at [307, 152] on span "Setup" at bounding box center [312, 146] width 32 height 25
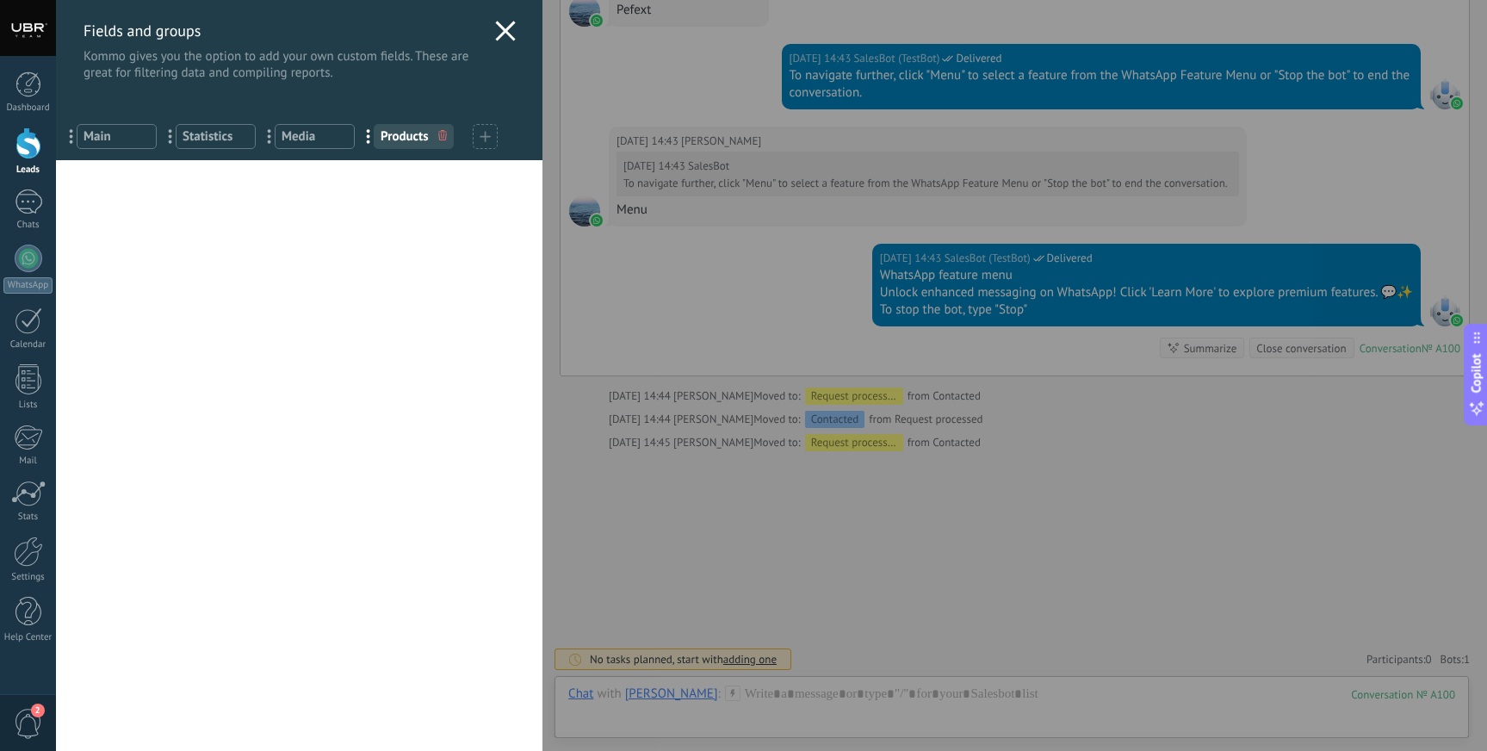
click at [500, 36] on icon at bounding box center [505, 31] width 21 height 21
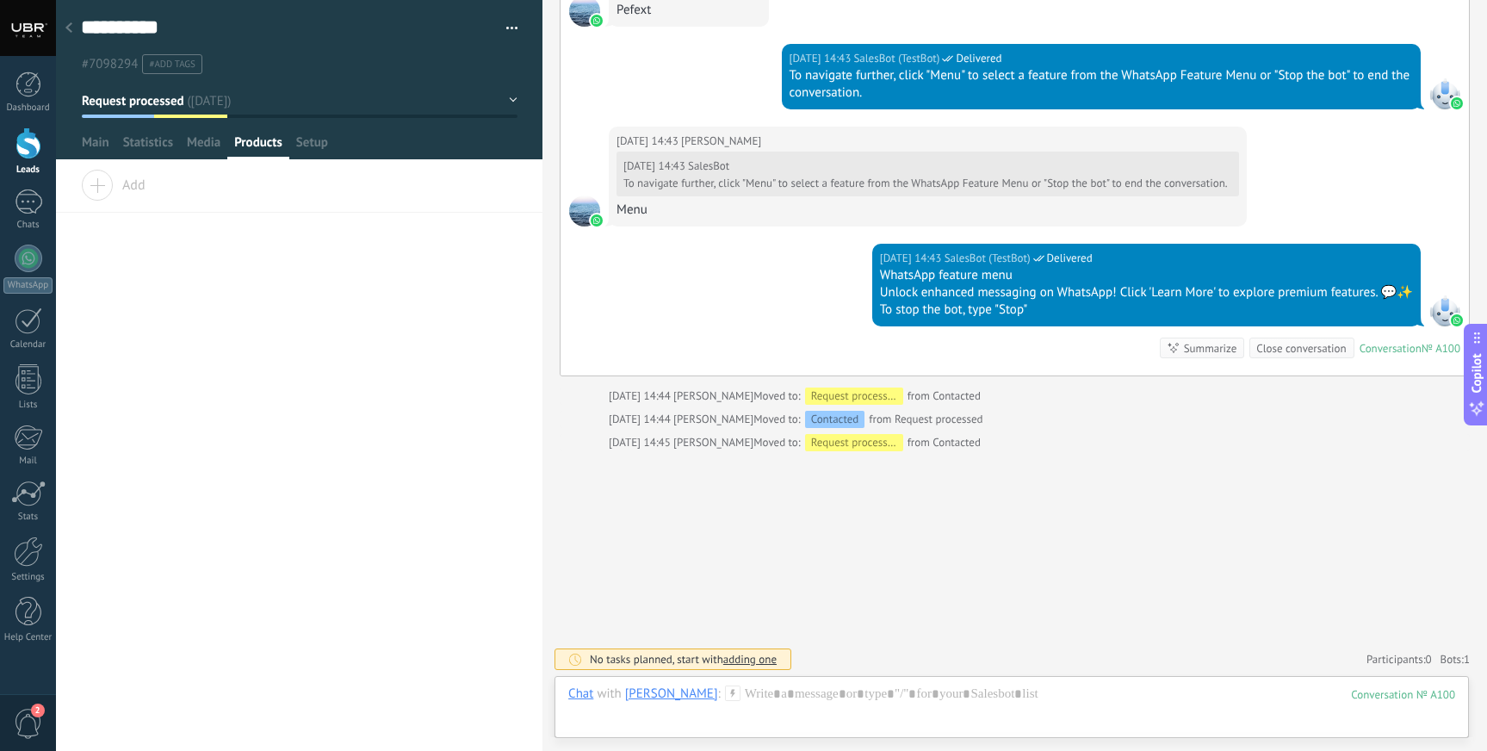
click at [505, 102] on button "Request processed" at bounding box center [300, 100] width 436 height 31
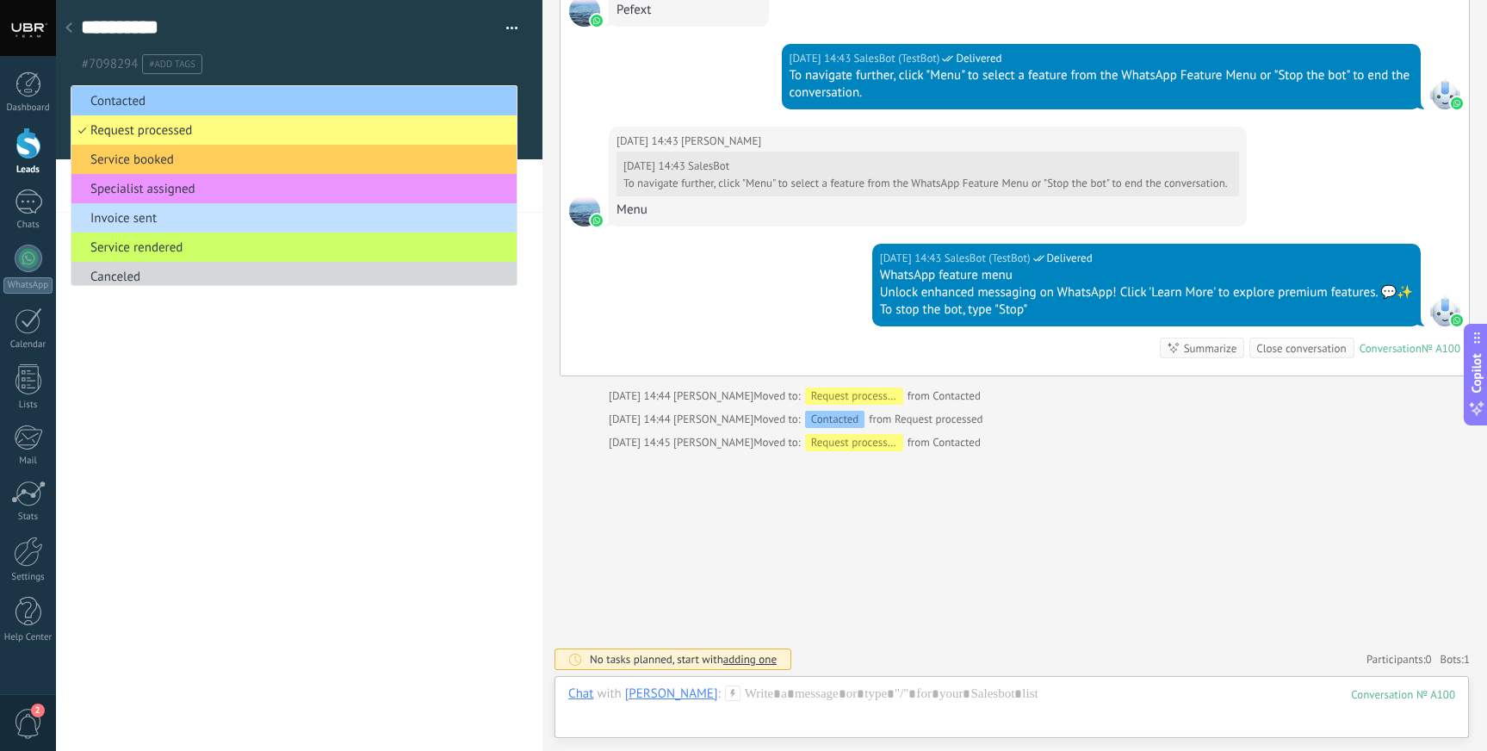
click at [345, 378] on div "******** [PERSON_NAME] **** [PERSON_NAME] *** Zen Open details Copy name" at bounding box center [299, 460] width 486 height 580
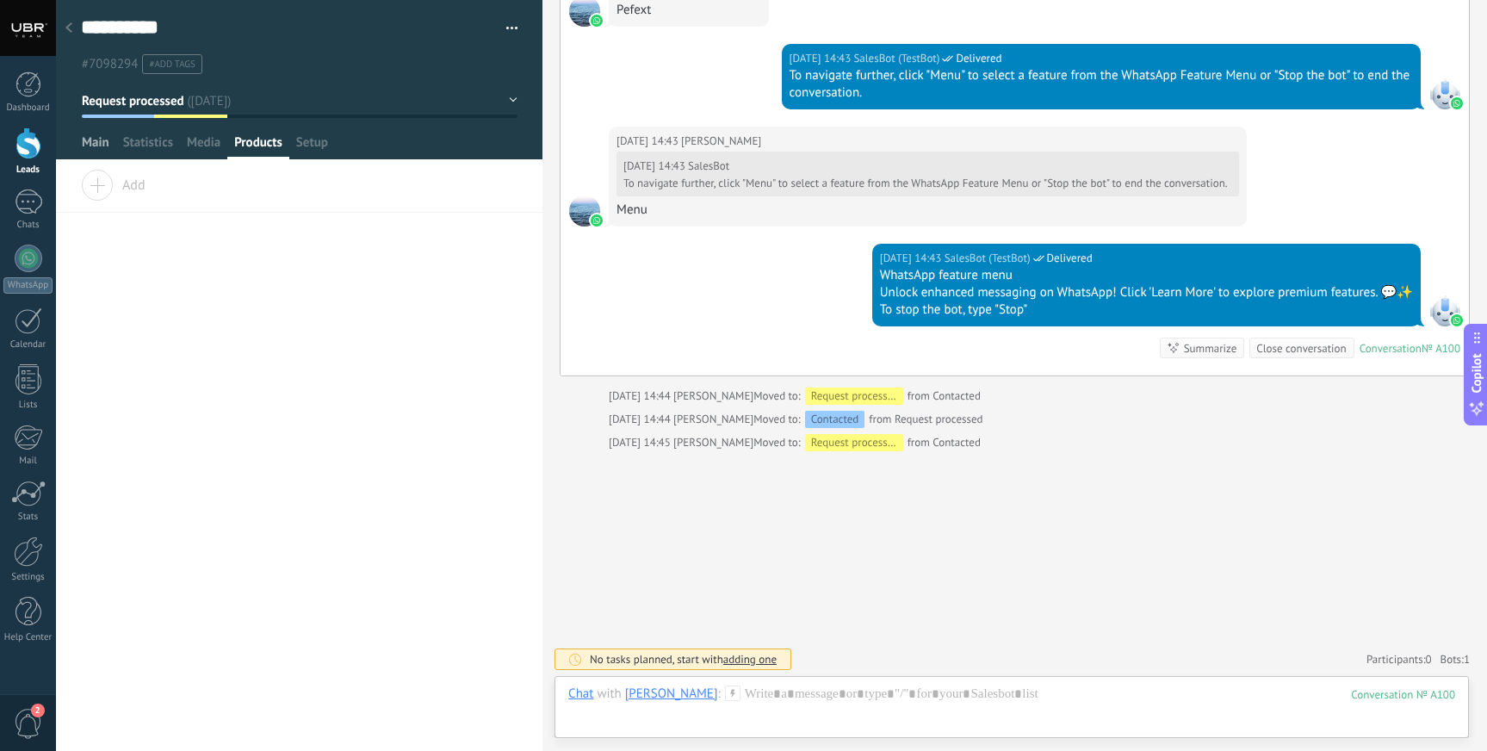
click at [104, 148] on span "Main" at bounding box center [96, 146] width 28 height 25
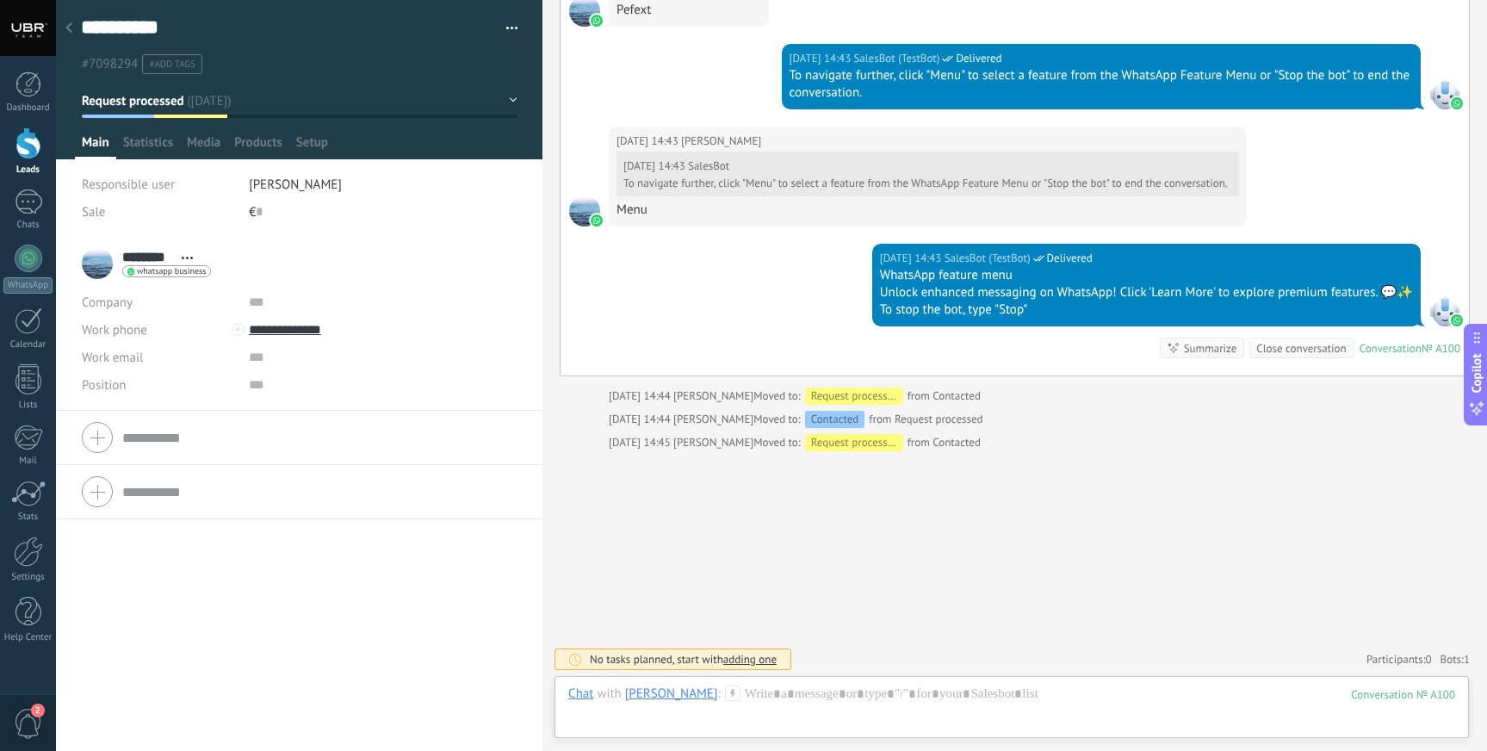
click at [506, 31] on span "button" at bounding box center [512, 30] width 12 height 3
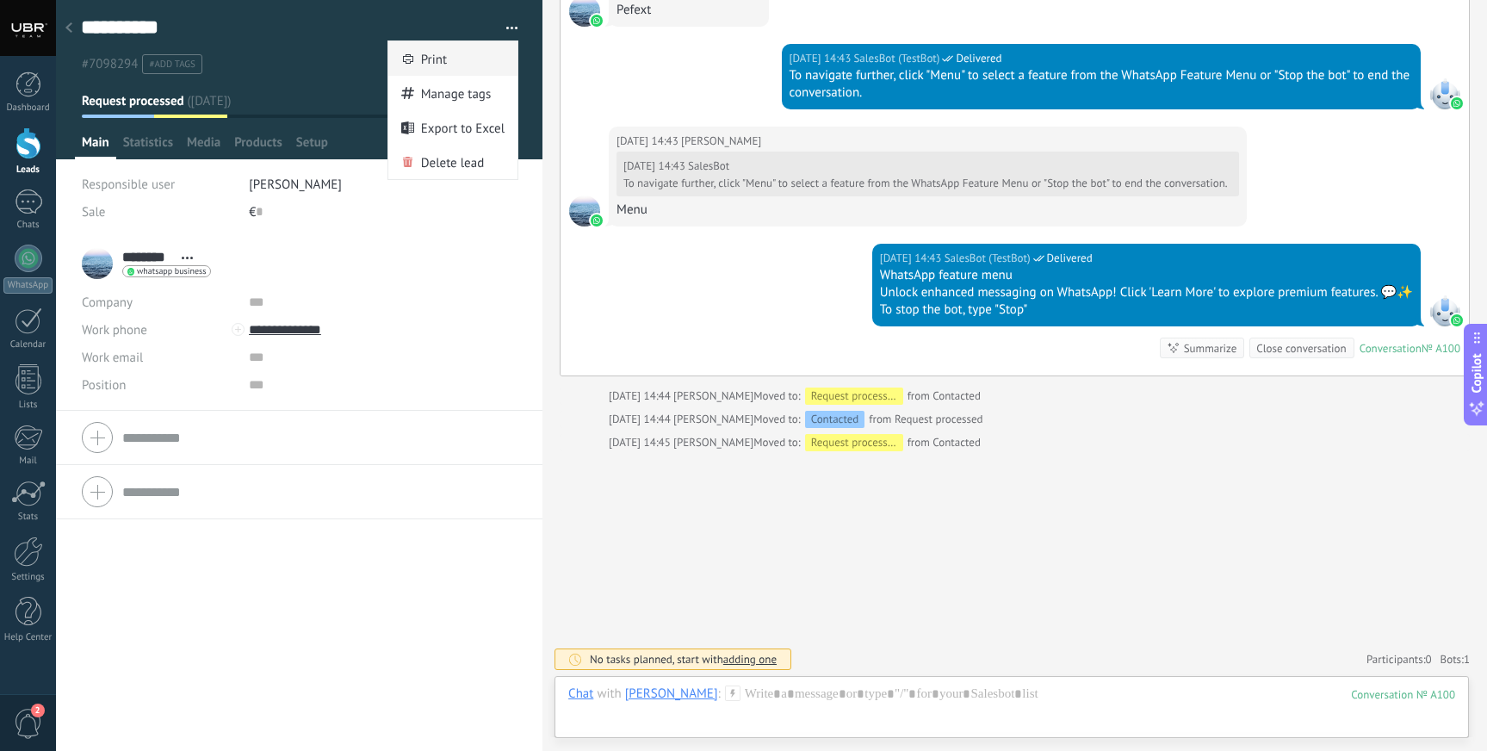
click at [460, 66] on div "Print" at bounding box center [452, 58] width 129 height 34
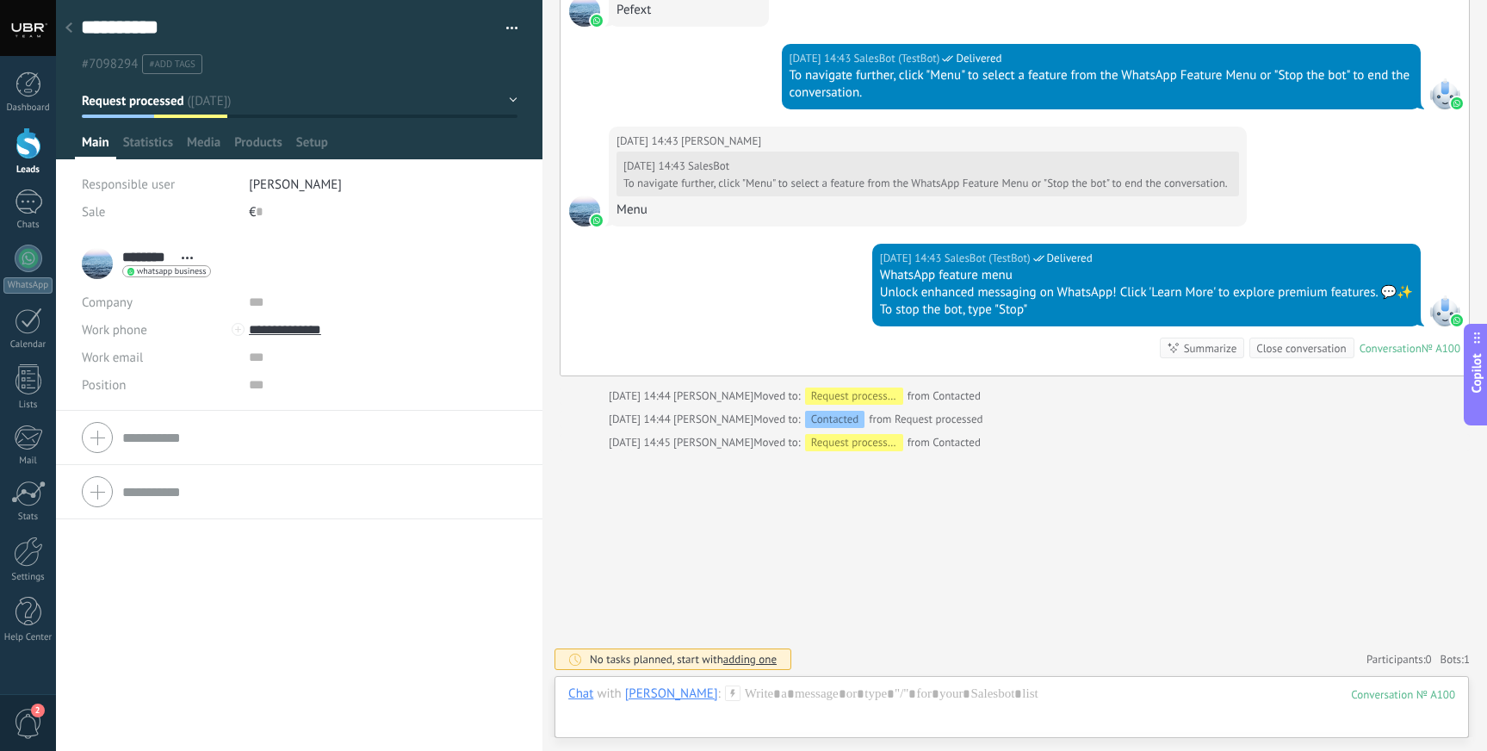
scroll to position [1214, 0]
click at [503, 28] on button "button" at bounding box center [505, 28] width 25 height 26
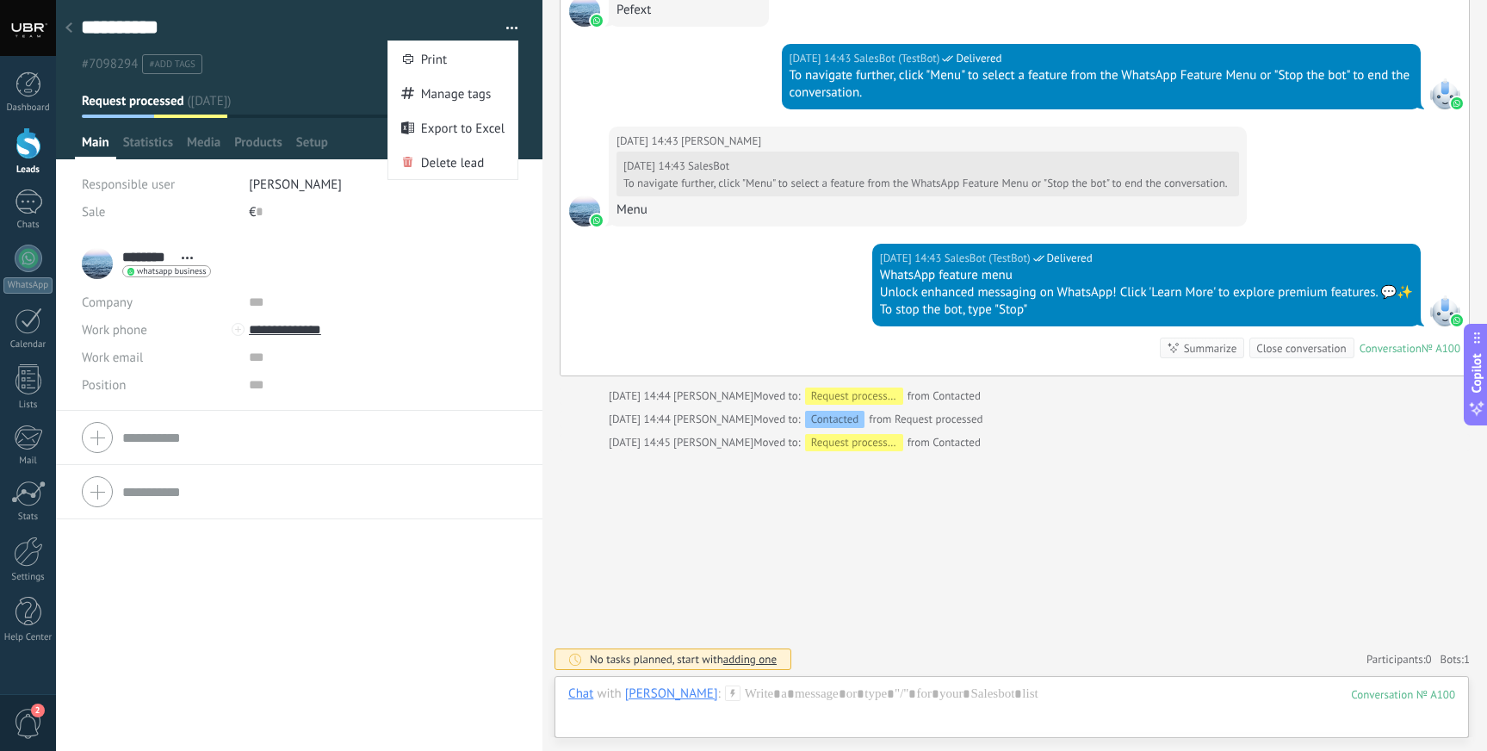
click at [344, 548] on div "******** [PERSON_NAME] **** [PERSON_NAME] *** Zen Open details Copy name" at bounding box center [299, 494] width 486 height 514
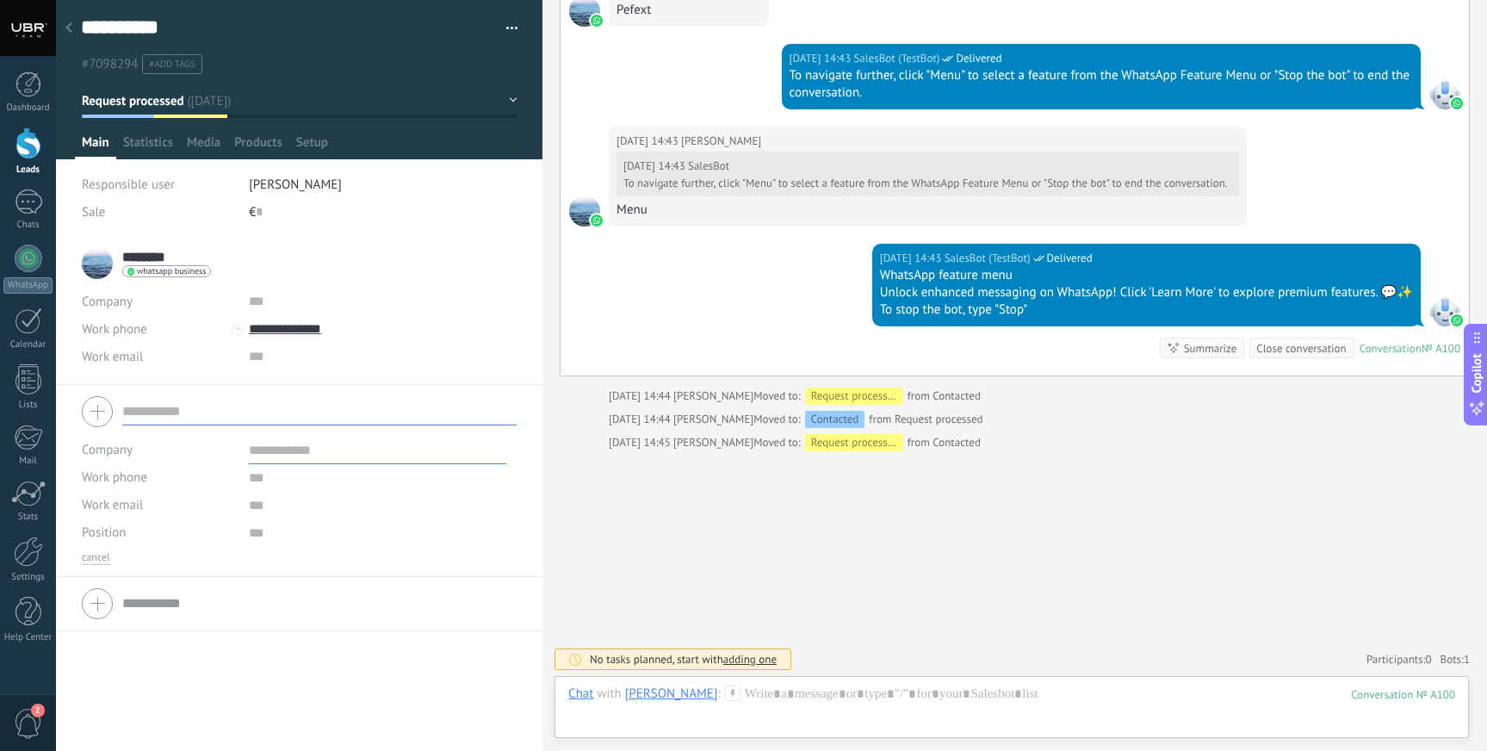
click at [143, 441] on form "Company Work phone Work DD Mobile Fax Home Other Work phone Call Copy Edit Work…" at bounding box center [299, 477] width 435 height 175
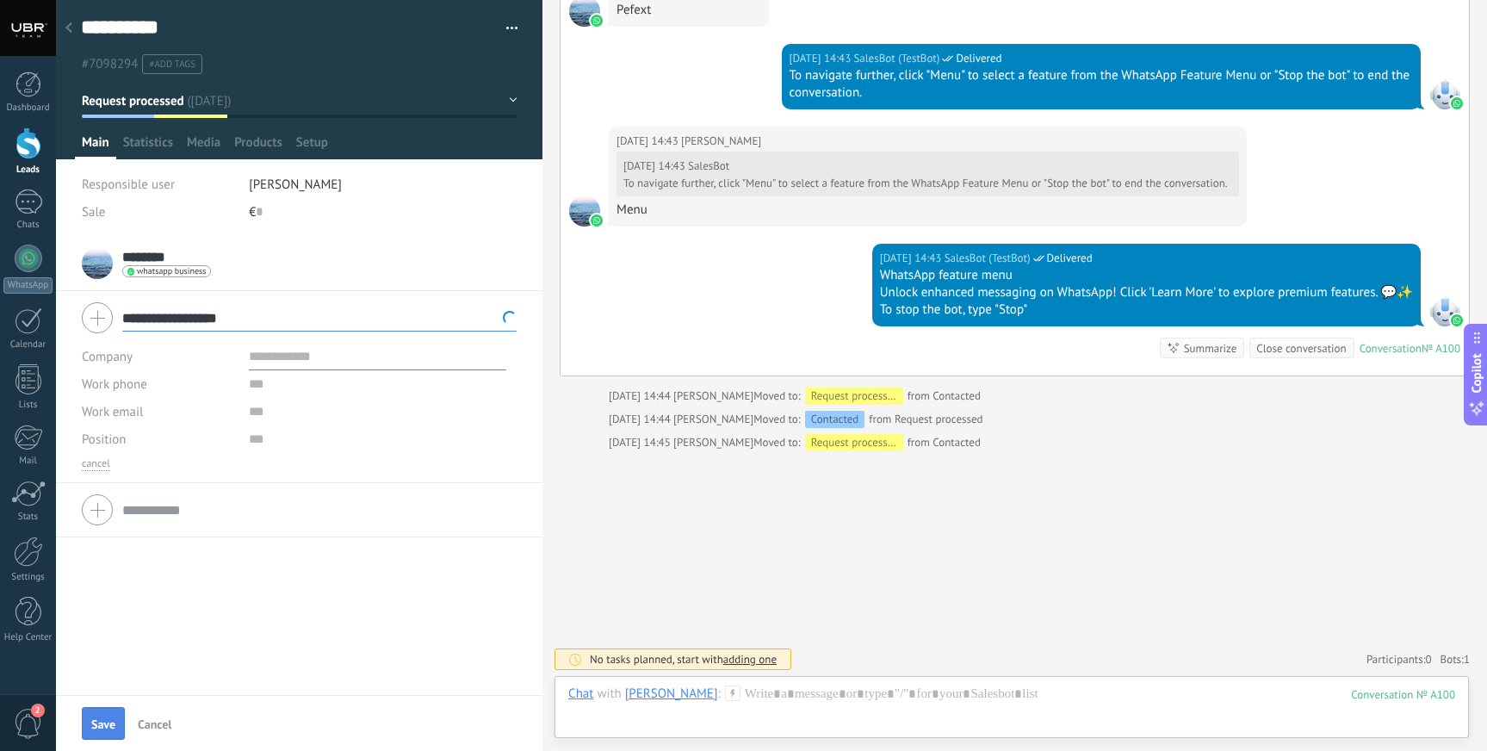
type input "**********"
click at [108, 721] on span "Save" at bounding box center [103, 724] width 24 height 12
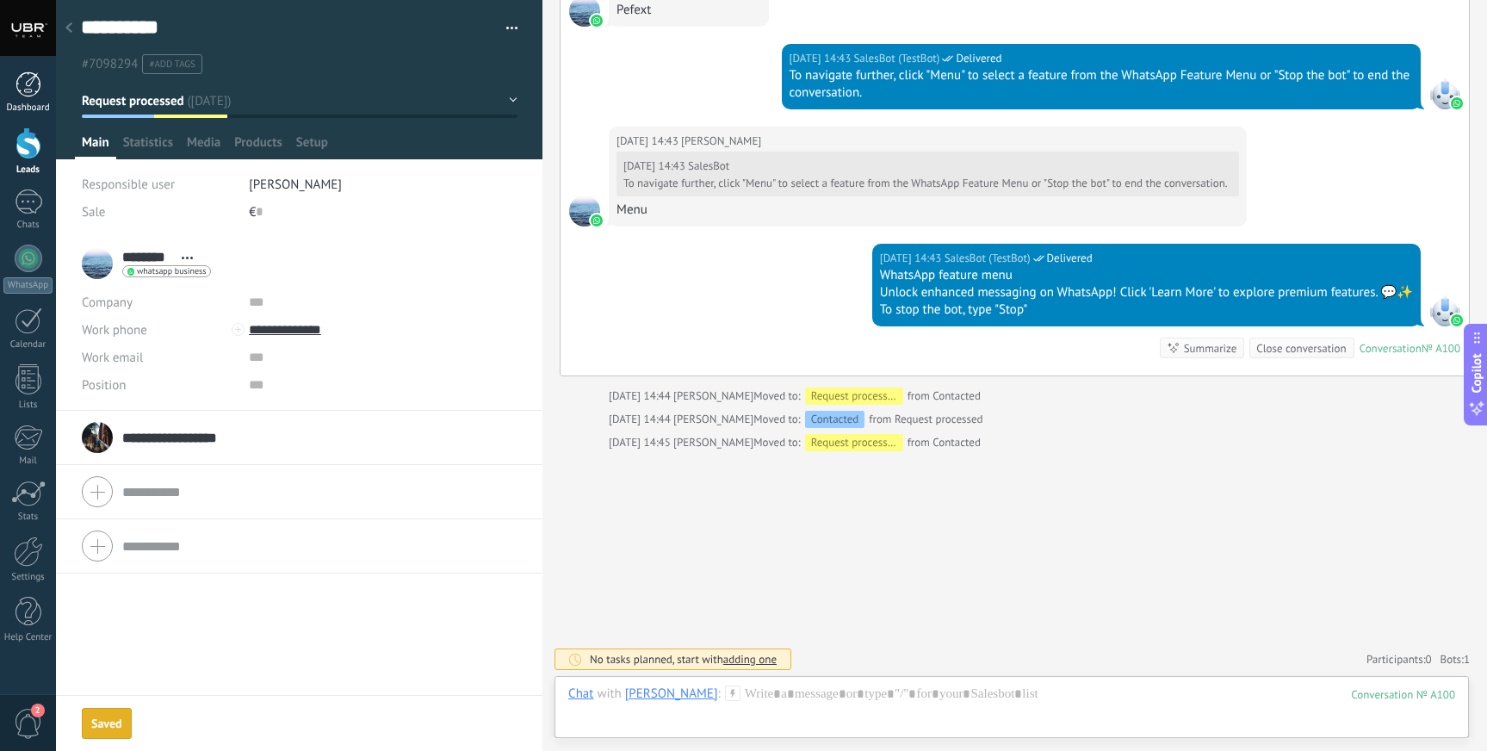
click at [29, 94] on div at bounding box center [28, 84] width 26 height 26
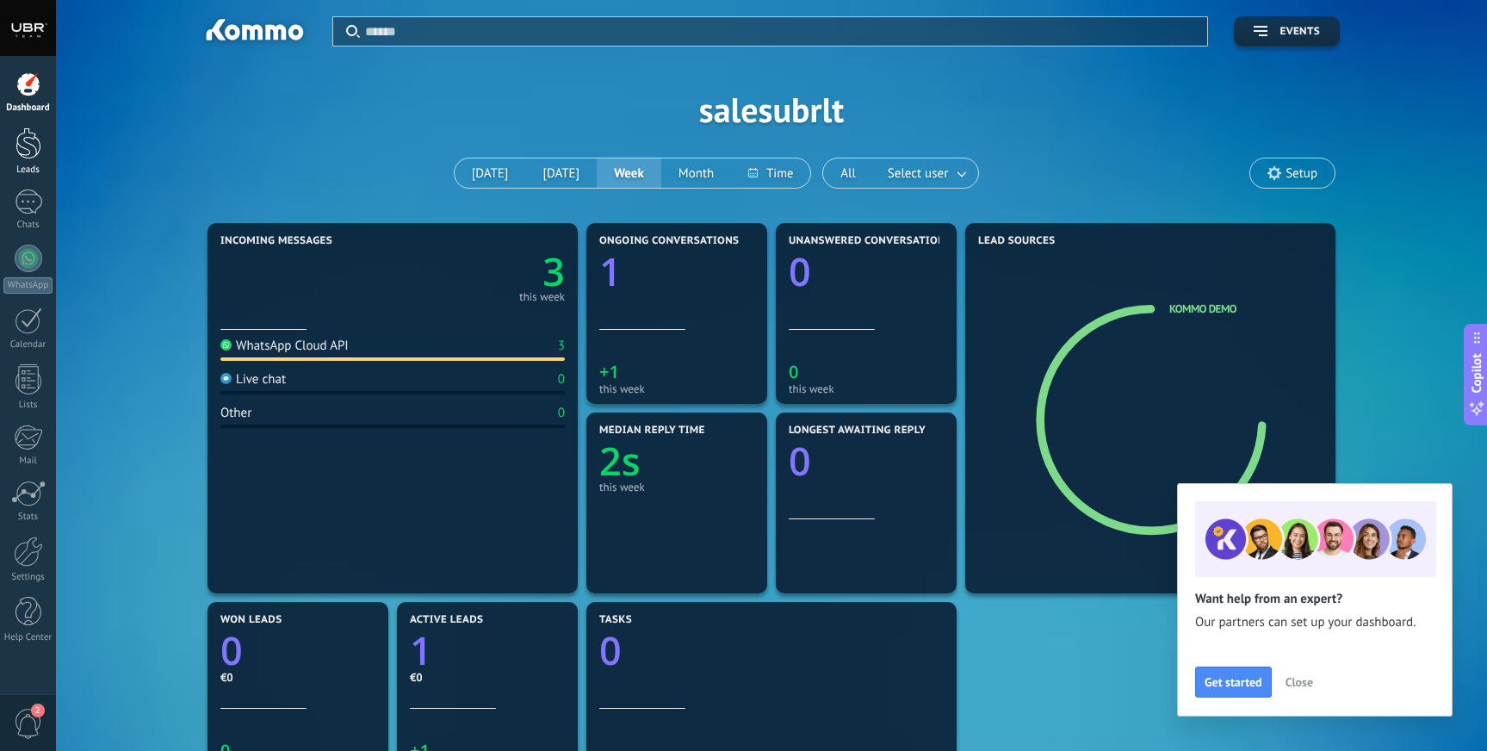
click at [28, 162] on link "Leads" at bounding box center [28, 151] width 56 height 48
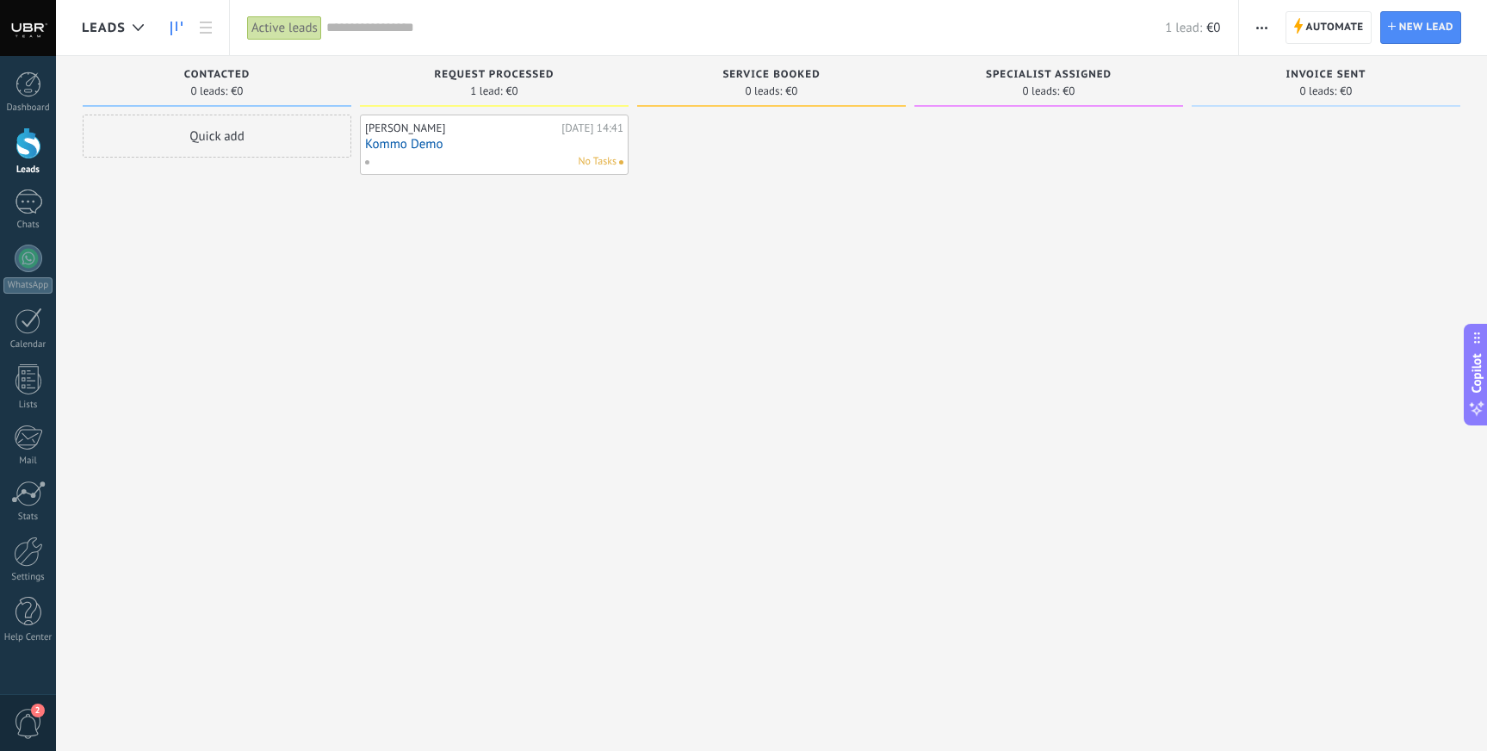
click at [412, 151] on link "Kommo Demo" at bounding box center [494, 144] width 258 height 15
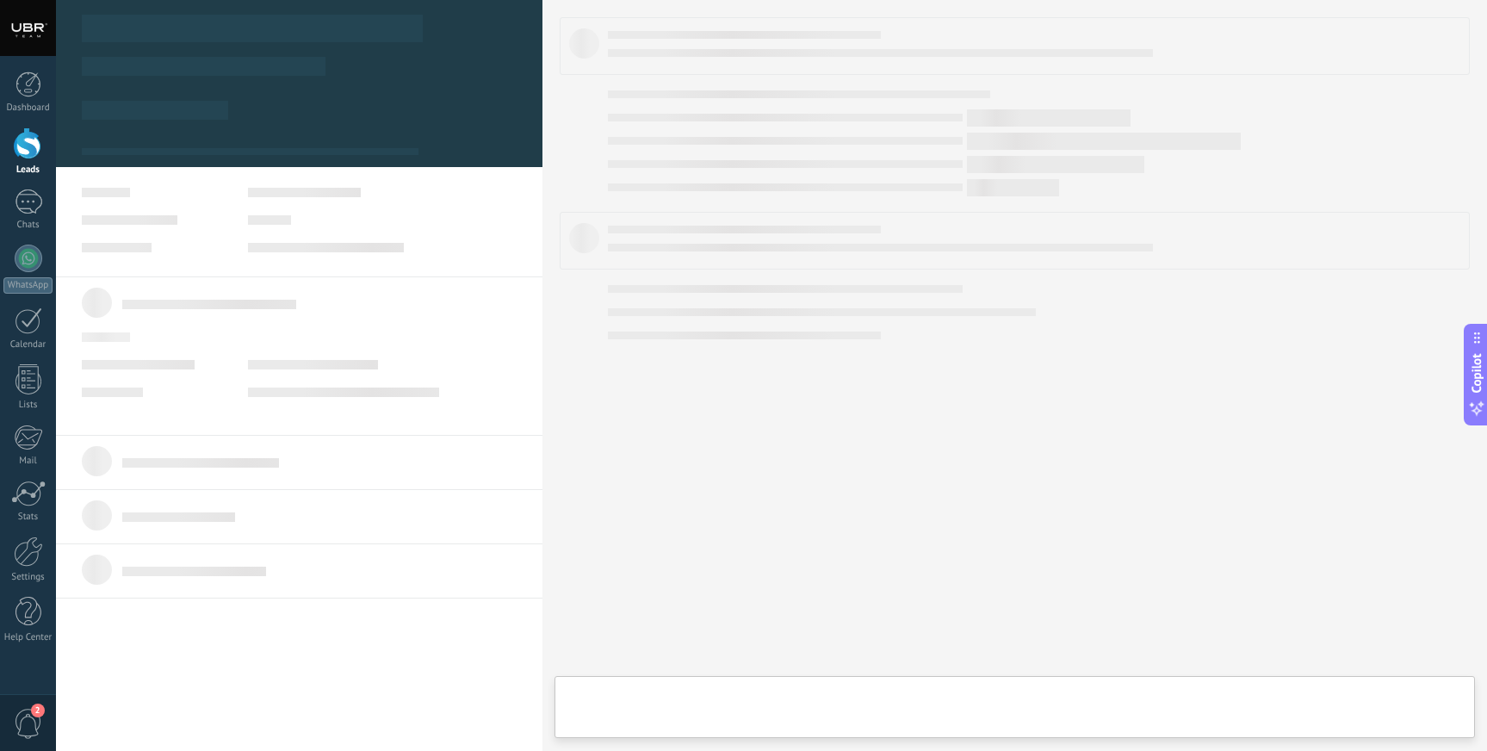
type textarea "**********"
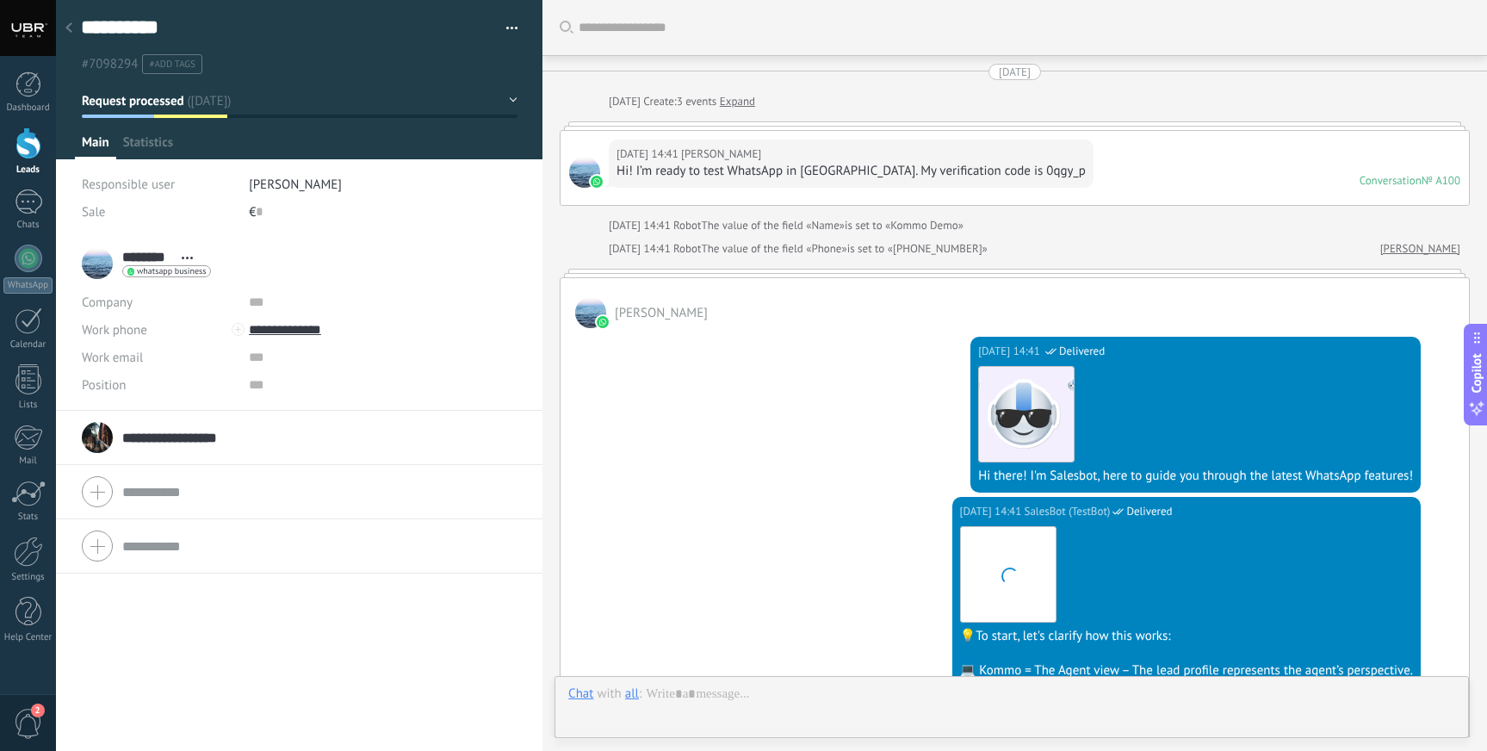
scroll to position [1214, 0]
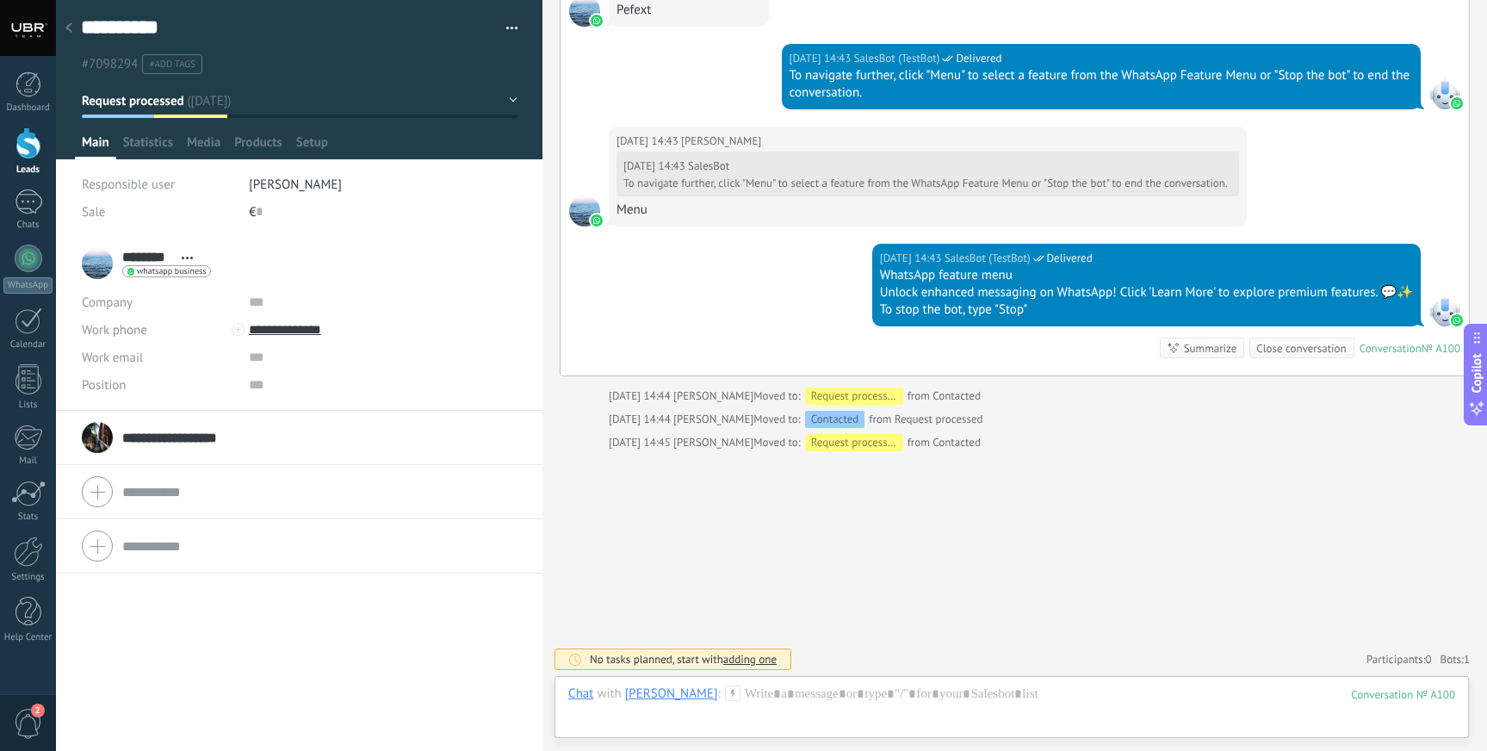
click at [194, 256] on span "Open details Copy name Unlink Main contact" at bounding box center [187, 257] width 28 height 13
click at [223, 281] on link "Open details" at bounding box center [242, 280] width 70 height 16
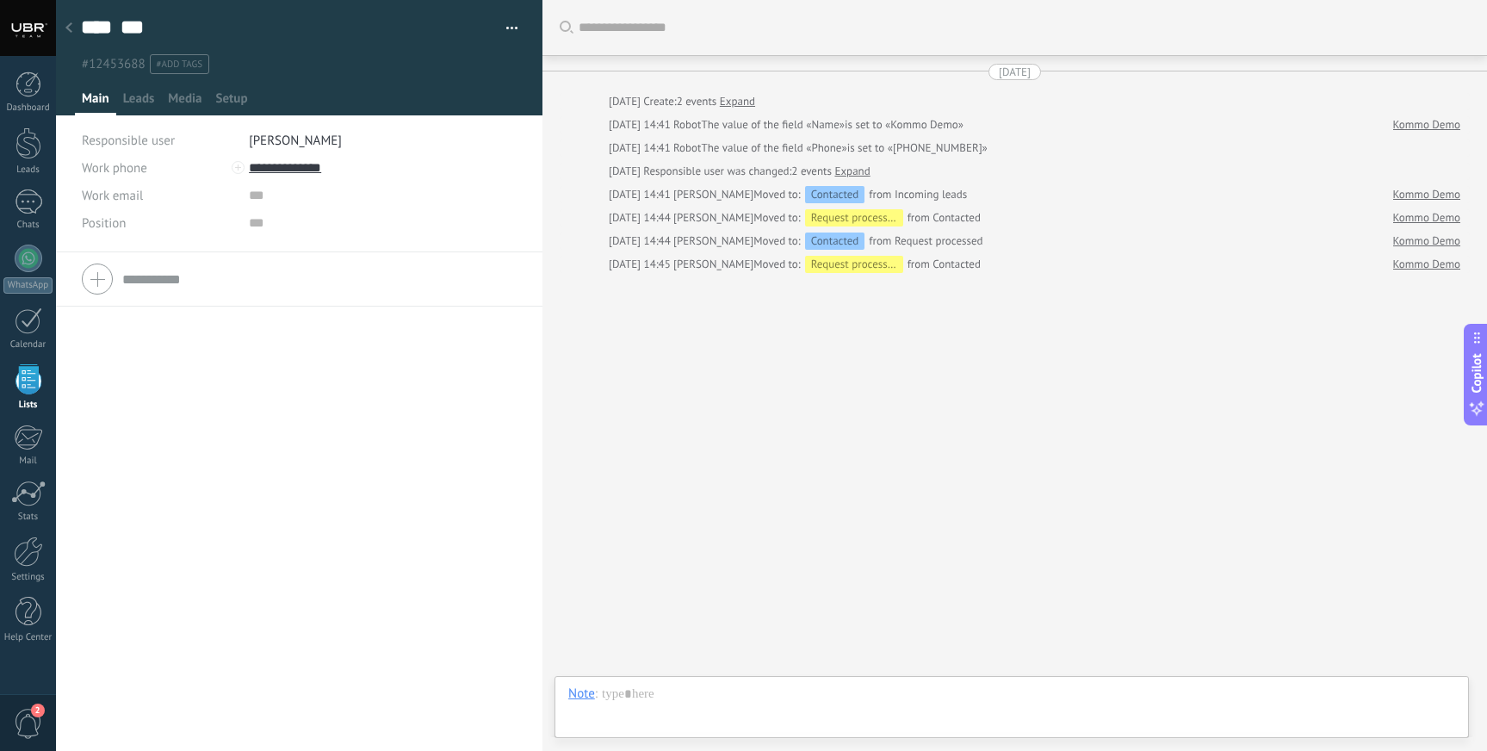
click at [495, 37] on button "button" at bounding box center [505, 28] width 25 height 26
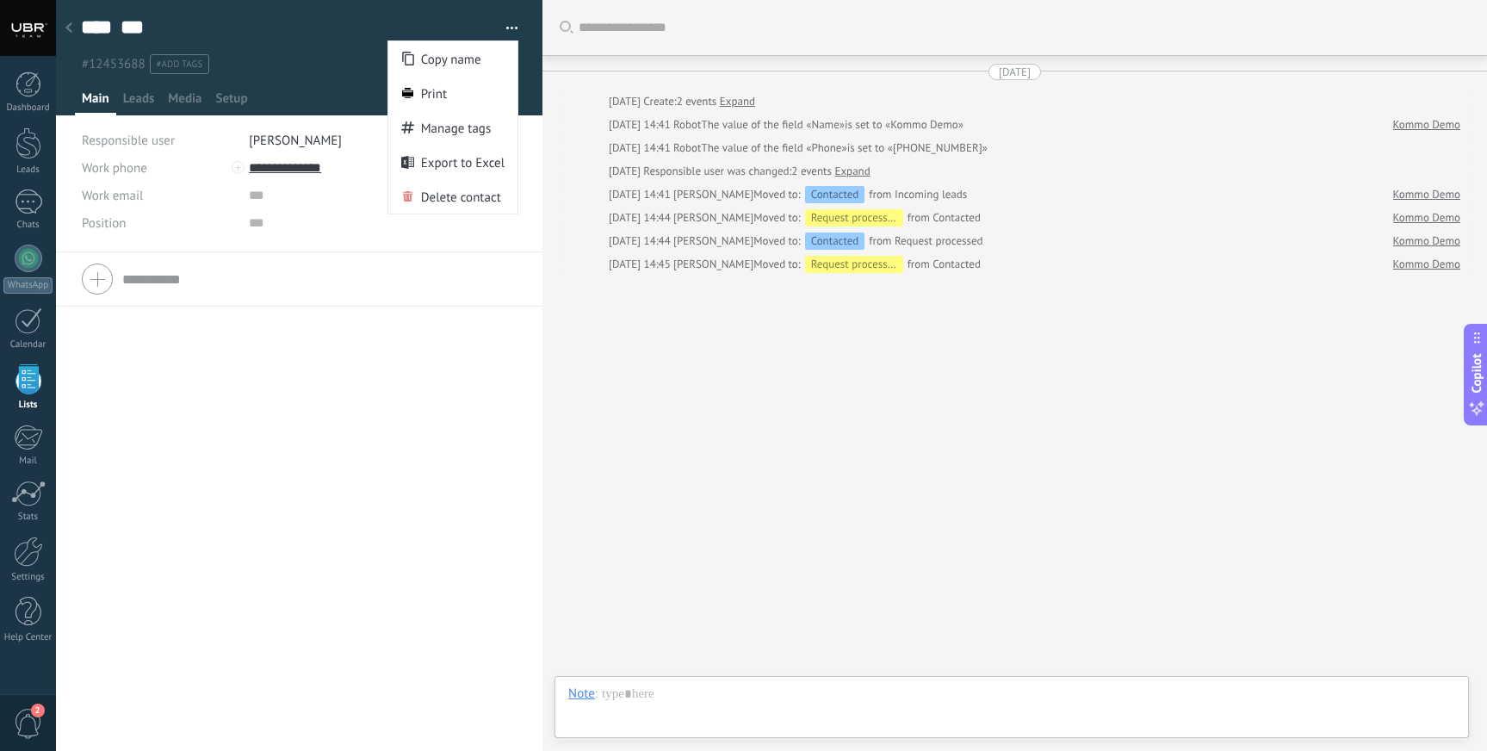
click at [446, 303] on div "Work phone Work DD Mobile Fax Home Other Work phone Call Copy Edit Work email P…" at bounding box center [299, 279] width 486 height 54
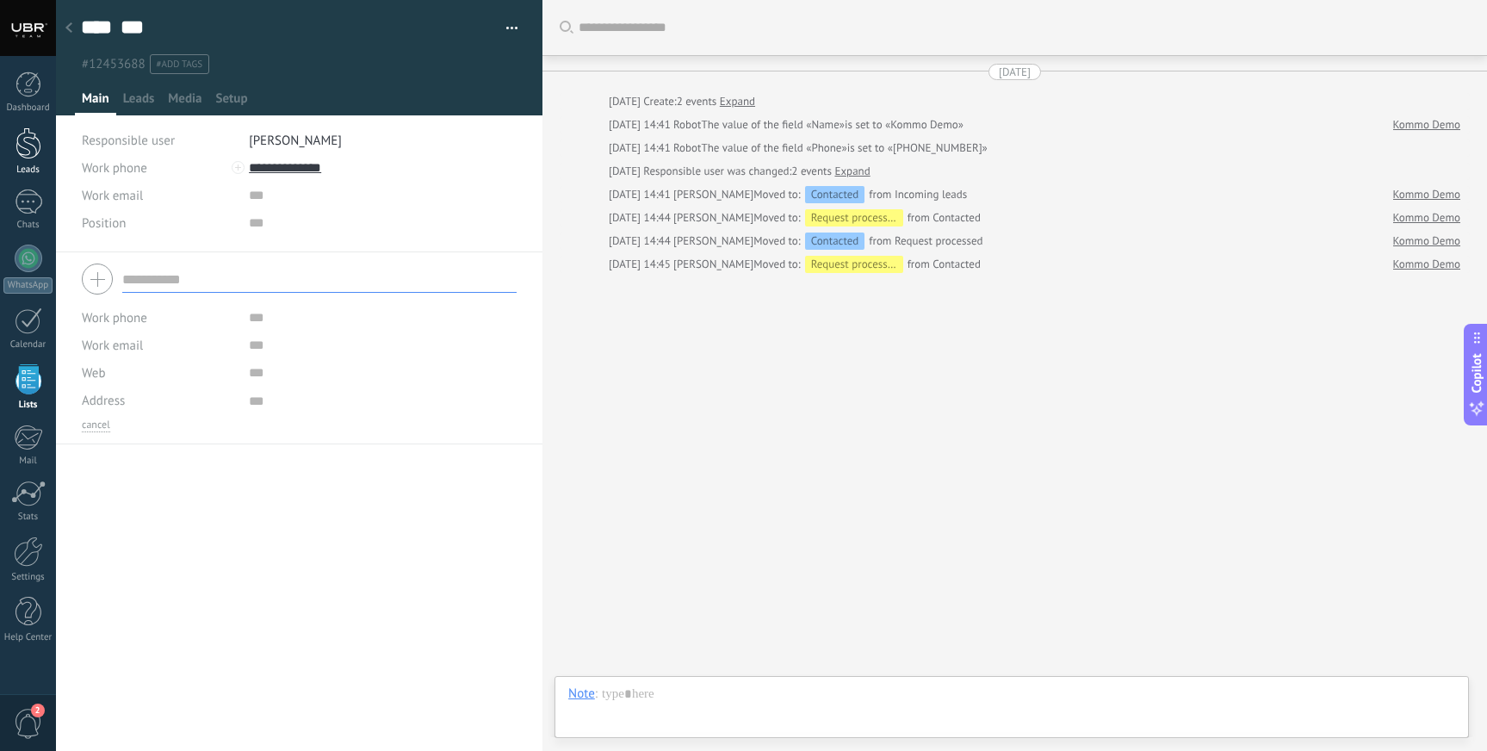
click at [32, 152] on div at bounding box center [28, 143] width 26 height 32
